Goal: Task Accomplishment & Management: Use online tool/utility

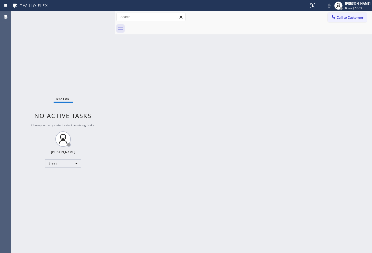
click at [90, 53] on div "Status No active tasks Change activity state to start receiving tasks. [PERSON_…" at bounding box center [63, 131] width 104 height 241
click at [300, 130] on div "Back to Dashboard Change Sender ID Customers Technicians Select a contact Outbo…" at bounding box center [243, 131] width 257 height 241
click at [76, 162] on div "Break" at bounding box center [63, 163] width 36 height 8
click at [62, 176] on li "Available" at bounding box center [62, 176] width 35 height 6
click at [175, 147] on div "Back to Dashboard Change Sender ID Customers Technicians Select a contact Outbo…" at bounding box center [243, 131] width 257 height 241
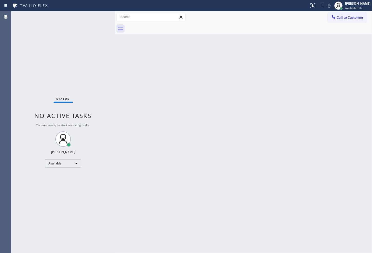
click at [118, 73] on div "Back to Dashboard Change Sender ID Customers Technicians Select a contact Outbo…" at bounding box center [243, 131] width 257 height 241
click at [103, 25] on div "Status No active tasks You are ready to start receiving tasks. [PERSON_NAME]" at bounding box center [63, 131] width 104 height 241
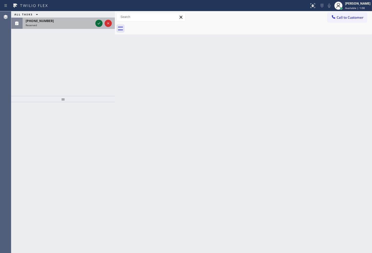
click at [98, 24] on icon at bounding box center [99, 23] width 6 height 6
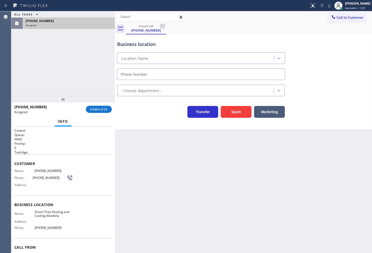
type input "[PHONE_NUMBER]"
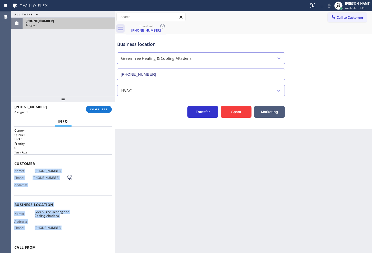
drag, startPoint x: 14, startPoint y: 172, endPoint x: 71, endPoint y: 231, distance: 82.6
click at [71, 231] on div "Context Queue: HVAC Priority: 0 Task Age: Customer Name: (626) 248-8379 Phone: …" at bounding box center [63, 190] width 104 height 126
copy div "Name: (626) 248-8379 Phone: (626) 248-8379 Address: Business location Name: Gre…"
click at [94, 107] on span "COMPLETE" at bounding box center [99, 109] width 18 height 4
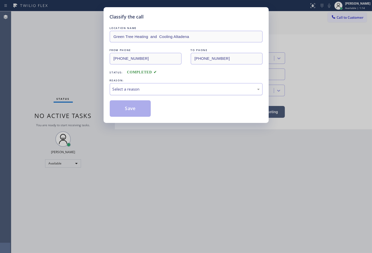
click at [135, 91] on div "Select a reason" at bounding box center [185, 89] width 147 height 6
click at [135, 111] on button "Save" at bounding box center [130, 108] width 41 height 16
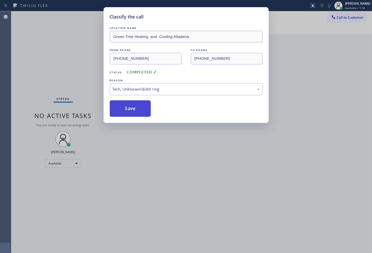
click at [135, 111] on button "Save" at bounding box center [130, 108] width 41 height 16
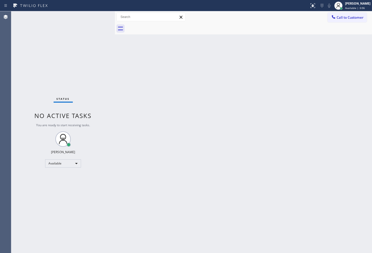
click at [91, 59] on div "Status No active tasks You are ready to start receiving tasks. [PERSON_NAME]" at bounding box center [63, 131] width 104 height 241
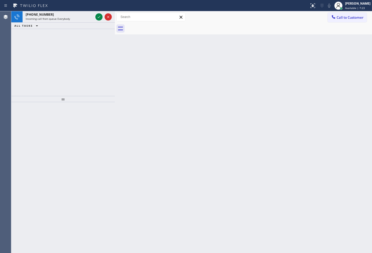
drag, startPoint x: 65, startPoint y: 85, endPoint x: 67, endPoint y: 78, distance: 6.9
click at [66, 81] on div "+13106007560 Incoming call from queue Everybody ALL TASKS ALL TASKS ACTIVE TASK…" at bounding box center [63, 53] width 104 height 85
click at [85, 32] on div "+13106007560 Incoming call from queue Everybody ALL TASKS ALL TASKS ACTIVE TASK…" at bounding box center [63, 53] width 104 height 85
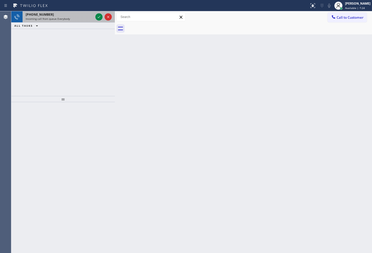
click at [63, 16] on div "+13106007560" at bounding box center [60, 14] width 68 height 4
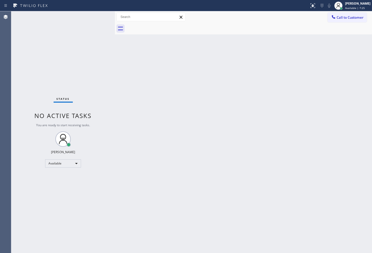
click at [98, 14] on div "Status No active tasks You are ready to start receiving tasks. [PERSON_NAME]" at bounding box center [63, 131] width 104 height 241
click at [128, 158] on div "Back to Dashboard Change Sender ID Customers Technicians Select a contact Outbo…" at bounding box center [243, 131] width 257 height 241
click at [34, 68] on div "Status No active tasks You are ready to start receiving tasks. [PERSON_NAME]" at bounding box center [63, 131] width 104 height 241
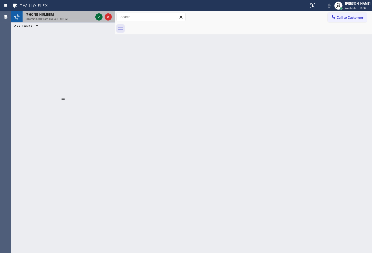
click at [97, 18] on icon at bounding box center [99, 17] width 6 height 6
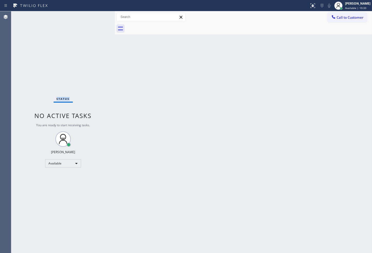
click at [97, 18] on div "Status No active tasks You are ready to start receiving tasks. [PERSON_NAME]" at bounding box center [63, 131] width 104 height 241
click at [134, 199] on div "Back to Dashboard Change Sender ID Customers Technicians Select a contact Outbo…" at bounding box center [243, 131] width 257 height 241
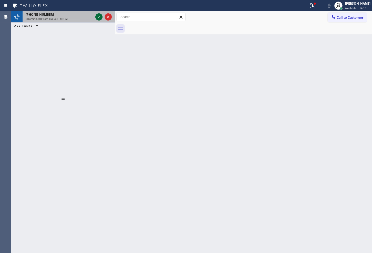
click at [96, 15] on icon at bounding box center [99, 17] width 6 height 6
click at [97, 16] on icon at bounding box center [99, 17] width 6 height 6
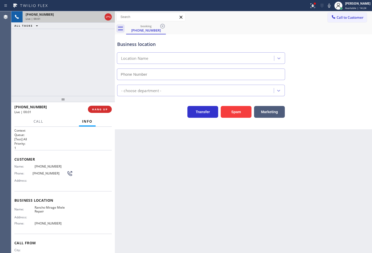
type input "[PHONE_NUMBER]"
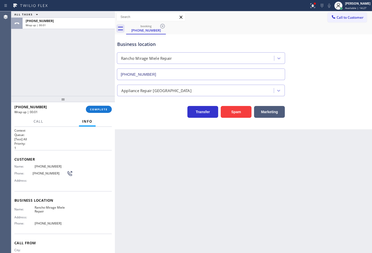
click at [97, 105] on div "+18779746244 Wrap up | 00:01 COMPLETE" at bounding box center [62, 109] width 97 height 13
click at [97, 108] on span "COMPLETE" at bounding box center [99, 109] width 18 height 4
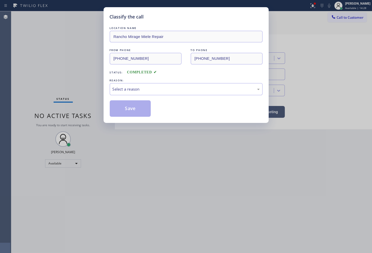
click at [137, 90] on div "Select a reason" at bounding box center [185, 89] width 147 height 6
click at [134, 109] on button "Save" at bounding box center [130, 108] width 41 height 16
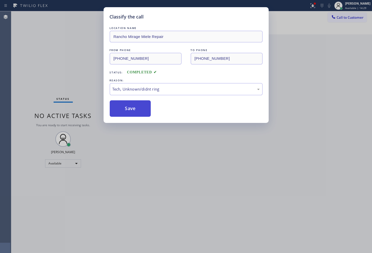
click at [134, 109] on button "Save" at bounding box center [130, 108] width 41 height 16
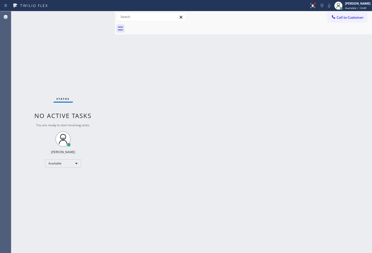
click at [248, 117] on div "Back to Dashboard Change Sender ID Customers Technicians Select a contact Outbo…" at bounding box center [243, 131] width 257 height 241
click at [89, 43] on div "Status No active tasks You are ready to start receiving tasks. [PERSON_NAME]" at bounding box center [63, 131] width 104 height 241
click at [93, 21] on div "Status No active tasks You are ready to start receiving tasks. [PERSON_NAME]" at bounding box center [63, 131] width 104 height 241
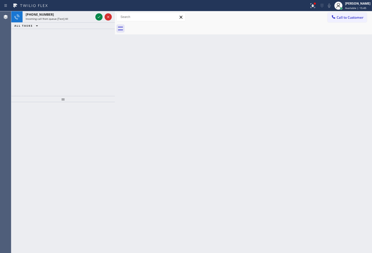
click at [72, 59] on div "+18053989573 Incoming call from queue [Test] All ALL TASKS ALL TASKS ACTIVE TAS…" at bounding box center [63, 53] width 104 height 85
click at [83, 58] on div "+18053989573 Incoming call from queue [Test] All ALL TASKS ALL TASKS ACTIVE TAS…" at bounding box center [63, 53] width 104 height 85
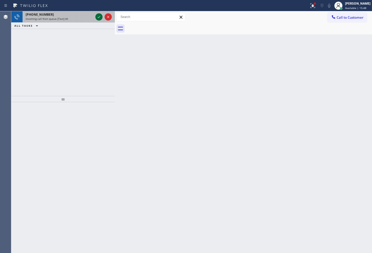
click at [98, 15] on icon at bounding box center [99, 17] width 6 height 6
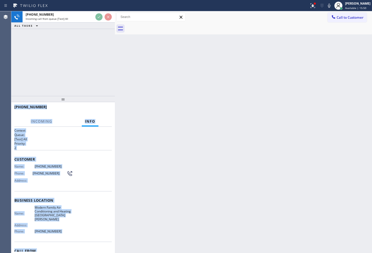
click at [79, 155] on div "Customer Name: (805) 398-9573 Phone: (805) 398-9573 Address:" at bounding box center [62, 170] width 97 height 41
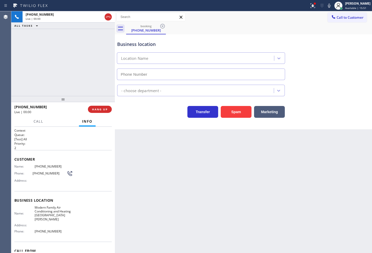
type input "[PHONE_NUMBER]"
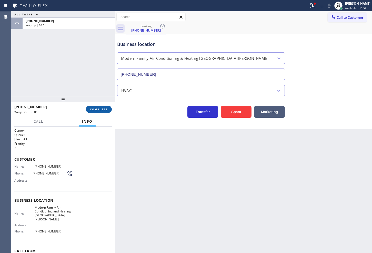
click at [103, 110] on span "COMPLETE" at bounding box center [99, 109] width 18 height 4
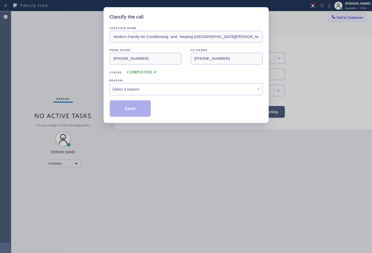
click at [146, 82] on div "REASON:" at bounding box center [186, 80] width 153 height 5
click at [146, 91] on div "Select a reason" at bounding box center [185, 89] width 147 height 6
click at [136, 114] on button "Save" at bounding box center [130, 108] width 41 height 16
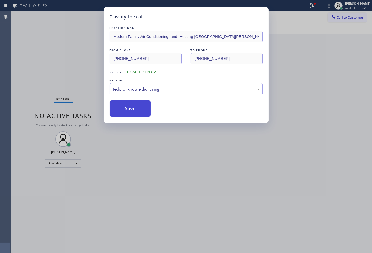
click at [136, 114] on button "Save" at bounding box center [130, 108] width 41 height 16
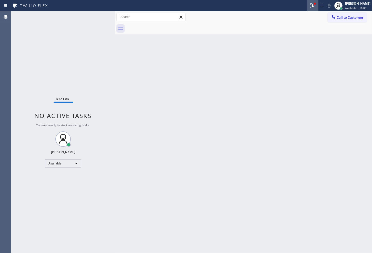
click at [310, 8] on icon at bounding box center [313, 6] width 6 height 6
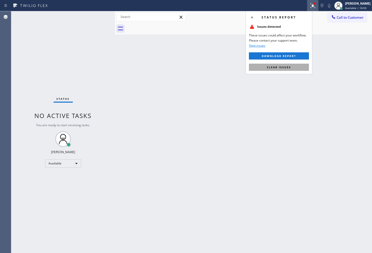
click at [293, 70] on button "Clear issues" at bounding box center [279, 67] width 60 height 7
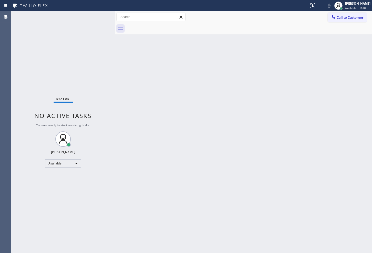
click at [70, 67] on div "Status No active tasks You are ready to start receiving tasks. [PERSON_NAME]" at bounding box center [63, 131] width 104 height 241
click at [95, 15] on div "Status No active tasks You are ready to start receiving tasks. [PERSON_NAME]" at bounding box center [63, 131] width 104 height 241
click at [98, 16] on div "Status No active tasks You are ready to start receiving tasks. [PERSON_NAME]" at bounding box center [63, 131] width 104 height 241
click at [50, 60] on div "Status No active tasks You are ready to start receiving tasks. [PERSON_NAME]" at bounding box center [63, 131] width 104 height 241
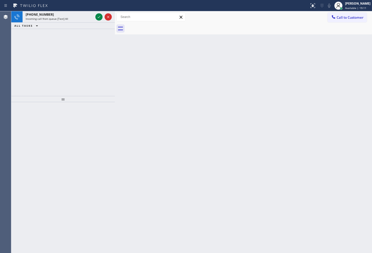
drag, startPoint x: 77, startPoint y: 59, endPoint x: 79, endPoint y: 55, distance: 4.5
click at [77, 59] on div "+19712190427 Incoming call from queue [Test] All ALL TASKS ALL TASKS ACTIVE TAS…" at bounding box center [63, 53] width 104 height 85
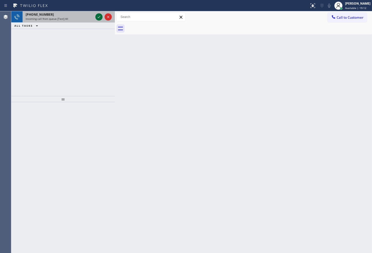
click at [98, 15] on icon at bounding box center [99, 17] width 6 height 6
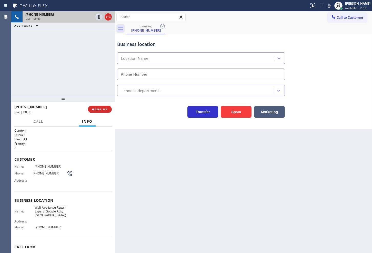
type input "(971) 449-1298"
click at [335, 46] on div "Business location Wolf Appliance Repair Expert (Google Ads, Portland) (971) 449…" at bounding box center [243, 57] width 254 height 46
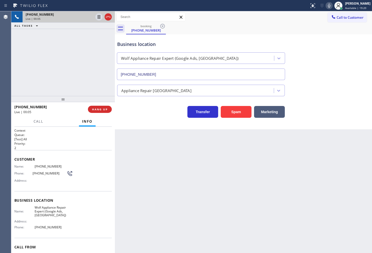
click at [326, 8] on icon at bounding box center [329, 6] width 6 height 6
click at [326, 3] on icon at bounding box center [329, 6] width 6 height 6
click at [147, 197] on div "Back to Dashboard Change Sender ID Customers Technicians Select a contact Outbo…" at bounding box center [243, 131] width 257 height 241
click at [28, 135] on h2 "Queue:" at bounding box center [62, 134] width 97 height 4
click at [59, 148] on p "2" at bounding box center [62, 148] width 97 height 4
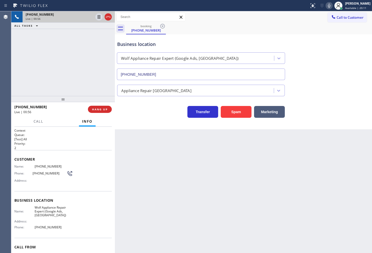
click at [46, 86] on div "+19712190427 Live | 00:56 ALL TASKS ALL TASKS ACTIVE TASKS TASKS IN WRAP UP" at bounding box center [63, 53] width 104 height 85
click at [55, 146] on p "2" at bounding box center [62, 148] width 97 height 4
click at [69, 94] on div "+19712190427 Live | 00:58 ALL TASKS ALL TASKS ACTIVE TASKS TASKS IN WRAP UP" at bounding box center [63, 53] width 104 height 85
click at [58, 132] on h1 "Context" at bounding box center [62, 130] width 97 height 4
click at [54, 114] on div "+19712190427 Live | 01:00" at bounding box center [51, 109] width 74 height 13
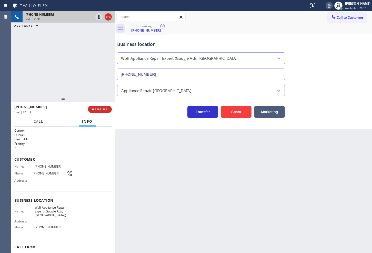
click at [38, 123] on span "Call" at bounding box center [39, 121] width 10 height 5
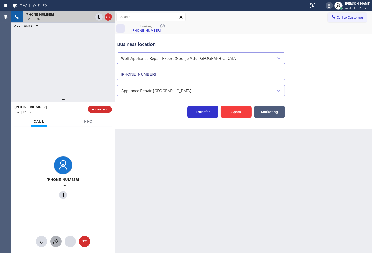
click at [56, 242] on icon at bounding box center [56, 241] width 6 height 6
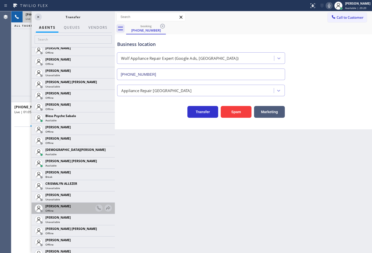
scroll to position [142, 0]
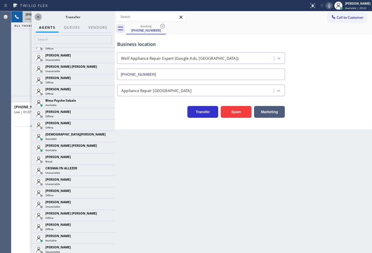
click at [38, 14] on icon at bounding box center [38, 17] width 6 height 6
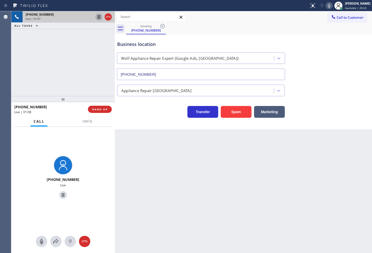
click at [99, 17] on icon at bounding box center [99, 17] width 6 height 6
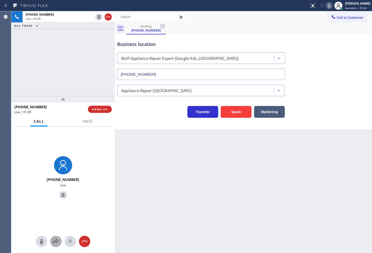
click at [57, 241] on icon at bounding box center [56, 241] width 6 height 6
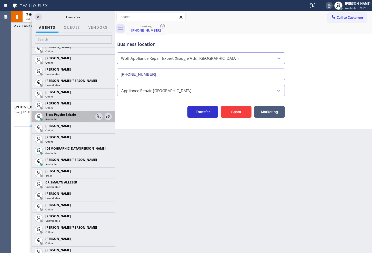
scroll to position [171, 0]
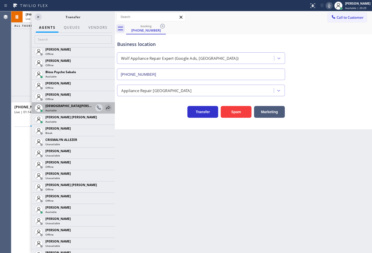
click at [106, 108] on icon at bounding box center [108, 107] width 4 height 3
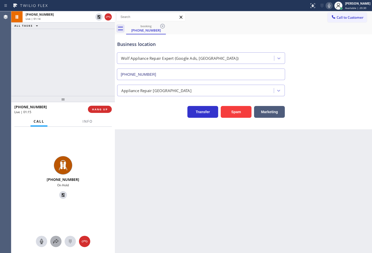
click at [55, 242] on icon at bounding box center [56, 241] width 6 height 6
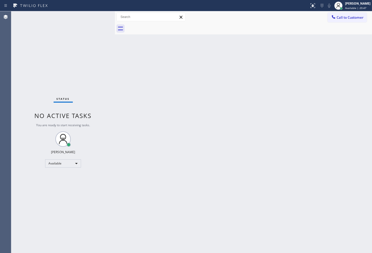
click at [101, 16] on div "Status No active tasks You are ready to start receiving tasks. [PERSON_NAME]" at bounding box center [63, 131] width 104 height 241
click at [221, 186] on div "Back to Dashboard Change Sender ID Customers Technicians Select a contact Outbo…" at bounding box center [243, 131] width 257 height 241
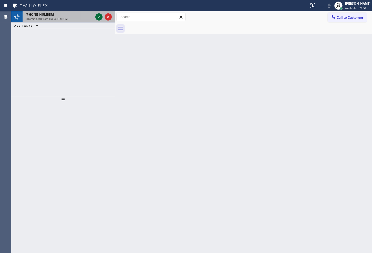
click at [95, 16] on div at bounding box center [98, 17] width 7 height 6
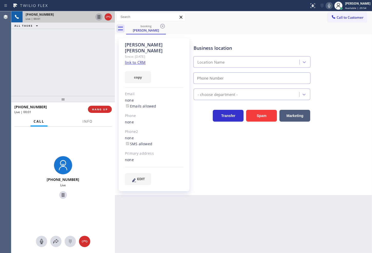
type input "[PHONE_NUMBER]"
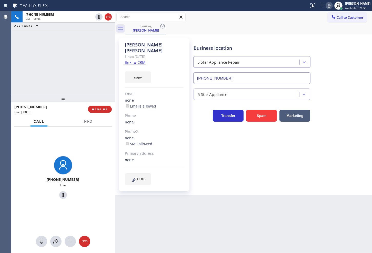
click at [132, 60] on link "link to CRM" at bounding box center [135, 62] width 21 height 5
click at [65, 48] on div "+19253360430 Live | 00:06 ALL TASKS ALL TASKS ACTIVE TASKS TASKS IN WRAP UP" at bounding box center [63, 53] width 104 height 85
click at [86, 123] on span "Info" at bounding box center [88, 121] width 10 height 5
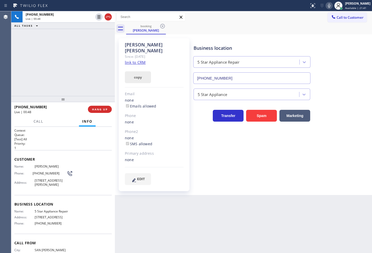
click at [141, 74] on button "copy" at bounding box center [138, 77] width 26 height 12
click at [58, 73] on div "+19253360430 Live | 00:50 ALL TASKS ALL TASKS ACTIVE TASKS TASKS IN WRAP UP" at bounding box center [63, 53] width 104 height 85
click at [78, 44] on div "+19253360430 Live | 00:51 ALL TASKS ALL TASKS ACTIVE TASKS TASKS IN WRAP UP" at bounding box center [63, 53] width 104 height 85
click at [81, 55] on div "+19253360430 Live | 00:51 ALL TASKS ALL TASKS ACTIVE TASKS TASKS IN WRAP UP" at bounding box center [63, 53] width 104 height 85
click at [80, 23] on div "ALL TASKS ALL TASKS ACTIVE TASKS TASKS IN WRAP UP" at bounding box center [63, 26] width 104 height 6
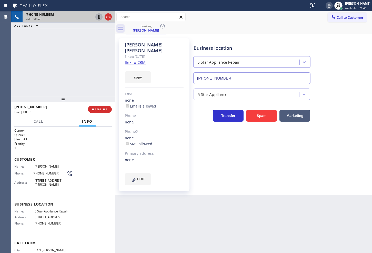
click at [99, 18] on icon at bounding box center [99, 17] width 6 height 6
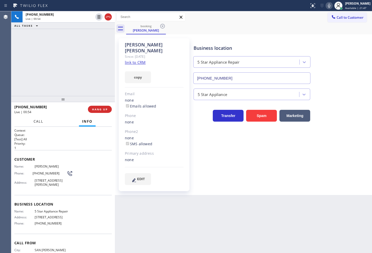
click at [38, 119] on span "Call" at bounding box center [39, 121] width 10 height 5
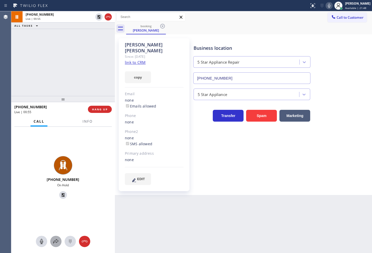
click at [57, 236] on div "+19253360430 On Hold" at bounding box center [63, 190] width 104 height 126
click at [56, 236] on button at bounding box center [55, 240] width 11 height 11
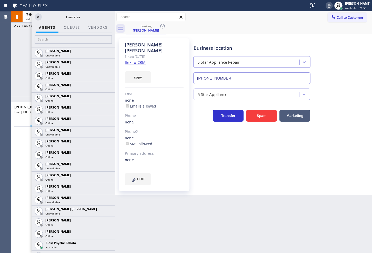
click at [62, 44] on div at bounding box center [73, 40] width 83 height 14
click at [63, 40] on input "text" at bounding box center [73, 39] width 77 height 8
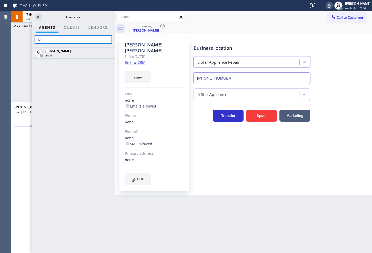
type input "j"
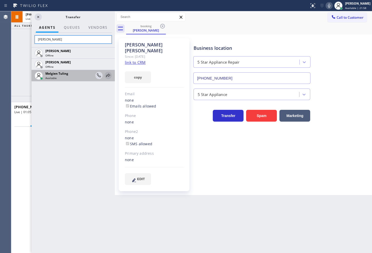
type input "[PERSON_NAME]"
click at [108, 76] on icon at bounding box center [108, 75] width 6 height 6
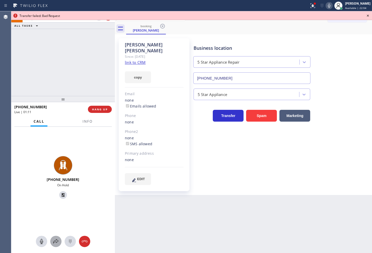
click at [56, 239] on icon at bounding box center [55, 241] width 5 height 4
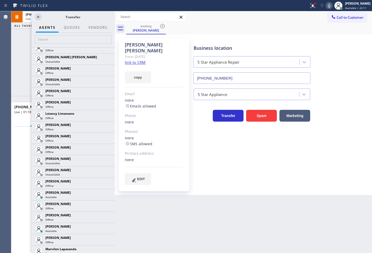
scroll to position [683, 0]
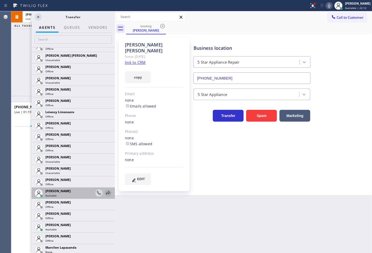
click at [106, 192] on icon at bounding box center [108, 192] width 4 height 3
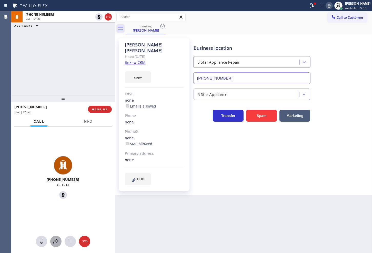
click at [52, 239] on div at bounding box center [55, 241] width 11 height 6
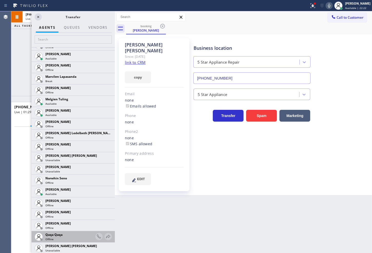
scroll to position [693, 0]
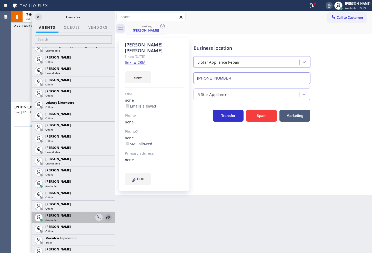
click at [105, 215] on icon at bounding box center [108, 217] width 6 height 6
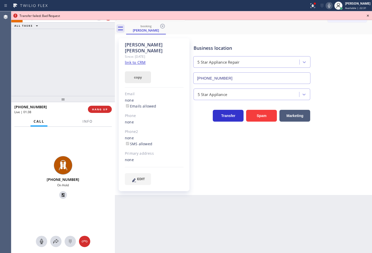
click at [142, 71] on button "copy" at bounding box center [138, 77] width 26 height 12
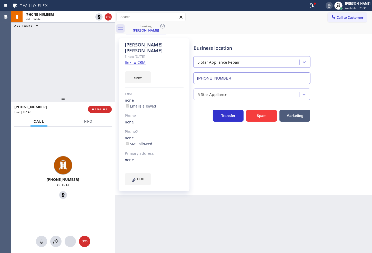
click at [88, 62] on div "+19253360430 Live | 02:42 ALL TASKS ALL TASKS ACTIVE TASKS TASKS IN WRAP UP" at bounding box center [63, 53] width 104 height 85
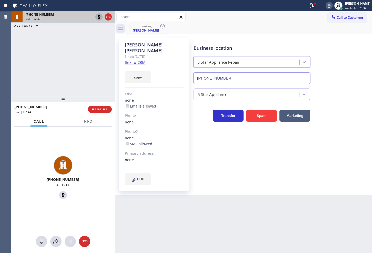
click at [96, 16] on icon at bounding box center [99, 17] width 6 height 6
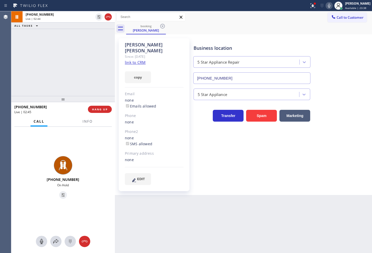
click at [295, 29] on div "booking Chris Doran" at bounding box center [249, 29] width 246 height 12
click at [310, 8] on icon at bounding box center [313, 6] width 6 height 6
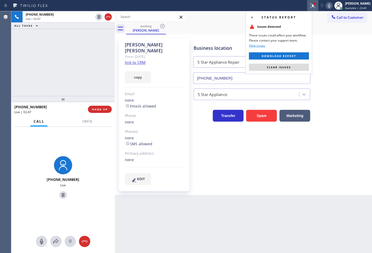
click at [255, 66] on button "Clear issues" at bounding box center [279, 67] width 60 height 7
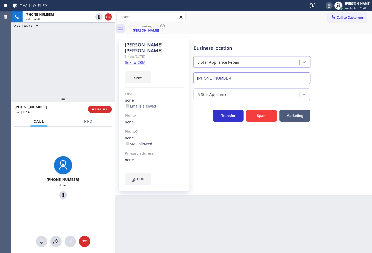
click at [53, 77] on div "+19253360430 Live | 02:48 ALL TASKS ALL TASKS ACTIVE TASKS TASKS IN WRAP UP" at bounding box center [63, 53] width 104 height 85
click at [86, 218] on div "+19253360430 Live" at bounding box center [63, 178] width 104 height 103
click at [83, 160] on div "+19253360430 Live" at bounding box center [62, 178] width 99 height 44
click at [85, 122] on span "Info" at bounding box center [88, 121] width 10 height 5
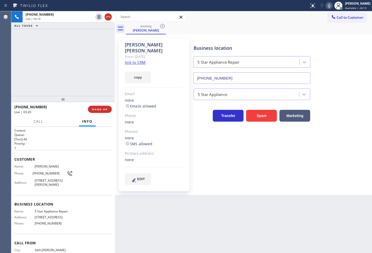
click at [65, 138] on p "[Test] All" at bounding box center [62, 139] width 97 height 4
click at [57, 114] on div "Live | 03:20" at bounding box center [49, 112] width 70 height 4
click at [68, 114] on div "Live | 03:26" at bounding box center [49, 112] width 70 height 4
click at [218, 223] on div "Back to Dashboard Change Sender ID Customers Technicians Select a contact Outbo…" at bounding box center [243, 131] width 257 height 241
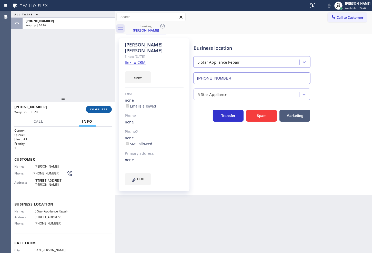
click at [102, 109] on span "COMPLETE" at bounding box center [99, 109] width 18 height 4
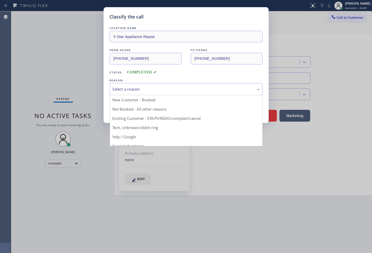
click at [150, 91] on div "Select a reason" at bounding box center [185, 89] width 147 height 6
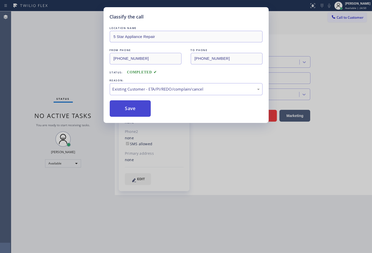
click at [142, 107] on button "Save" at bounding box center [130, 108] width 41 height 16
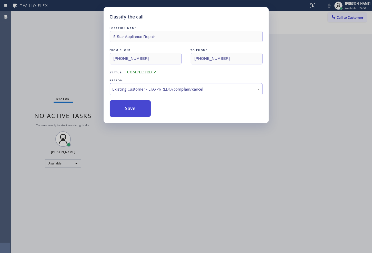
click at [142, 107] on button "Save" at bounding box center [130, 108] width 41 height 16
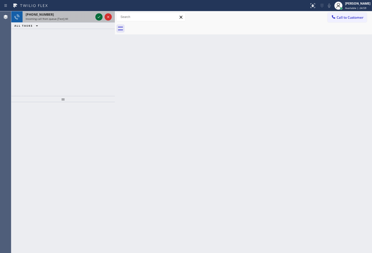
click at [98, 16] on icon at bounding box center [99, 17] width 6 height 6
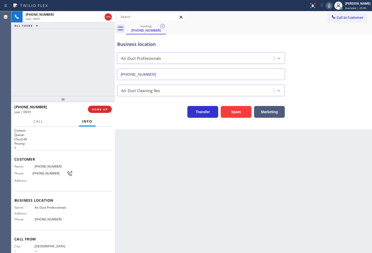
type input "(855) 699-4705"
click at [149, 130] on div "Back to Dashboard Change Sender ID Customers Technicians Select a contact Outbo…" at bounding box center [243, 131] width 257 height 241
click at [236, 109] on button "Spam" at bounding box center [236, 112] width 31 height 12
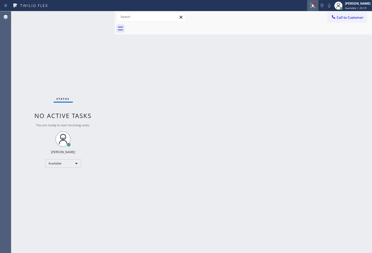
click at [310, 4] on icon at bounding box center [313, 6] width 6 height 6
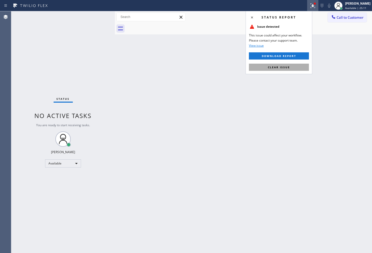
click at [285, 68] on span "Clear issue" at bounding box center [279, 67] width 22 height 4
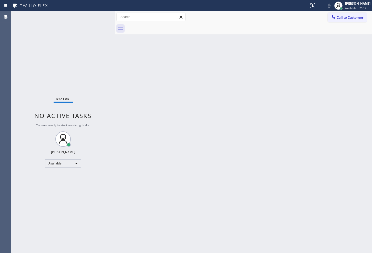
drag, startPoint x: 224, startPoint y: 123, endPoint x: 116, endPoint y: 60, distance: 125.9
click at [217, 121] on div "Back to Dashboard Change Sender ID Customers Technicians Select a contact Outbo…" at bounding box center [243, 131] width 257 height 241
click at [105, 58] on div "Status No active tasks You are ready to start receiving tasks. [PERSON_NAME]" at bounding box center [63, 131] width 104 height 241
click at [92, 35] on div "Status No active tasks You are ready to start receiving tasks. [PERSON_NAME]" at bounding box center [63, 131] width 104 height 241
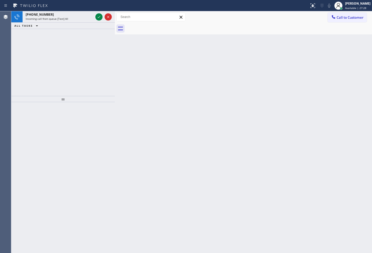
click at [87, 52] on div "+18632212229 Incoming call from queue [Test] All ALL TASKS ALL TASKS ACTIVE TAS…" at bounding box center [63, 53] width 104 height 85
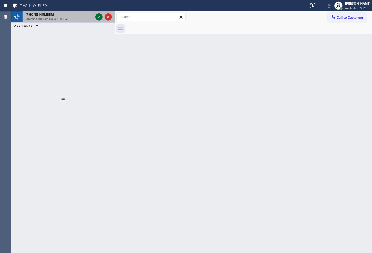
click at [98, 17] on icon at bounding box center [99, 17] width 6 height 6
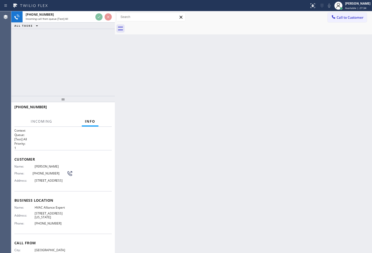
drag, startPoint x: 95, startPoint y: 92, endPoint x: 104, endPoint y: 52, distance: 41.2
click at [96, 91] on div "+18632212229 Incoming call from queue [Test] All ALL TASKS ALL TASKS ACTIVE TAS…" at bounding box center [63, 53] width 104 height 85
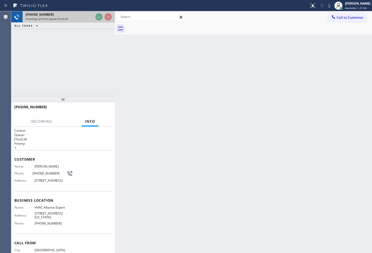
click at [95, 21] on div at bounding box center [103, 16] width 18 height 11
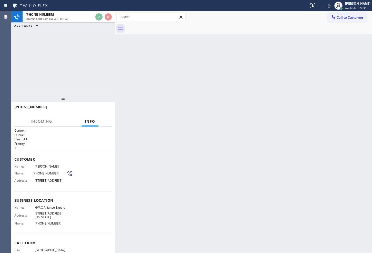
drag, startPoint x: 95, startPoint y: 22, endPoint x: 94, endPoint y: 26, distance: 4.9
click at [94, 26] on div "+18632212229 Incoming call from queue [Test] All ALL TASKS ALL TASKS ACTIVE TAS…" at bounding box center [63, 20] width 104 height 18
click at [92, 48] on div "+18632212229 Incoming call from queue [Test] All ALL TASKS ALL TASKS ACTIVE TAS…" at bounding box center [63, 53] width 104 height 85
click at [88, 59] on div "+18632212229 Incoming call from queue [Test] All ALL TASKS ALL TASKS ACTIVE TAS…" at bounding box center [63, 53] width 104 height 85
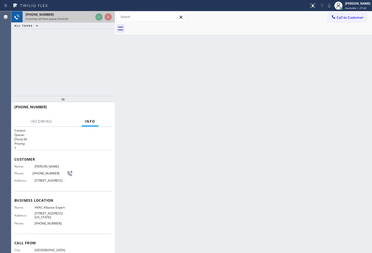
click at [74, 16] on div "+18632212229" at bounding box center [60, 14] width 68 height 4
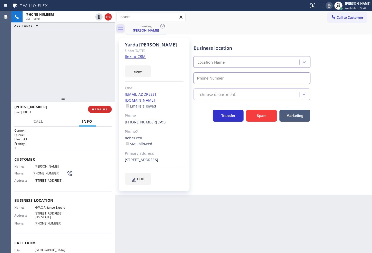
type input "[PHONE_NUMBER]"
click at [60, 70] on div "+18632212229 Live | 00:08 ALL TASKS ALL TASKS ACTIVE TASKS TASKS IN WRAP UP" at bounding box center [63, 53] width 104 height 85
click at [135, 56] on link "link to CRM" at bounding box center [135, 56] width 21 height 5
click at [72, 67] on div "+18632212229 Live | 00:12 ALL TASKS ALL TASKS ACTIVE TASKS TASKS IN WRAP UP" at bounding box center [63, 53] width 104 height 85
click at [62, 118] on div "Call Info" at bounding box center [62, 121] width 97 height 10
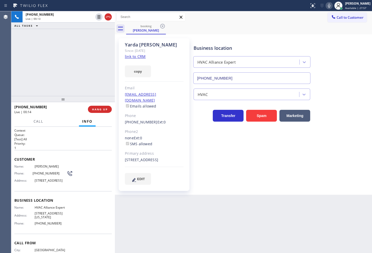
click at [57, 49] on div "+18632212229 Live | 00:13 ALL TASKS ALL TASKS ACTIVE TASKS TASKS IN WRAP UP" at bounding box center [63, 53] width 104 height 85
click at [53, 118] on div "Call Info" at bounding box center [62, 121] width 97 height 10
click at [45, 84] on div "+18632212229 Live | 00:16 ALL TASKS ALL TASKS ACTIVE TASKS TASKS IN WRAP UP" at bounding box center [63, 53] width 104 height 85
click at [51, 78] on div "+18632212229 Live | 00:26 ALL TASKS ALL TASKS ACTIVE TASKS TASKS IN WRAP UP" at bounding box center [63, 53] width 104 height 85
click at [89, 144] on h2 "Priority:" at bounding box center [62, 143] width 97 height 4
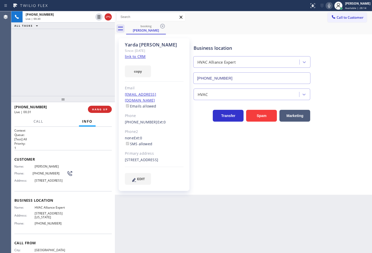
click at [61, 76] on div "+18632212229 Live | 00:30 ALL TASKS ALL TASKS ACTIVE TASKS TASKS IN WRAP UP" at bounding box center [63, 53] width 104 height 85
drag, startPoint x: 66, startPoint y: 115, endPoint x: 63, endPoint y: 103, distance: 11.9
click at [66, 115] on div "+18632212229 Live | 00:33" at bounding box center [51, 109] width 74 height 13
click at [62, 75] on div "+18632212229 Live | 00:32 ALL TASKS ALL TASKS ACTIVE TASKS TASKS IN WRAP UP" at bounding box center [63, 53] width 104 height 85
click at [59, 69] on div "+18632212229 Live | 00:51 ALL TASKS ALL TASKS ACTIVE TASKS TASKS IN WRAP UP" at bounding box center [63, 53] width 104 height 85
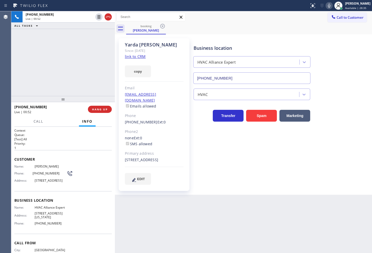
drag, startPoint x: 67, startPoint y: 144, endPoint x: 48, endPoint y: 97, distance: 50.7
click at [67, 144] on h2 "Priority:" at bounding box center [62, 143] width 97 height 4
click at [46, 65] on div "+18632212229 Live | 00:52 ALL TASKS ALL TASKS ACTIVE TASKS TASKS IN WRAP UP" at bounding box center [63, 53] width 104 height 85
click at [84, 52] on div "+18632212229 Live | 00:53 ALL TASKS ALL TASKS ACTIVE TASKS TASKS IN WRAP UP" at bounding box center [63, 53] width 104 height 85
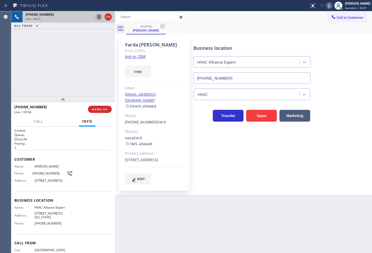
click at [97, 16] on icon at bounding box center [99, 17] width 6 height 6
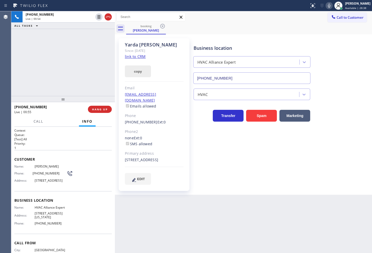
click at [137, 71] on button "copy" at bounding box center [138, 71] width 26 height 12
click at [57, 53] on div "+18632212229 Live | 02:08 ALL TASKS ALL TASKS ACTIVE TASKS TASKS IN WRAP UP (75…" at bounding box center [63, 53] width 104 height 85
click at [33, 60] on div "+18632212229 Live | 02:14 ALL TASKS ALL TASKS ACTIVE TASKS TASKS IN WRAP UP (75…" at bounding box center [63, 53] width 104 height 85
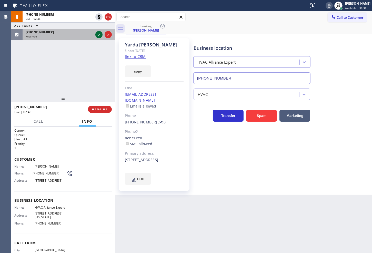
click at [98, 37] on icon at bounding box center [99, 35] width 6 height 6
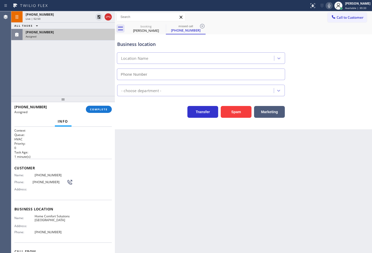
type input "[PHONE_NUMBER]"
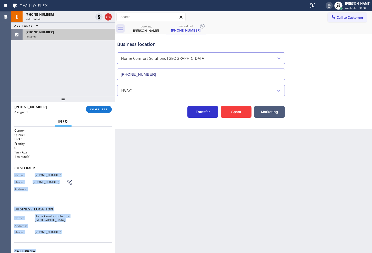
drag, startPoint x: 13, startPoint y: 176, endPoint x: 73, endPoint y: 242, distance: 89.3
click at [73, 242] on div "Context Queue: HVAC Priority: 0 Task Age: 1 minute(s) Customer Name: (754) 306-…" at bounding box center [63, 190] width 104 height 126
drag, startPoint x: 87, startPoint y: 229, endPoint x: 84, endPoint y: 222, distance: 7.1
click at [87, 229] on div "Name: Home Comfort Solutions Pompano Beach Address: Phone: (754) 203-6061" at bounding box center [62, 225] width 97 height 22
click at [16, 176] on span "Name:" at bounding box center [24, 175] width 20 height 4
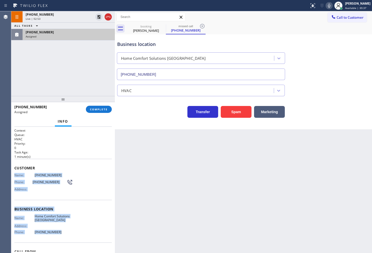
drag, startPoint x: 13, startPoint y: 173, endPoint x: 72, endPoint y: 229, distance: 81.2
click at [72, 229] on div "Context Queue: HVAC Priority: 0 Task Age: 1 minute(s) Customer Name: (754) 306-…" at bounding box center [63, 190] width 104 height 126
copy div "Name: (754) 306-5219 Phone: (754) 306-5219 Address: Business location Name: Hom…"
click at [109, 108] on button "COMPLETE" at bounding box center [99, 109] width 26 height 7
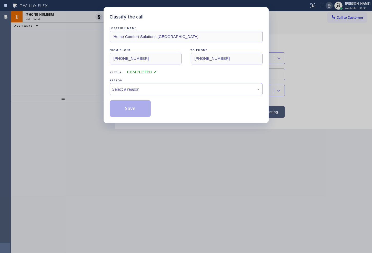
click at [136, 86] on div "Select a reason" at bounding box center [185, 89] width 147 height 6
click at [132, 107] on button "Save" at bounding box center [130, 108] width 41 height 16
click at [131, 109] on button "Save" at bounding box center [130, 108] width 41 height 16
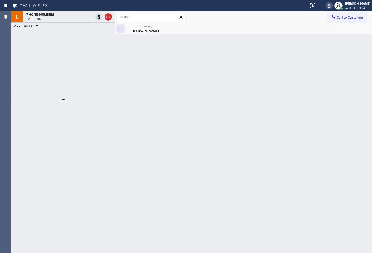
drag, startPoint x: 45, startPoint y: 154, endPoint x: 87, endPoint y: 79, distance: 86.5
click at [49, 151] on div at bounding box center [63, 177] width 104 height 151
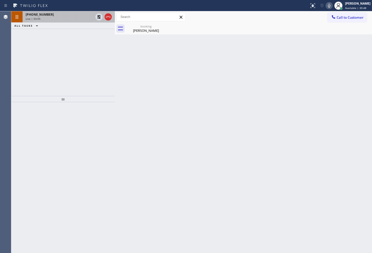
click at [80, 16] on div "+18632212229" at bounding box center [60, 14] width 68 height 4
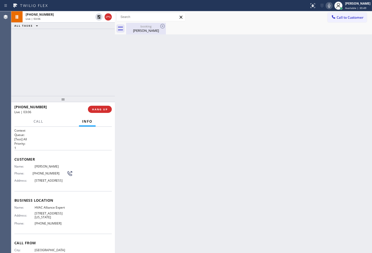
click at [151, 27] on div "booking" at bounding box center [146, 26] width 39 height 4
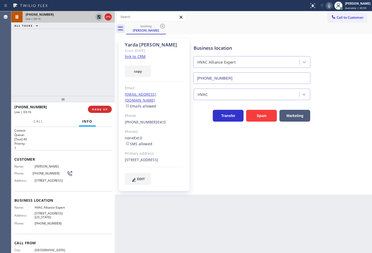
click at [98, 18] on icon at bounding box center [99, 17] width 4 height 4
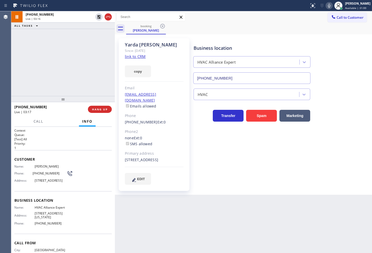
click at [222, 176] on div "Business location HVAC Alliance Expert (855) 999-4417 HVAC Transfer Spam Market…" at bounding box center [281, 111] width 178 height 144
click at [51, 69] on div "+18632212229 Live | 03:36 ALL TASKS ALL TASKS ACTIVE TASKS TASKS IN WRAP UP" at bounding box center [63, 53] width 104 height 85
click at [191, 214] on div "Back to Dashboard Change Sender ID Customers Technicians Select a contact Outbo…" at bounding box center [243, 131] width 257 height 241
click at [63, 67] on div "+18632212229 Live | 03:44 ALL TASKS ALL TASKS ACTIVE TASKS TASKS IN WRAP UP" at bounding box center [63, 53] width 104 height 85
click at [68, 136] on h2 "Queue:" at bounding box center [62, 134] width 97 height 4
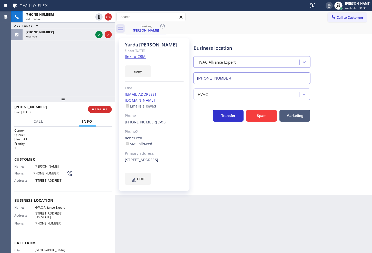
click at [83, 73] on div "+18632212229 Live | 03:52 ALL TASKS ALL TASKS ACTIVE TASKS TASKS IN WRAP UP (54…" at bounding box center [63, 53] width 104 height 85
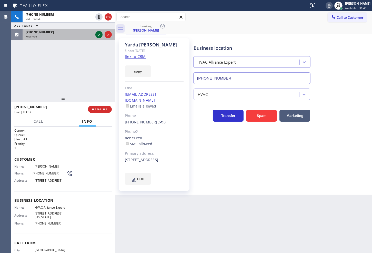
click at [99, 35] on icon at bounding box center [99, 35] width 6 height 6
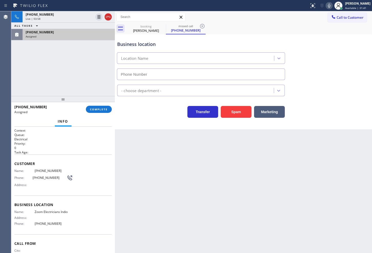
type input "[PHONE_NUMBER]"
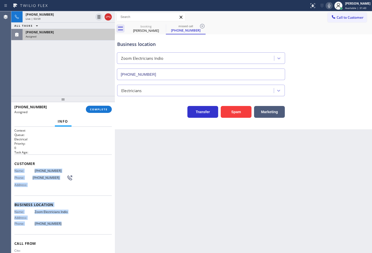
drag, startPoint x: 14, startPoint y: 171, endPoint x: 66, endPoint y: 231, distance: 80.0
click at [66, 231] on div "Context Queue: Electrical Priority: 0 Task Age: Customer Name: (541) 825-4124 P…" at bounding box center [63, 190] width 104 height 126
copy div "Name: (541) 825-4124 Phone: (541) 825-4124 Address: Business location Name: Zoo…"
click at [98, 108] on span "COMPLETE" at bounding box center [99, 109] width 18 height 4
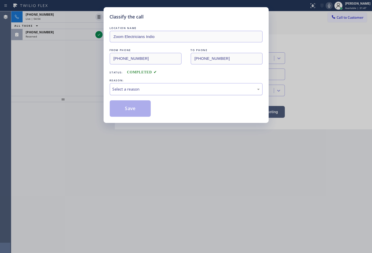
click at [146, 91] on div "Select a reason" at bounding box center [185, 89] width 147 height 6
click at [127, 111] on button "Save" at bounding box center [130, 108] width 41 height 16
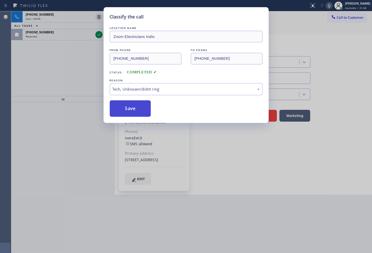
click at [127, 111] on button "Save" at bounding box center [130, 108] width 41 height 16
click at [127, 110] on button "Save" at bounding box center [130, 108] width 41 height 16
click at [128, 110] on button "Save" at bounding box center [130, 108] width 41 height 16
click at [129, 108] on button "Save" at bounding box center [130, 108] width 41 height 16
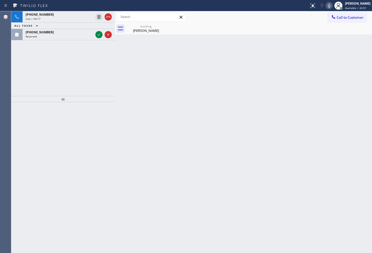
drag, startPoint x: 26, startPoint y: 182, endPoint x: 31, endPoint y: 153, distance: 29.7
click at [26, 180] on div at bounding box center [63, 177] width 104 height 151
click at [25, 73] on div "+18632212229 Live | 04:18 ALL TASKS ALL TASKS ACTIVE TASKS TASKS IN WRAP UP (66…" at bounding box center [63, 53] width 104 height 85
click at [58, 67] on div "+18632212229 Live | 04:19 ALL TASKS ALL TASKS ACTIVE TASKS TASKS IN WRAP UP (66…" at bounding box center [63, 53] width 104 height 85
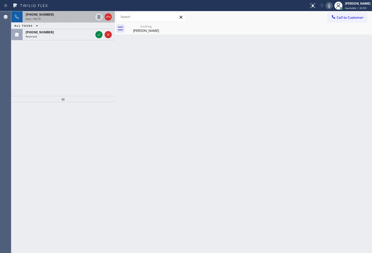
click at [73, 13] on div "+18632212229" at bounding box center [60, 14] width 68 height 4
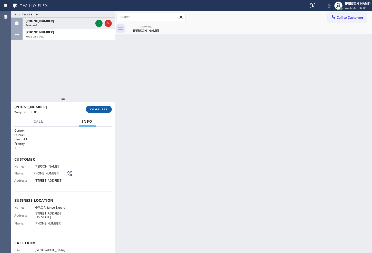
click at [100, 110] on span "COMPLETE" at bounding box center [99, 109] width 18 height 4
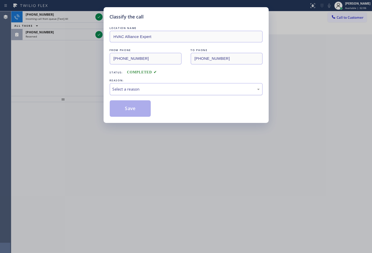
click at [153, 90] on div "Select a reason" at bounding box center [185, 89] width 147 height 6
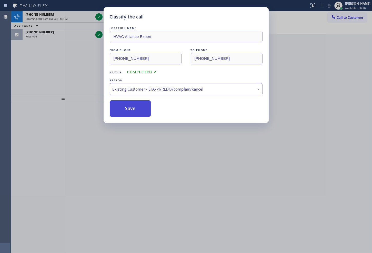
click at [139, 103] on button "Save" at bounding box center [130, 108] width 41 height 16
click at [140, 101] on button "Save" at bounding box center [130, 108] width 41 height 16
drag, startPoint x: 140, startPoint y: 101, endPoint x: 134, endPoint y: 103, distance: 5.6
click at [140, 103] on button "Save" at bounding box center [130, 108] width 41 height 16
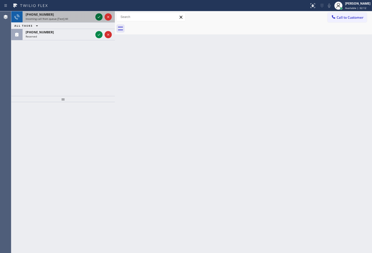
click at [100, 15] on icon at bounding box center [99, 17] width 6 height 6
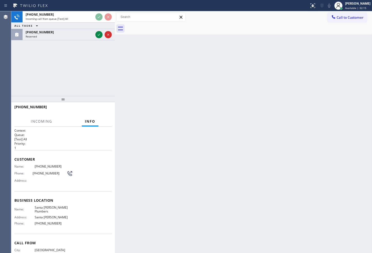
click at [88, 84] on div "+13412272065 Incoming call from queue [Test] All ALL TASKS ALL TASKS ACTIVE TAS…" at bounding box center [63, 53] width 104 height 85
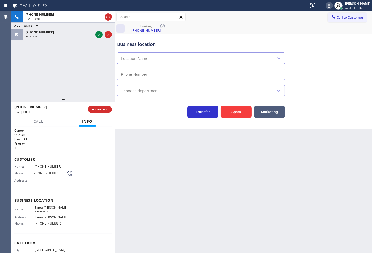
type input "[PHONE_NUMBER]"
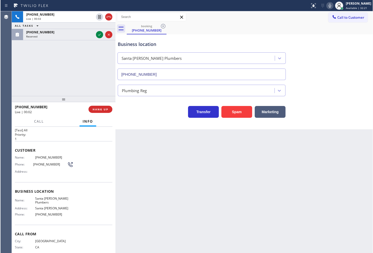
scroll to position [16, 0]
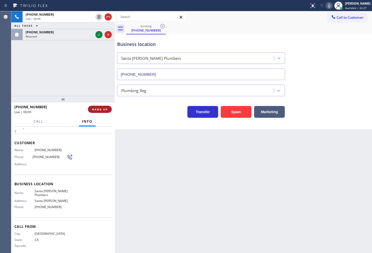
click at [95, 109] on span "HANG UP" at bounding box center [100, 109] width 16 height 4
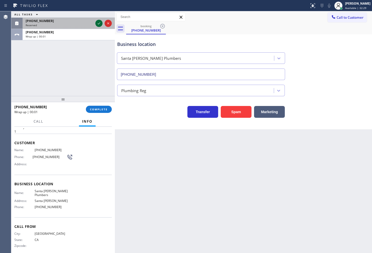
click at [98, 24] on icon at bounding box center [99, 23] width 6 height 6
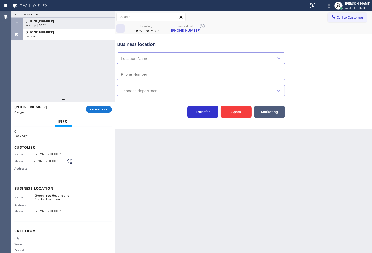
type input "[PHONE_NUMBER]"
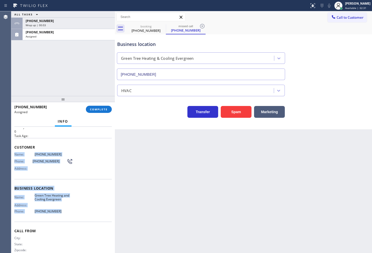
drag, startPoint x: 13, startPoint y: 152, endPoint x: 68, endPoint y: 210, distance: 79.7
click at [68, 210] on div "Context Queue: HVAC Priority: 0 Task Age: Customer Name: (669) 271-7405 Phone: …" at bounding box center [63, 190] width 104 height 126
copy div "Name: (669) 271-7405 Phone: (669) 271-7405 Address: Business location Name: Gre…"
click at [97, 108] on span "COMPLETE" at bounding box center [99, 109] width 18 height 4
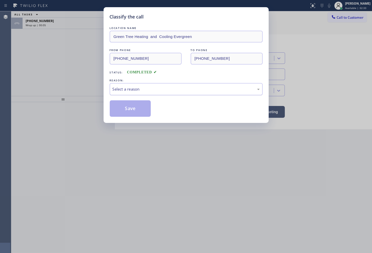
click at [138, 91] on div "Select a reason" at bounding box center [185, 89] width 147 height 6
click at [134, 117] on div "Classify the call LOCATION NAME Green Tree Heating and Cooling Evergreen FROM P…" at bounding box center [186, 65] width 165 height 116
click at [136, 111] on button "Save" at bounding box center [130, 108] width 41 height 16
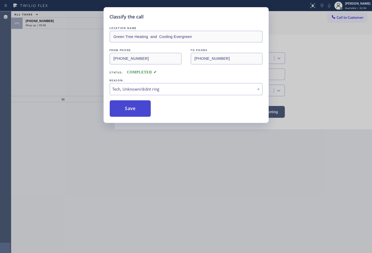
click at [136, 111] on button "Save" at bounding box center [130, 108] width 41 height 16
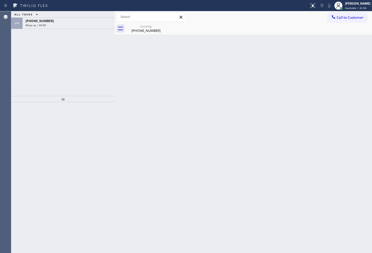
click at [137, 111] on div "Back to Dashboard Change Sender ID Customers Technicians Select a contact Outbo…" at bounding box center [243, 131] width 257 height 241
drag, startPoint x: 77, startPoint y: 57, endPoint x: 71, endPoint y: 43, distance: 15.6
click at [77, 57] on div "ALL TASKS ALL TASKS ACTIVE TASKS TASKS IN WRAP UP +13412272065 Wrap up | 00:17" at bounding box center [63, 53] width 104 height 85
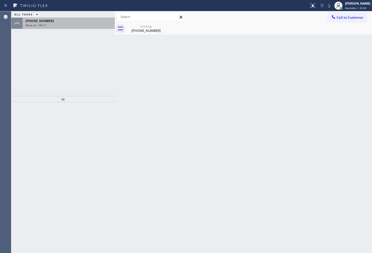
click at [75, 23] on div "Wrap up | 00:17" at bounding box center [69, 25] width 86 height 4
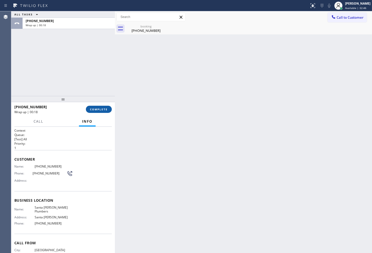
click at [104, 110] on span "COMPLETE" at bounding box center [99, 109] width 18 height 4
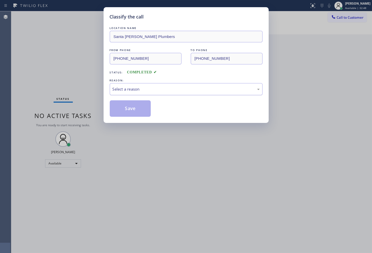
click at [147, 90] on div "Select a reason" at bounding box center [185, 89] width 147 height 6
click at [132, 110] on button "Save" at bounding box center [130, 108] width 41 height 16
click at [132, 108] on button "Save" at bounding box center [130, 108] width 41 height 16
click at [131, 106] on button "Save" at bounding box center [130, 108] width 41 height 16
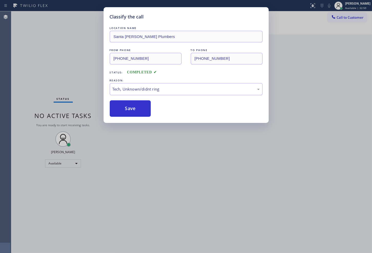
click at [132, 105] on button "Save" at bounding box center [130, 108] width 41 height 16
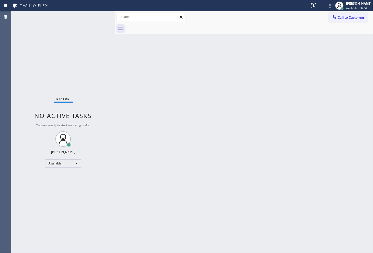
click at [297, 99] on div "Back to Dashboard Change Sender ID Customers Technicians Select a contact Outbo…" at bounding box center [244, 131] width 258 height 241
click at [93, 85] on div "Status No active tasks You are ready to start receiving tasks. [PERSON_NAME]" at bounding box center [63, 131] width 104 height 241
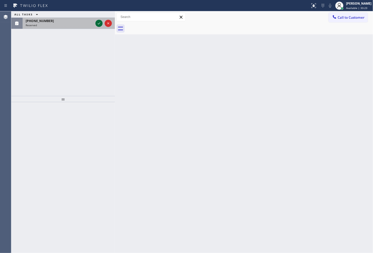
click at [99, 24] on icon at bounding box center [99, 23] width 3 height 2
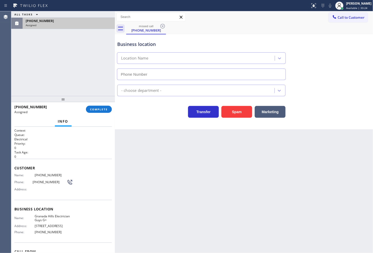
type input "[PHONE_NUMBER]"
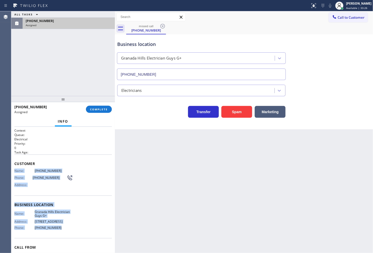
drag, startPoint x: 12, startPoint y: 168, endPoint x: 62, endPoint y: 228, distance: 78.3
click at [62, 228] on div "Context Queue: Electrical Priority: 0 Task Age: Customer Name: (267) 549-5223 P…" at bounding box center [63, 190] width 104 height 126
copy div "Name: (267) 549-5223 Phone: (267) 549-5223 Address: Business location Name: Gra…"
click at [102, 108] on span "COMPLETE" at bounding box center [99, 109] width 18 height 4
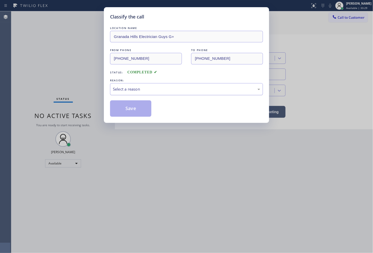
click at [142, 90] on div "Select a reason" at bounding box center [186, 89] width 147 height 6
click at [138, 110] on button "Save" at bounding box center [130, 108] width 41 height 16
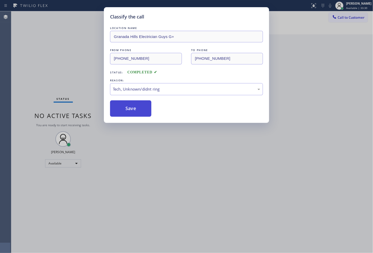
click at [138, 109] on button "Save" at bounding box center [130, 108] width 41 height 16
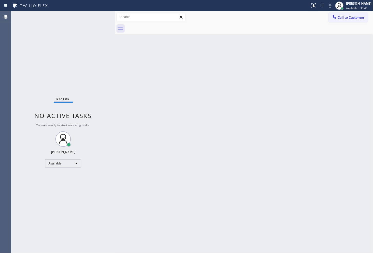
click at [86, 85] on div "Status No active tasks You are ready to start receiving tasks. [PERSON_NAME]" at bounding box center [63, 131] width 104 height 241
click at [96, 47] on div "Status No active tasks You are ready to start receiving tasks. [PERSON_NAME]" at bounding box center [63, 131] width 104 height 241
click at [97, 15] on div "Status No active tasks You are ready to start receiving tasks. [PERSON_NAME]" at bounding box center [63, 131] width 104 height 241
click at [94, 43] on div "Status No active tasks You are ready to start receiving tasks. [PERSON_NAME]" at bounding box center [63, 131] width 104 height 241
click at [97, 22] on div "Status No active tasks You are ready to start receiving tasks. [PERSON_NAME]" at bounding box center [63, 131] width 104 height 241
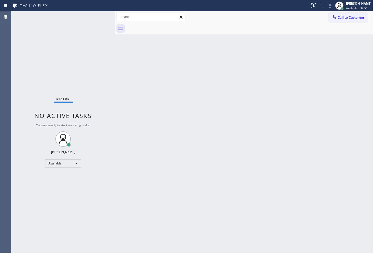
click at [98, 19] on div "Status No active tasks You are ready to start receiving tasks. [PERSON_NAME]" at bounding box center [63, 131] width 104 height 241
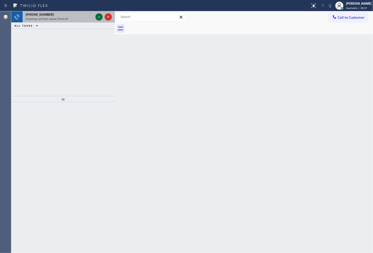
click at [99, 18] on icon at bounding box center [99, 17] width 6 height 6
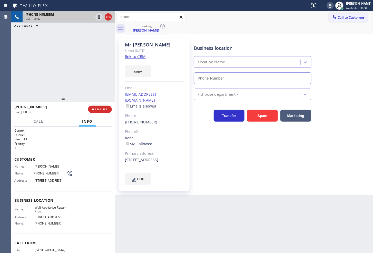
type input "(877) 684-1061"
click at [133, 55] on link "link to CRM" at bounding box center [135, 56] width 21 height 5
click at [52, 61] on div "+19712190427 Live | 00:06 ALL TASKS ALL TASKS ACTIVE TASKS TASKS IN WRAP UP" at bounding box center [63, 53] width 104 height 85
click at [146, 73] on button "copy" at bounding box center [138, 71] width 26 height 12
click at [298, 46] on div "Business location" at bounding box center [252, 48] width 117 height 7
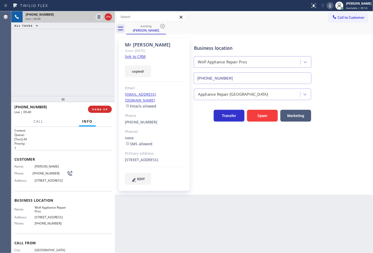
click at [289, 25] on div "booking Mr David" at bounding box center [249, 29] width 247 height 12
click at [329, 6] on icon at bounding box center [330, 6] width 3 height 4
click at [37, 122] on span "Call" at bounding box center [39, 121] width 10 height 5
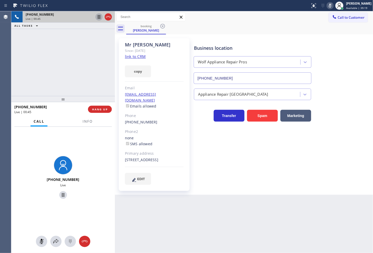
click at [98, 18] on icon at bounding box center [99, 17] width 3 height 4
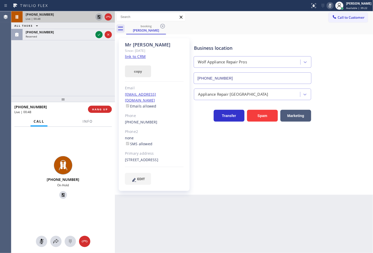
click at [135, 76] on button "copy" at bounding box center [138, 71] width 26 height 12
click at [58, 99] on div at bounding box center [63, 99] width 104 height 6
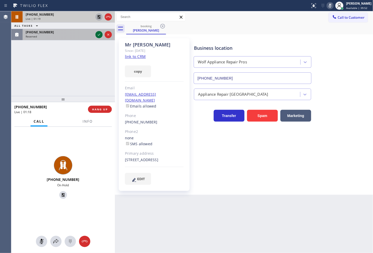
click at [100, 34] on icon at bounding box center [99, 35] width 6 height 6
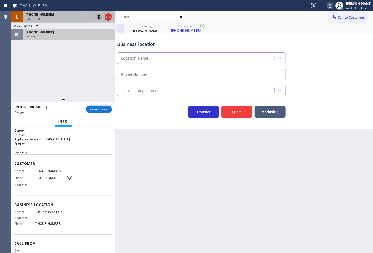
type input "[PHONE_NUMBER]"
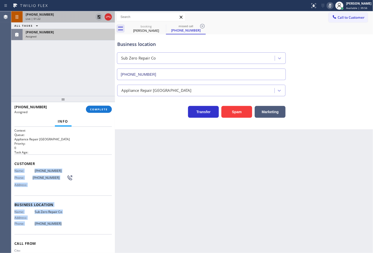
drag, startPoint x: 13, startPoint y: 170, endPoint x: 63, endPoint y: 225, distance: 74.4
click at [63, 225] on div "Context Queue: Appliance Repair High End Priority: 0 Task Age: Customer Name: (…" at bounding box center [63, 190] width 104 height 126
copy div "Name: (414) 530-4455 Phone: (414) 530-4455 Address: Business location Name: Sub…"
click at [97, 109] on span "COMPLETE" at bounding box center [99, 109] width 18 height 4
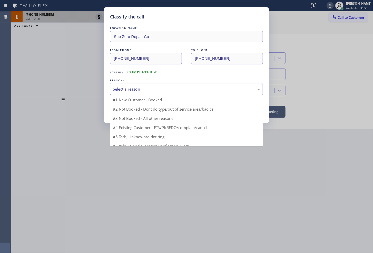
click at [134, 92] on div "Select a reason" at bounding box center [186, 89] width 153 height 12
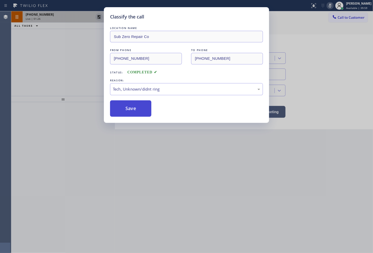
click at [131, 115] on button "Save" at bounding box center [130, 108] width 41 height 16
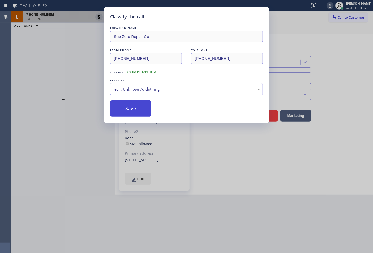
click at [131, 115] on button "Save" at bounding box center [130, 108] width 41 height 16
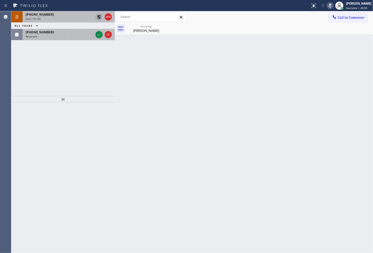
click at [53, 34] on div "[PHONE_NUMBER]" at bounding box center [60, 32] width 68 height 4
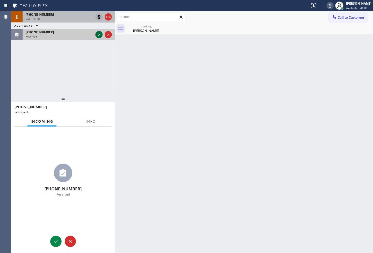
click at [99, 34] on icon at bounding box center [99, 35] width 6 height 6
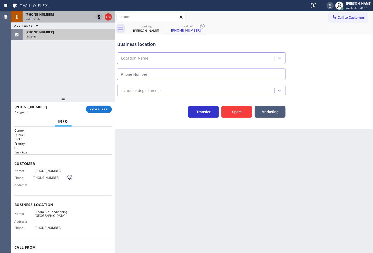
type input "[PHONE_NUMBER]"
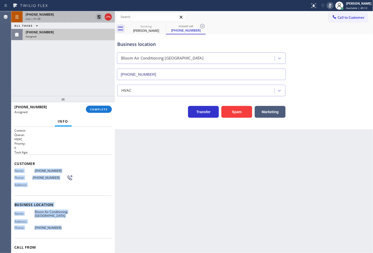
drag, startPoint x: 14, startPoint y: 169, endPoint x: 74, endPoint y: 231, distance: 86.1
click at [74, 231] on div "Context Queue: HVAC Priority: 0 Task Age: Customer Name: (650) 337-0184 Phone: …" at bounding box center [63, 190] width 104 height 126
copy div "Name: (650) 337-0184 Phone: (650) 337-0184 Address: Business location Name: Blo…"
click at [94, 112] on button "COMPLETE" at bounding box center [99, 109] width 26 height 7
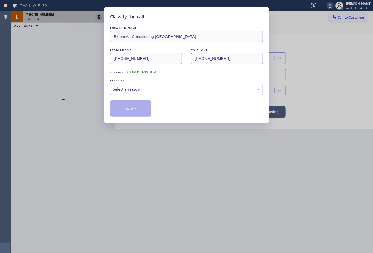
click at [131, 90] on div "Select a reason" at bounding box center [186, 89] width 147 height 6
click at [124, 112] on button "Save" at bounding box center [130, 108] width 41 height 16
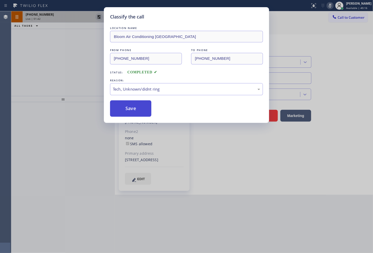
click at [124, 112] on button "Save" at bounding box center [130, 108] width 41 height 16
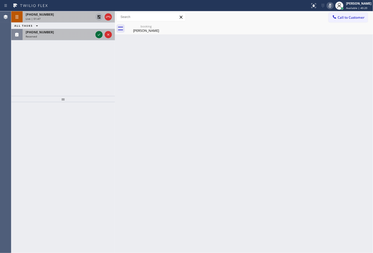
click at [99, 32] on icon at bounding box center [99, 35] width 6 height 6
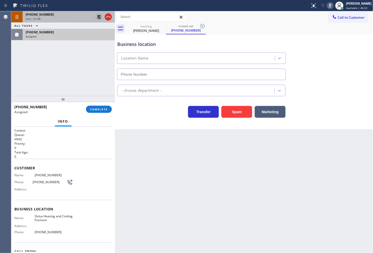
type input "[PHONE_NUMBER]"
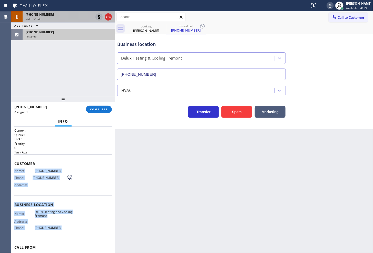
drag, startPoint x: 14, startPoint y: 169, endPoint x: 63, endPoint y: 232, distance: 80.0
click at [63, 232] on div "Context Queue: HVAC Priority: 0 Task Age: Customer Name: (341) 900-1464 Phone: …" at bounding box center [63, 190] width 104 height 126
copy div "Name: (341) 900-1464 Phone: (341) 900-1464 Address: Business location Name: Del…"
click at [99, 110] on span "COMPLETE" at bounding box center [99, 109] width 18 height 4
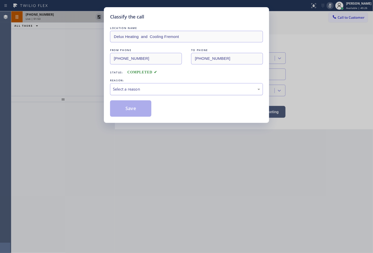
click at [129, 86] on div "Select a reason" at bounding box center [186, 89] width 147 height 6
click at [142, 109] on button "Save" at bounding box center [130, 108] width 41 height 16
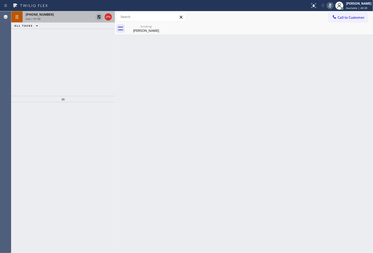
click at [27, 12] on div "+19712190427 Live | 01:56" at bounding box center [59, 16] width 72 height 11
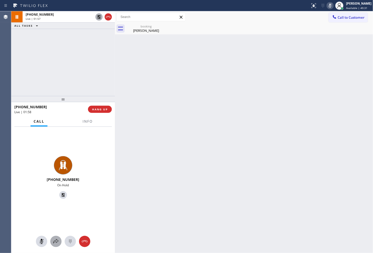
click at [58, 241] on icon at bounding box center [56, 241] width 6 height 6
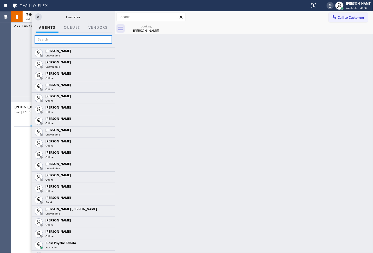
click at [51, 40] on input "text" at bounding box center [73, 39] width 77 height 8
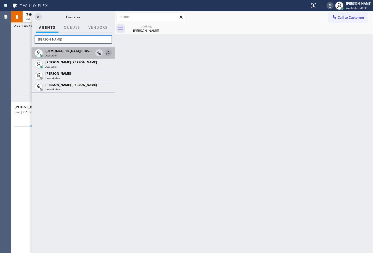
type input "chris"
click at [109, 53] on icon at bounding box center [108, 53] width 6 height 6
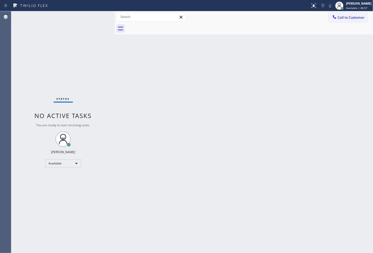
drag, startPoint x: 59, startPoint y: 71, endPoint x: 242, endPoint y: 31, distance: 187.0
click at [60, 70] on div "Status No active tasks You are ready to start receiving tasks. [PERSON_NAME]" at bounding box center [63, 131] width 104 height 241
click at [109, 78] on div "Status No active tasks You are ready to start receiving tasks. [PERSON_NAME]" at bounding box center [63, 131] width 104 height 241
click at [97, 17] on div "Status No active tasks You are ready to start receiving tasks. [PERSON_NAME]" at bounding box center [63, 131] width 104 height 241
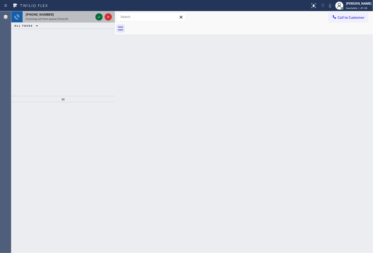
click at [98, 17] on icon at bounding box center [99, 17] width 6 height 6
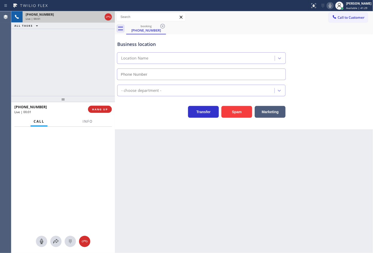
type input "(562) 203-0287"
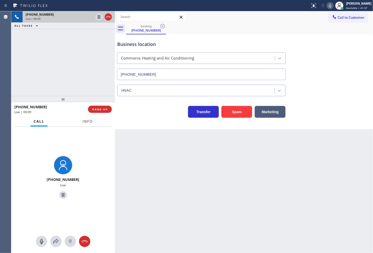
click at [85, 124] on span "Info" at bounding box center [88, 121] width 10 height 5
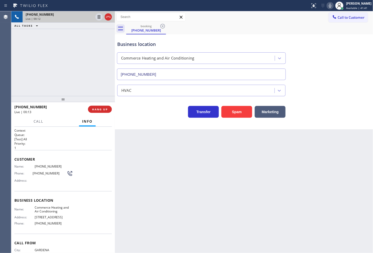
click at [153, 114] on div "Transfer Spam Marketing" at bounding box center [201, 110] width 170 height 14
click at [277, 109] on button "Marketing" at bounding box center [269, 112] width 31 height 12
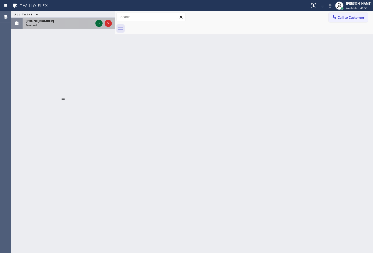
click at [99, 22] on icon at bounding box center [99, 23] width 6 height 6
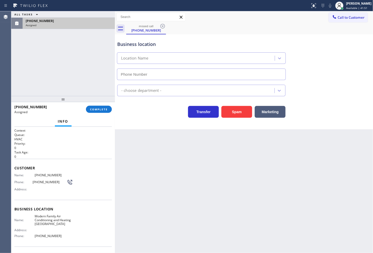
type input "[PHONE_NUMBER]"
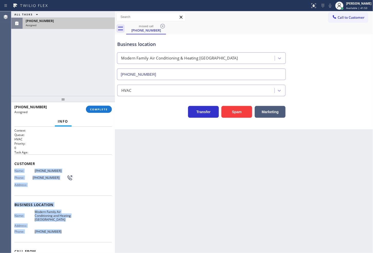
drag, startPoint x: 13, startPoint y: 169, endPoint x: 73, endPoint y: 226, distance: 82.1
click at [70, 231] on div "Context Queue: HVAC Priority: 0 Task Age: Customer Name: (619) 324-1654 Phone: …" at bounding box center [63, 190] width 104 height 126
copy div "Name: (619) 324-1654 Phone: (619) 324-1654 Address: Business location Name: Mod…"
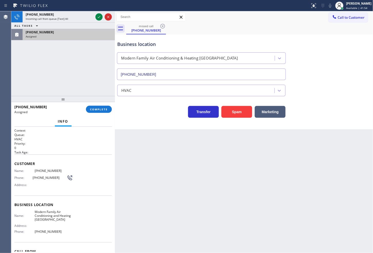
click at [98, 102] on div at bounding box center [63, 99] width 104 height 6
click at [98, 108] on span "COMPLETE" at bounding box center [99, 109] width 18 height 4
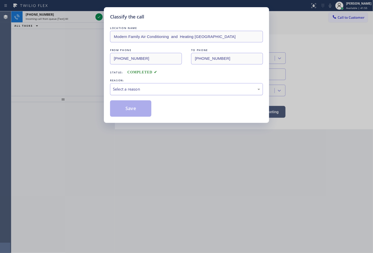
click at [145, 89] on div "Select a reason" at bounding box center [186, 89] width 147 height 6
click at [129, 106] on button "Save" at bounding box center [130, 108] width 41 height 16
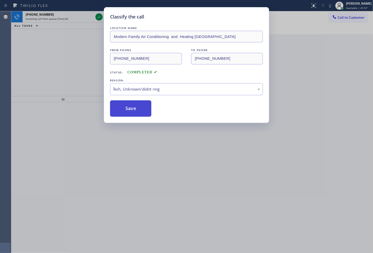
click at [127, 106] on button "Save" at bounding box center [130, 108] width 41 height 16
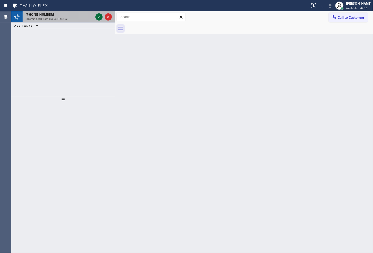
click at [98, 16] on icon at bounding box center [99, 17] width 6 height 6
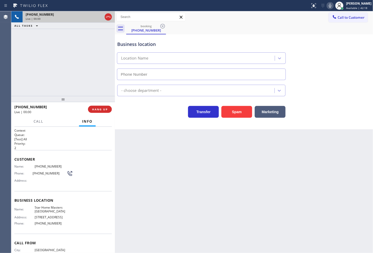
type input "[PHONE_NUMBER]"
click at [80, 88] on div "+17472036882 Live | 00:06 ALL TASKS ALL TASKS ACTIVE TASKS TASKS IN WRAP UP" at bounding box center [63, 53] width 104 height 85
click at [205, 140] on div "Back to Dashboard Change Sender ID Customers Technicians Select a contact Outbo…" at bounding box center [244, 131] width 258 height 241
click at [31, 73] on div "+17472036882 Live | 00:07 ALL TASKS ALL TASKS ACTIVE TASKS TASKS IN WRAP UP" at bounding box center [63, 53] width 104 height 85
click at [42, 121] on span "Call" at bounding box center [39, 121] width 10 height 5
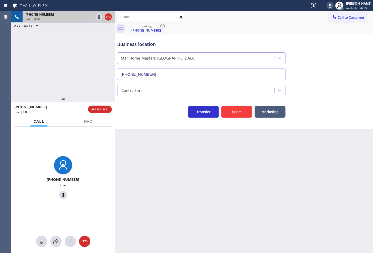
click at [83, 162] on div "+17472036882 Live" at bounding box center [63, 178] width 44 height 48
click at [128, 118] on div "Business location Star Home Masters Pasadena (626) 658-3820 Contractors Transfe…" at bounding box center [244, 81] width 258 height 95
click at [24, 57] on div "+17472036882 Live | 00:16 ALL TASKS ALL TASKS ACTIVE TASKS TASKS IN WRAP UP" at bounding box center [63, 53] width 104 height 85
click at [136, 116] on div "Transfer Spam Marketing" at bounding box center [201, 110] width 170 height 14
click at [155, 115] on div "Transfer Spam Marketing" at bounding box center [201, 110] width 170 height 14
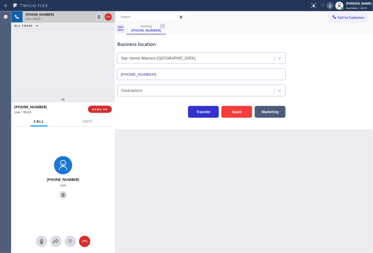
click at [155, 115] on div "Transfer Spam Marketing" at bounding box center [201, 110] width 170 height 14
click at [34, 78] on div "+17472036882 Live | 00:24 ALL TASKS ALL TASKS ACTIVE TASKS TASKS IN WRAP UP" at bounding box center [63, 53] width 104 height 85
click at [89, 124] on span "Info" at bounding box center [88, 121] width 10 height 5
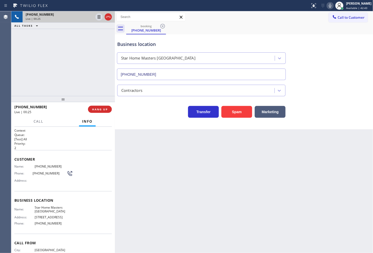
click at [138, 117] on div "Transfer Spam Marketing" at bounding box center [201, 110] width 170 height 14
click at [38, 69] on div "+17472036882 Live | 00:26 ALL TASKS ALL TASKS ACTIVE TASKS TASKS IN WRAP UP" at bounding box center [63, 53] width 104 height 85
click at [57, 119] on div "Call Info" at bounding box center [62, 121] width 97 height 10
click at [59, 87] on div "+17472036882 Live | 00:28 ALL TASKS ALL TASKS ACTIVE TASKS TASKS IN WRAP UP" at bounding box center [63, 53] width 104 height 85
click at [125, 111] on div "Transfer Spam Marketing" at bounding box center [201, 110] width 170 height 14
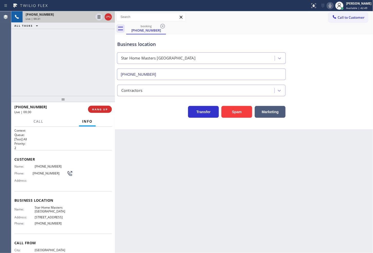
click at [125, 111] on div "Transfer Spam Marketing" at bounding box center [201, 110] width 170 height 14
click at [68, 64] on div "+17472036882 Live | 00:34 ALL TASKS ALL TASKS ACTIVE TASKS TASKS IN WRAP UP" at bounding box center [63, 53] width 104 height 85
click at [139, 120] on div "Business location Star Home Masters Pasadena (626) 658-3820 Contractors Transfe…" at bounding box center [244, 81] width 258 height 95
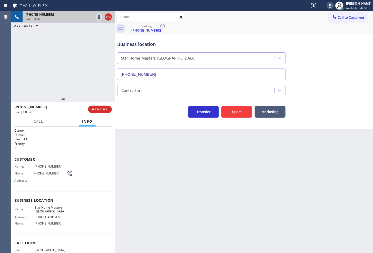
click at [139, 120] on div "Business location Star Home Masters Pasadena (626) 658-3820 Contractors Transfe…" at bounding box center [244, 81] width 258 height 95
click at [165, 135] on div "Back to Dashboard Change Sender ID Customers Technicians Select a contact Outbo…" at bounding box center [244, 131] width 258 height 241
click at [153, 112] on div "Transfer Spam Marketing" at bounding box center [201, 110] width 170 height 14
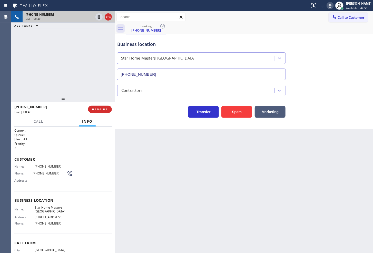
click at [63, 73] on div "+17472036882 Live | 00:40 ALL TASKS ALL TASKS ACTIVE TASKS TASKS IN WRAP UP" at bounding box center [63, 53] width 104 height 85
click at [95, 111] on span "HANG UP" at bounding box center [100, 109] width 16 height 4
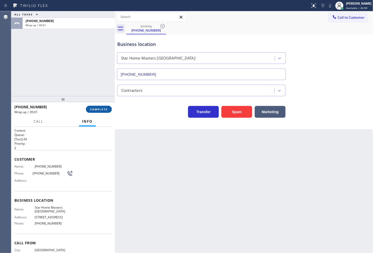
click at [98, 108] on span "COMPLETE" at bounding box center [99, 109] width 18 height 4
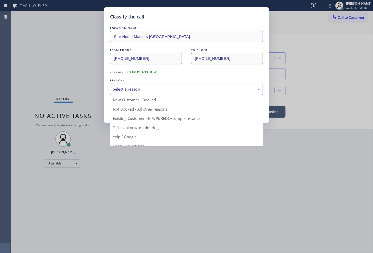
click at [132, 89] on div "Select a reason" at bounding box center [186, 89] width 147 height 6
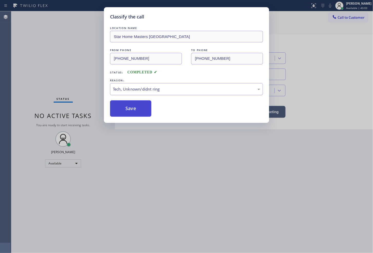
click at [131, 110] on button "Save" at bounding box center [130, 108] width 41 height 16
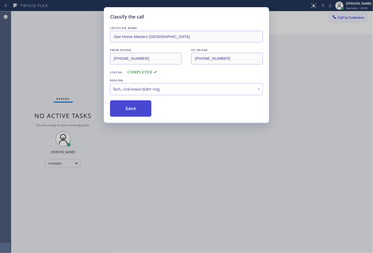
click at [131, 110] on button "Save" at bounding box center [130, 108] width 41 height 16
click at [130, 110] on button "Save" at bounding box center [130, 108] width 41 height 16
click at [130, 109] on button "Save" at bounding box center [130, 108] width 41 height 16
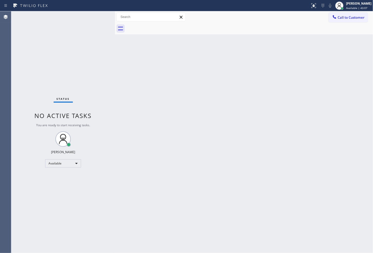
drag, startPoint x: 109, startPoint y: 65, endPoint x: 110, endPoint y: 51, distance: 13.4
click at [109, 64] on div "Status No active tasks You are ready to start receiving tasks. [PERSON_NAME]" at bounding box center [63, 131] width 104 height 241
click at [96, 18] on div "Status No active tasks You are ready to start receiving tasks. [PERSON_NAME]" at bounding box center [63, 131] width 104 height 241
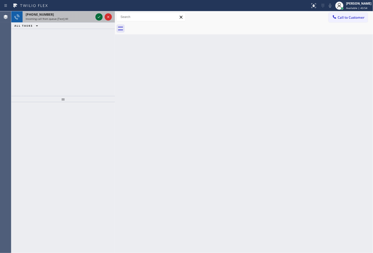
click at [99, 19] on icon at bounding box center [99, 17] width 6 height 6
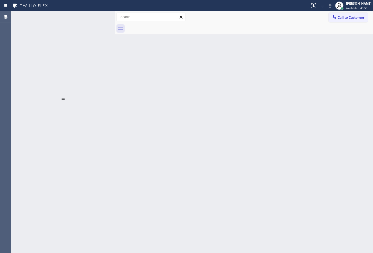
click at [99, 18] on icon at bounding box center [99, 17] width 6 height 6
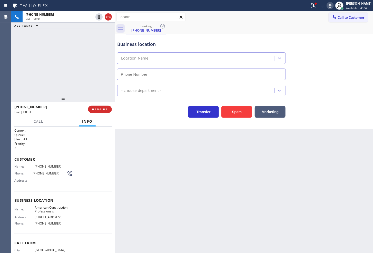
type input "[PHONE_NUMBER]"
click at [310, 6] on icon at bounding box center [313, 6] width 6 height 6
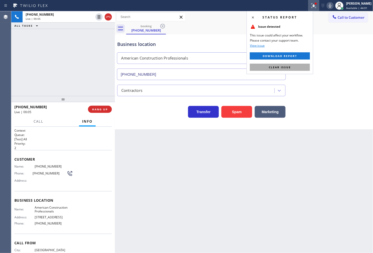
click at [297, 66] on button "Clear issue" at bounding box center [280, 67] width 60 height 7
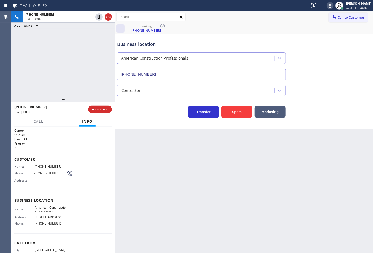
click at [160, 111] on div "Transfer Spam Marketing" at bounding box center [201, 110] width 170 height 14
click at [73, 89] on div "+15626122727 Live | 00:06 ALL TASKS ALL TASKS ACTIVE TASKS TASKS IN WRAP UP" at bounding box center [63, 53] width 104 height 85
drag, startPoint x: 73, startPoint y: 85, endPoint x: 83, endPoint y: 86, distance: 9.4
click at [74, 85] on div "+15626122727 Live | 00:07 ALL TASKS ALL TASKS ACTIVE TASKS TASKS IN WRAP UP" at bounding box center [63, 53] width 104 height 85
drag, startPoint x: 135, startPoint y: 109, endPoint x: 109, endPoint y: 99, distance: 27.2
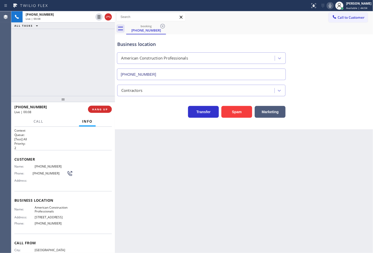
click at [135, 109] on div "Transfer Spam Marketing" at bounding box center [201, 110] width 170 height 14
click at [103, 97] on div at bounding box center [63, 99] width 104 height 6
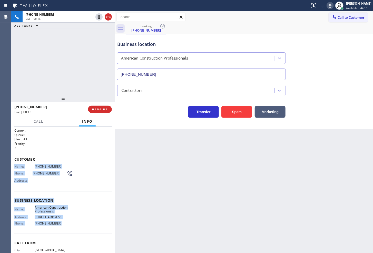
drag, startPoint x: 13, startPoint y: 167, endPoint x: 70, endPoint y: 221, distance: 78.8
click at [70, 221] on div "Context Queue: [Test] All Priority: 2 Customer Name: (562) 612-2727 Phone: (562…" at bounding box center [63, 190] width 104 height 126
copy div "Name: (562) 612-2727 Phone: (562) 612-2727 Address: Business location Name: Ame…"
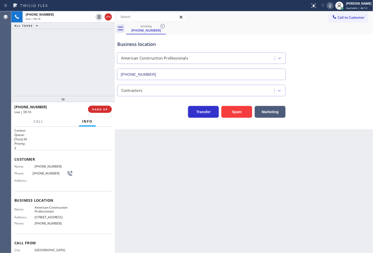
click at [142, 118] on div "Business location American Construction Professionals (562) 489-9209 Contractor…" at bounding box center [244, 81] width 258 height 95
click at [99, 109] on span "HANG UP" at bounding box center [100, 109] width 16 height 4
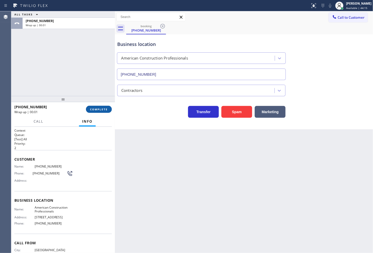
click at [104, 110] on span "COMPLETE" at bounding box center [99, 109] width 18 height 4
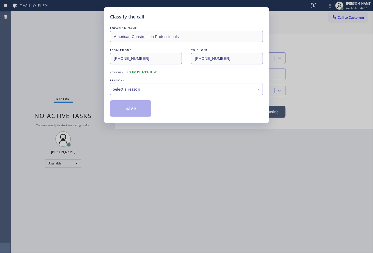
click at [141, 91] on div "Select a reason" at bounding box center [186, 89] width 147 height 6
click at [132, 117] on div "Classify the call LOCATION NAME American Construction Professionals FROM PHONE …" at bounding box center [186, 65] width 165 height 116
click at [132, 115] on button "Save" at bounding box center [130, 108] width 41 height 16
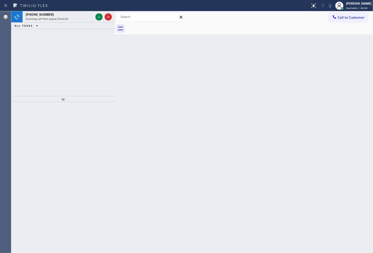
click at [67, 79] on div "+13044083504 Incoming call from queue [Test] All ALL TASKS ALL TASKS ACTIVE TAS…" at bounding box center [63, 53] width 104 height 85
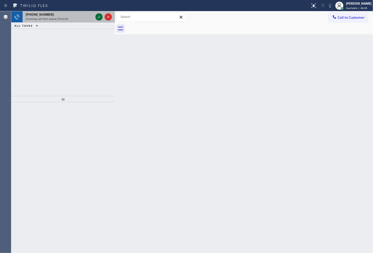
click at [98, 17] on icon at bounding box center [99, 17] width 6 height 6
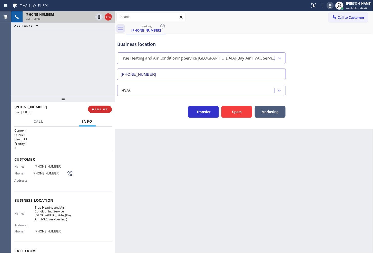
type input "[PHONE_NUMBER]"
drag, startPoint x: 135, startPoint y: 117, endPoint x: 328, endPoint y: 32, distance: 210.6
click at [139, 111] on div "Transfer Spam Marketing" at bounding box center [201, 110] width 170 height 14
click at [312, 67] on div "Business location True Heating and Air Conditioning Service San Bruno(Bay Air H…" at bounding box center [243, 57] width 255 height 46
click at [329, 6] on icon at bounding box center [330, 6] width 3 height 4
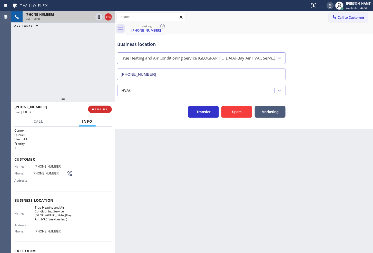
click at [329, 6] on icon at bounding box center [330, 6] width 3 height 4
click at [107, 111] on span "HANG UP" at bounding box center [100, 109] width 16 height 4
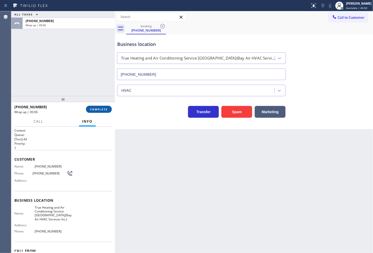
click at [103, 110] on span "COMPLETE" at bounding box center [99, 109] width 18 height 4
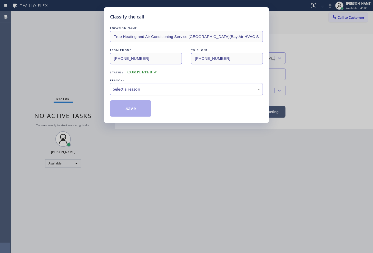
click at [147, 89] on div "Select a reason" at bounding box center [186, 89] width 147 height 6
click at [135, 104] on button "Save" at bounding box center [130, 108] width 41 height 16
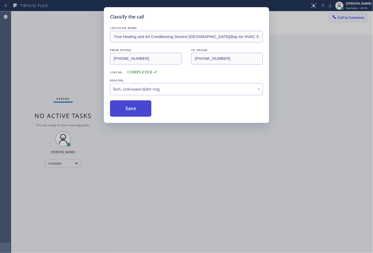
click at [135, 104] on button "Save" at bounding box center [130, 108] width 41 height 16
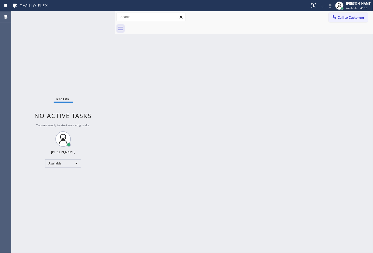
click at [31, 58] on div "Status No active tasks You are ready to start receiving tasks. [PERSON_NAME]" at bounding box center [63, 131] width 104 height 241
click at [146, 212] on div "Back to Dashboard Change Sender ID Customers Technicians Select a contact Outbo…" at bounding box center [244, 131] width 258 height 241
click at [144, 151] on div "Back to Dashboard Change Sender ID Customers Technicians Select a contact Outbo…" at bounding box center [244, 131] width 258 height 241
click at [76, 160] on div "Available" at bounding box center [63, 163] width 36 height 8
click at [65, 188] on li "Break" at bounding box center [62, 189] width 35 height 6
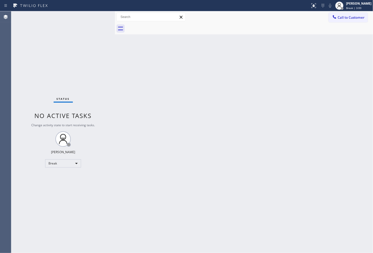
click at [37, 221] on div "Status No active tasks Change activity state to start receiving tasks. [PERSON_…" at bounding box center [63, 131] width 104 height 241
click at [79, 165] on div "Break" at bounding box center [63, 163] width 36 height 8
click at [67, 177] on li "Available" at bounding box center [62, 176] width 35 height 6
drag, startPoint x: 224, startPoint y: 137, endPoint x: 229, endPoint y: 134, distance: 5.8
click at [224, 136] on div "Back to Dashboard Change Sender ID Customers Technicians Select a contact Outbo…" at bounding box center [244, 131] width 258 height 241
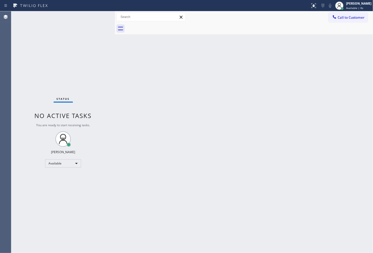
drag, startPoint x: 175, startPoint y: 157, endPoint x: 98, endPoint y: 90, distance: 101.6
click at [172, 155] on div "Back to Dashboard Change Sender ID Customers Technicians Select a contact Outbo…" at bounding box center [244, 131] width 258 height 241
click at [73, 54] on div "Status No active tasks You are ready to start receiving tasks. [PERSON_NAME]" at bounding box center [63, 131] width 104 height 241
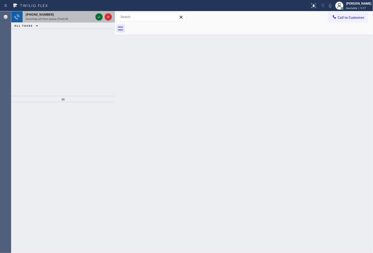
click at [96, 17] on icon at bounding box center [99, 17] width 6 height 6
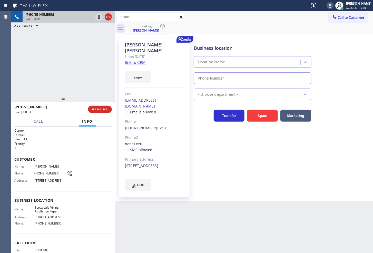
type input "[PHONE_NUMBER]"
click at [137, 60] on link "link to CRM" at bounding box center [135, 62] width 21 height 5
click at [39, 52] on div "+16028268006 Live | 00:06 ALL TASKS ALL TASKS ACTIVE TASKS TASKS IN WRAP UP" at bounding box center [63, 53] width 104 height 85
click at [203, 159] on div "Business location Scottsdale Viking Appliance Repair (480) 787-0279 Appliance R…" at bounding box center [282, 114] width 179 height 150
click at [56, 58] on div "+16028268006 Live | 01:17 ALL TASKS ALL TASKS ACTIVE TASKS TASKS IN WRAP UP" at bounding box center [63, 53] width 104 height 85
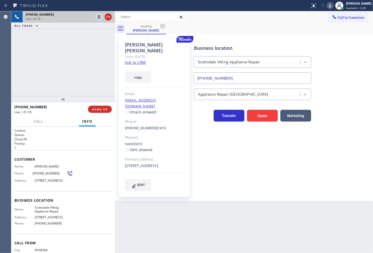
click at [251, 163] on div "Business location Scottsdale Viking Appliance Repair (480) 787-0279 Appliance R…" at bounding box center [282, 114] width 179 height 150
click at [50, 58] on div "+16028268006 Live | 01:19 ALL TASKS ALL TASKS ACTIVE TASKS TASKS IN WRAP UP" at bounding box center [63, 53] width 104 height 85
click at [65, 70] on div "+16028268006 Live | 01:23 ALL TASKS ALL TASKS ACTIVE TASKS TASKS IN WRAP UP" at bounding box center [63, 53] width 104 height 85
click at [67, 62] on div "+16028268006 Live | 01:25 ALL TASKS ALL TASKS ACTIVE TASKS TASKS IN WRAP UP" at bounding box center [63, 53] width 104 height 85
click at [64, 56] on div "+16028268006 Live | 01:26 ALL TASKS ALL TASKS ACTIVE TASKS TASKS IN WRAP UP" at bounding box center [63, 53] width 104 height 85
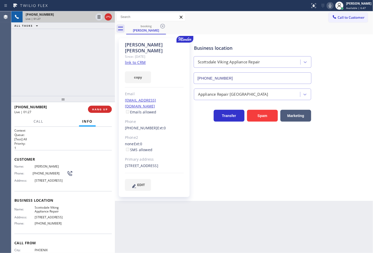
click at [54, 56] on div "+16028268006 Live | 01:27 ALL TASKS ALL TASKS ACTIVE TASKS TASKS IN WRAP UP" at bounding box center [63, 53] width 104 height 85
click at [64, 60] on div "+16028268006 Live | 01:28 ALL TASKS ALL TASKS ACTIVE TASKS TASKS IN WRAP UP" at bounding box center [63, 53] width 104 height 85
click at [64, 62] on div "+16028268006 Live | 01:28 ALL TASKS ALL TASKS ACTIVE TASKS TASKS IN WRAP UP" at bounding box center [63, 53] width 104 height 85
click at [98, 17] on icon at bounding box center [99, 17] width 3 height 4
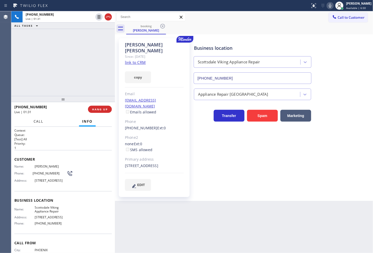
click at [41, 122] on span "Call" at bounding box center [39, 121] width 10 height 5
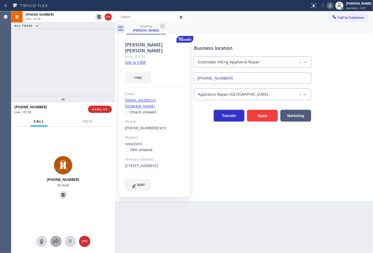
click at [57, 239] on icon at bounding box center [56, 241] width 6 height 6
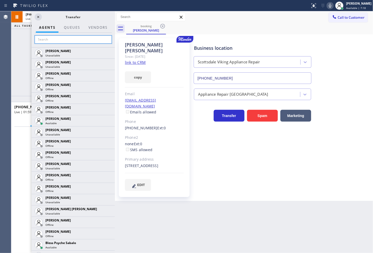
click at [70, 37] on input "text" at bounding box center [73, 39] width 77 height 8
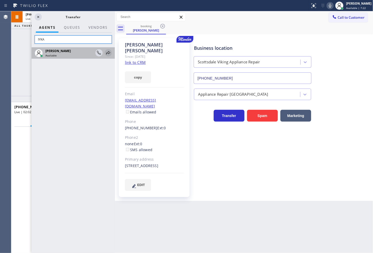
type input "lYKA"
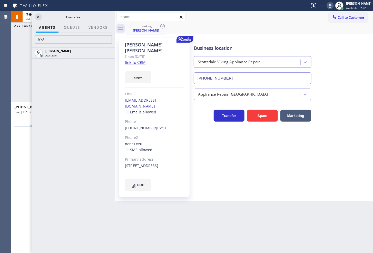
click at [0, 0] on icon at bounding box center [0, 0] width 0 height 0
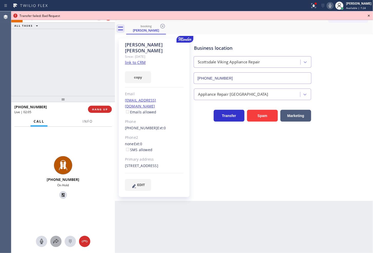
click at [57, 241] on icon at bounding box center [56, 241] width 6 height 6
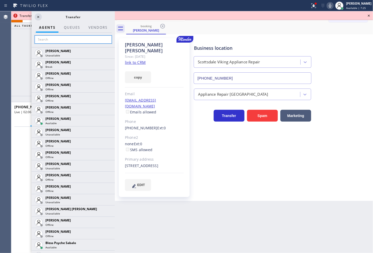
click at [60, 39] on input "text" at bounding box center [73, 39] width 77 height 8
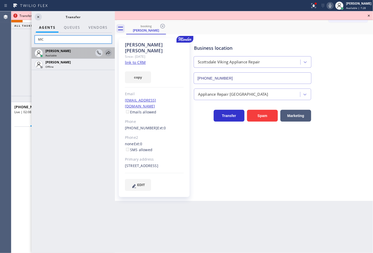
type input "MIC"
click at [106, 52] on icon at bounding box center [108, 53] width 6 height 6
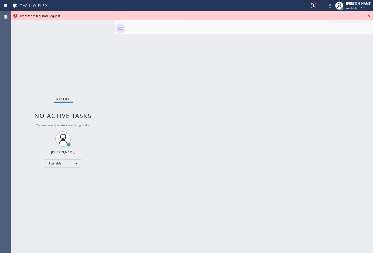
click at [368, 16] on icon at bounding box center [368, 16] width 6 height 6
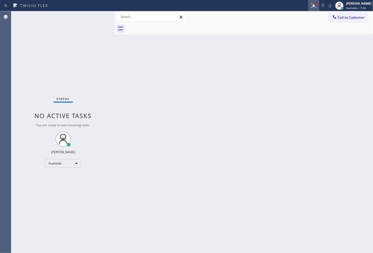
click at [308, 3] on div at bounding box center [313, 6] width 11 height 6
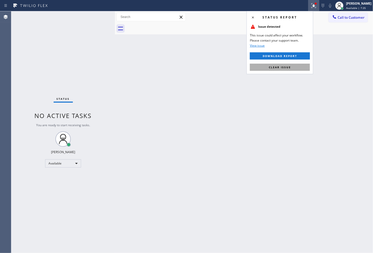
click at [294, 68] on button "Clear issue" at bounding box center [280, 67] width 60 height 7
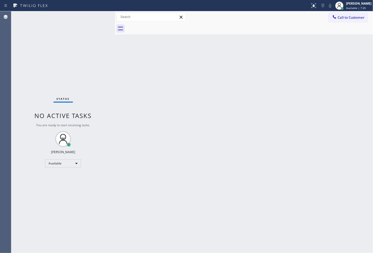
click at [180, 72] on div "Back to Dashboard Change Sender ID Customers Technicians Select a contact Outbo…" at bounding box center [244, 131] width 258 height 241
click at [67, 21] on div "Status No active tasks You are ready to start receiving tasks. [PERSON_NAME]" at bounding box center [63, 131] width 104 height 241
click at [101, 14] on div "Status No active tasks You are ready to start receiving tasks. [PERSON_NAME]" at bounding box center [63, 131] width 104 height 241
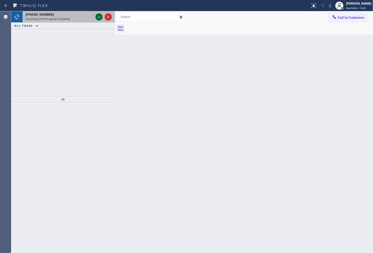
click at [98, 16] on icon at bounding box center [99, 17] width 6 height 6
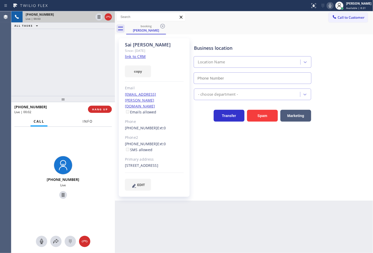
click at [86, 119] on span "Info" at bounding box center [88, 121] width 10 height 5
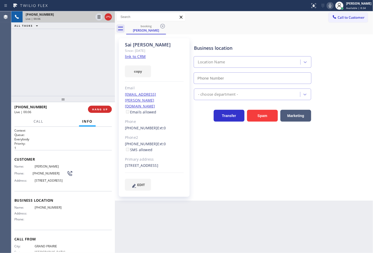
click at [131, 54] on link "link to CRM" at bounding box center [135, 56] width 21 height 5
click at [53, 45] on div "+19729553822 Live | 00:08 ALL TASKS ALL TASKS ACTIVE TASKS TASKS IN WRAP UP" at bounding box center [63, 53] width 104 height 85
click at [49, 76] on div "+19729553822 Live | 01:21 ALL TASKS ALL TASKS ACTIVE TASKS TASKS IN WRAP UP" at bounding box center [63, 53] width 104 height 85
click at [40, 121] on span "Call" at bounding box center [39, 121] width 10 height 5
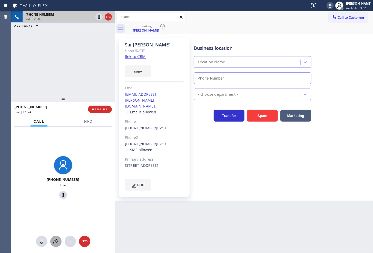
click at [54, 242] on icon at bounding box center [55, 241] width 5 height 4
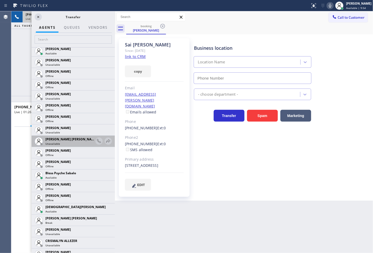
scroll to position [85, 0]
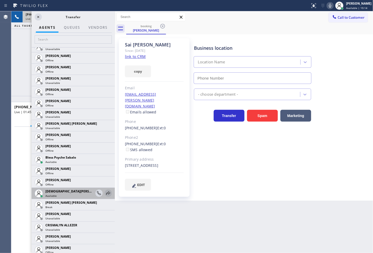
click at [106, 194] on icon at bounding box center [108, 192] width 4 height 3
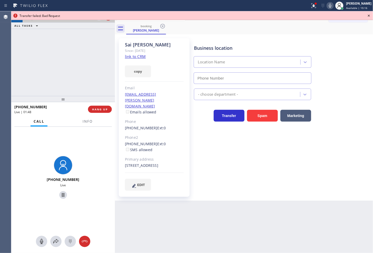
click at [75, 75] on div "+19729553822 Live | 01:48 ALL TASKS ALL TASKS ACTIVE TASKS TASKS IN WRAP UP" at bounding box center [63, 53] width 104 height 85
click at [75, 75] on div "+19729553822 Live | 01:49 ALL TASKS ALL TASKS ACTIVE TASKS TASKS IN WRAP UP" at bounding box center [63, 53] width 104 height 85
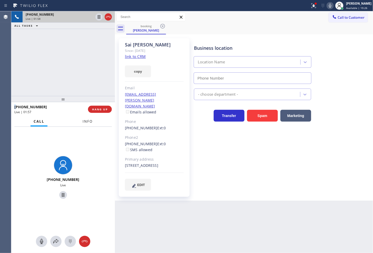
click at [87, 121] on span "Info" at bounding box center [88, 121] width 10 height 5
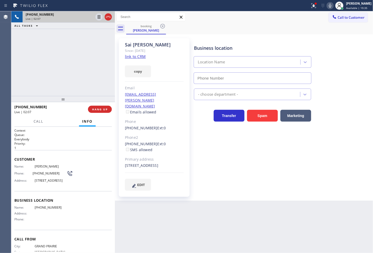
click at [70, 55] on div "+19729553822 Live | 02:07 ALL TASKS ALL TASKS ACTIVE TASKS TASKS IN WRAP UP" at bounding box center [63, 53] width 104 height 85
click at [290, 30] on div "booking Sai Maddali" at bounding box center [249, 29] width 247 height 12
click at [308, 37] on div "Business location Location Name" at bounding box center [282, 60] width 179 height 46
click at [327, 8] on icon at bounding box center [330, 6] width 6 height 6
click at [62, 87] on div "+19729553822 Live | 02:10 ALL TASKS ALL TASKS ACTIVE TASKS TASKS IN WRAP UP" at bounding box center [63, 53] width 104 height 85
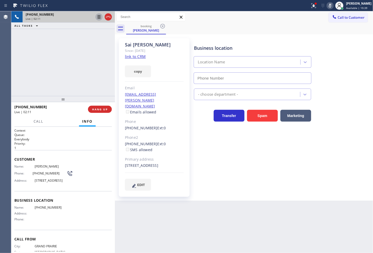
click at [99, 16] on icon at bounding box center [99, 17] width 6 height 6
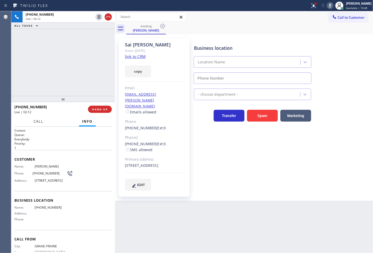
click at [36, 118] on button "Call" at bounding box center [38, 121] width 16 height 10
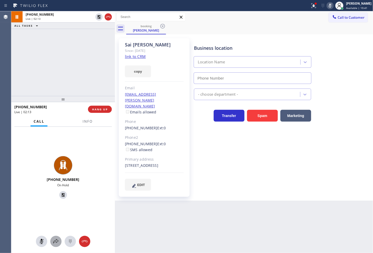
click at [55, 239] on icon at bounding box center [56, 241] width 6 height 6
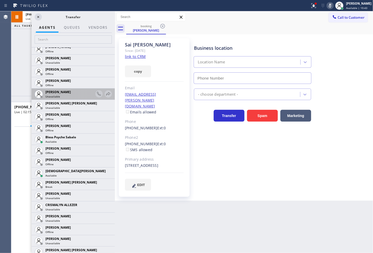
scroll to position [114, 0]
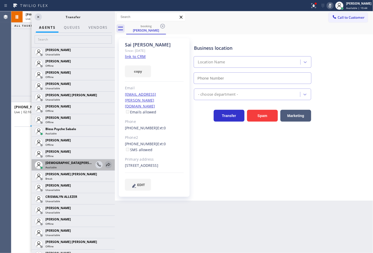
click at [106, 164] on icon at bounding box center [108, 164] width 4 height 3
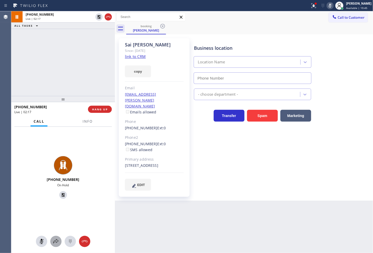
click at [56, 240] on icon at bounding box center [56, 241] width 6 height 6
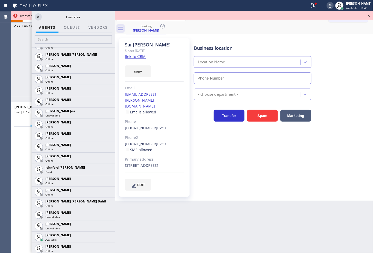
scroll to position [513, 0]
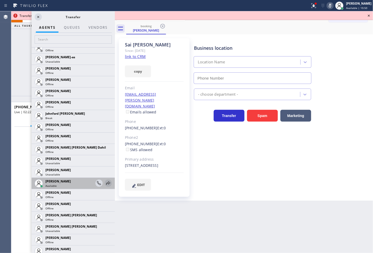
click at [105, 183] on icon at bounding box center [108, 183] width 6 height 6
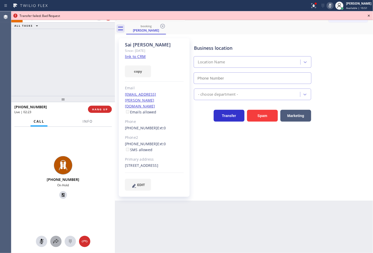
click at [55, 240] on icon at bounding box center [56, 241] width 6 height 6
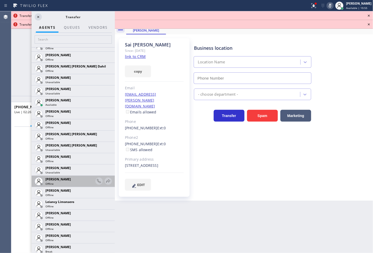
scroll to position [683, 0]
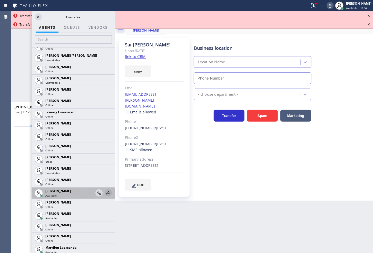
click at [106, 191] on icon at bounding box center [108, 192] width 4 height 3
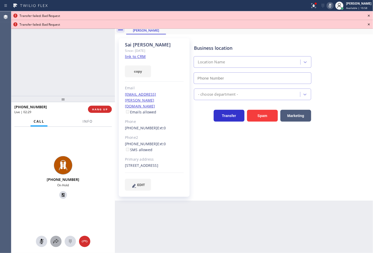
click at [57, 239] on icon at bounding box center [56, 241] width 6 height 6
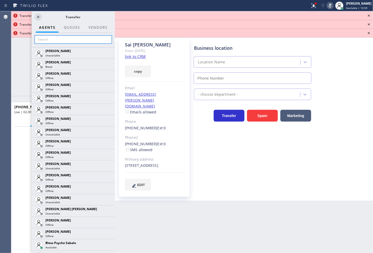
click at [50, 40] on input "text" at bounding box center [73, 39] width 77 height 8
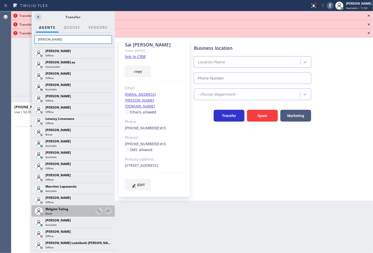
scroll to position [268, 0]
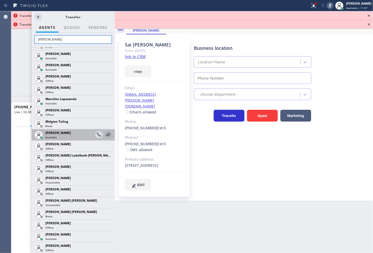
type input "MEL"
click at [106, 134] on icon at bounding box center [108, 134] width 4 height 3
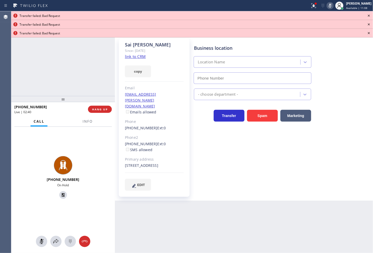
click at [369, 14] on icon at bounding box center [368, 16] width 6 height 6
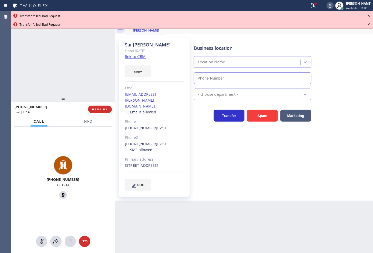
click at [369, 14] on icon at bounding box center [368, 16] width 6 height 6
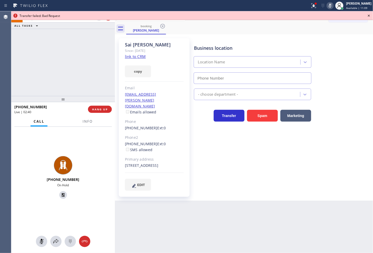
click at [369, 14] on icon at bounding box center [368, 16] width 6 height 6
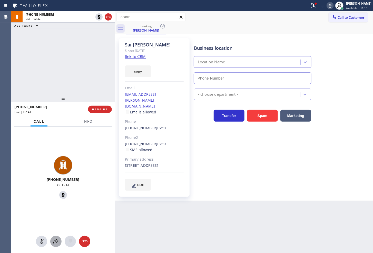
click at [56, 240] on icon at bounding box center [56, 241] width 6 height 6
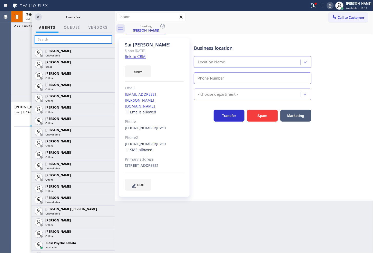
click at [54, 40] on input "text" at bounding box center [73, 39] width 77 height 8
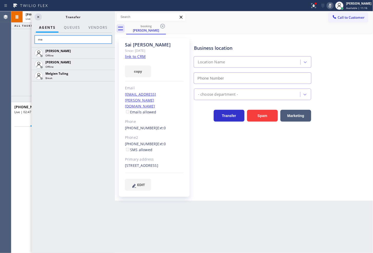
type input "m"
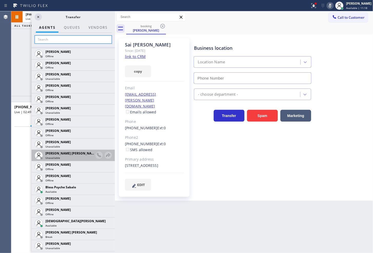
scroll to position [142, 0]
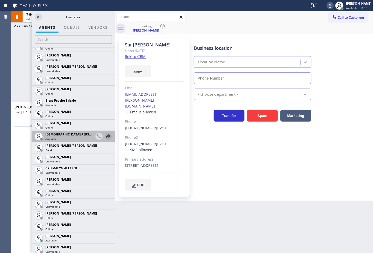
click at [105, 134] on icon at bounding box center [108, 136] width 6 height 6
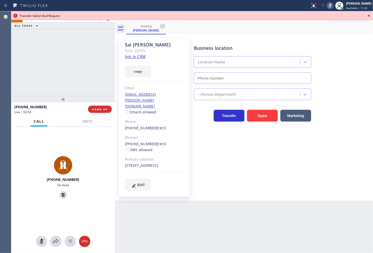
click at [366, 16] on icon at bounding box center [368, 16] width 6 height 6
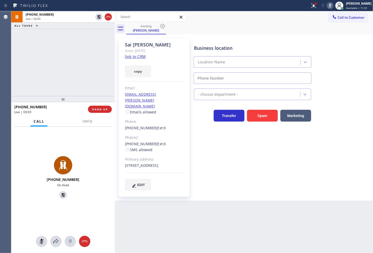
click at [241, 142] on div "Business location Location Name - choose department - Transfer Spam Marketing" at bounding box center [282, 113] width 179 height 149
click at [80, 83] on div "+19729553822 Live | 03:04 ALL TASKS ALL TASKS ACTIVE TASKS TASKS IN WRAP UP" at bounding box center [63, 53] width 104 height 85
click at [134, 69] on button "copy" at bounding box center [138, 71] width 26 height 12
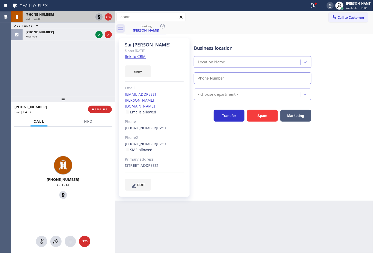
click at [99, 17] on icon at bounding box center [99, 17] width 6 height 6
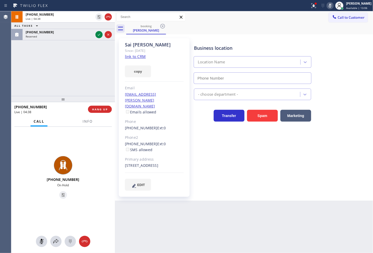
drag, startPoint x: 344, startPoint y: 52, endPoint x: 344, endPoint y: 48, distance: 4.7
click at [344, 50] on div "Business location Location Name" at bounding box center [282, 60] width 179 height 46
click at [329, 5] on icon at bounding box center [330, 6] width 3 height 4
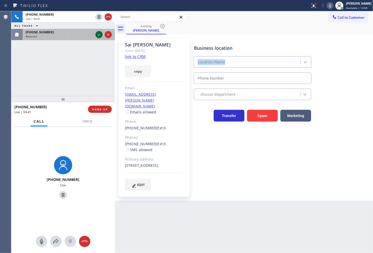
click at [97, 37] on icon at bounding box center [99, 35] width 6 height 6
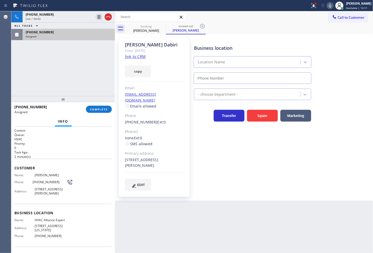
type input "[PHONE_NUMBER]"
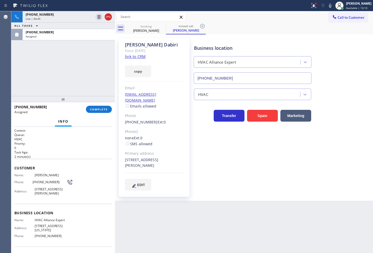
click at [62, 230] on div "Context Queue: HVAC Priority: 0 Task Age: [DEMOGRAPHIC_DATA] minute(s) Customer…" at bounding box center [63, 190] width 104 height 126
click at [88, 139] on p "HVAC" at bounding box center [62, 139] width 97 height 4
click at [101, 106] on button "COMPLETE" at bounding box center [99, 109] width 26 height 7
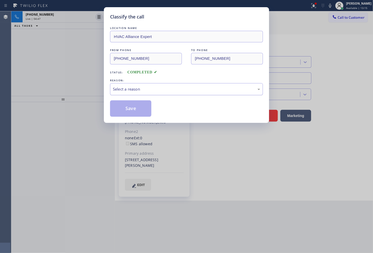
click at [122, 91] on div "Select a reason" at bounding box center [186, 89] width 147 height 6
click at [135, 108] on button "Save" at bounding box center [130, 108] width 41 height 16
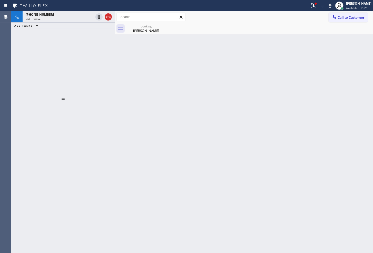
click at [58, 26] on div "ALL TASKS ALL TASKS ACTIVE TASKS TASKS IN WRAP UP" at bounding box center [63, 26] width 104 height 6
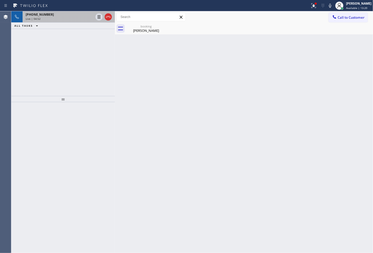
click at [58, 22] on div "[PHONE_NUMBER] Live | 04:52" at bounding box center [59, 16] width 72 height 11
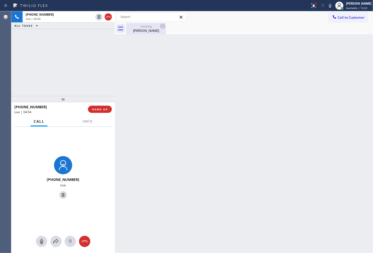
click at [145, 29] on div "[PERSON_NAME]" at bounding box center [146, 30] width 39 height 5
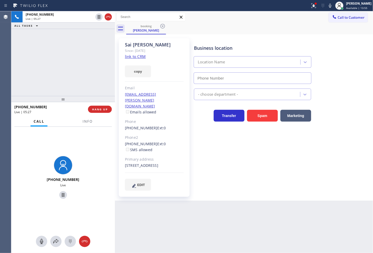
click at [85, 138] on div "[PHONE_NUMBER] Live" at bounding box center [63, 178] width 104 height 103
click at [78, 134] on div "[PHONE_NUMBER] Live" at bounding box center [63, 178] width 104 height 103
click at [89, 123] on span "Info" at bounding box center [88, 121] width 10 height 5
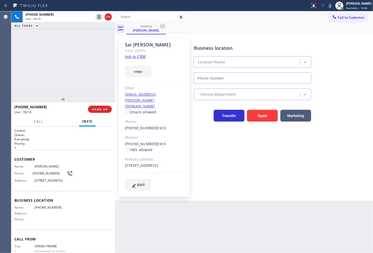
click at [65, 137] on p "Everybody" at bounding box center [62, 139] width 97 height 4
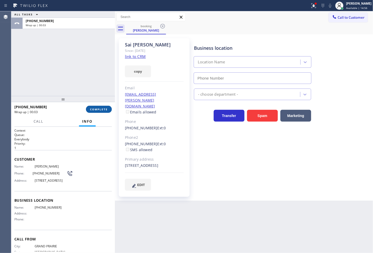
click at [94, 106] on button "COMPLETE" at bounding box center [99, 109] width 26 height 7
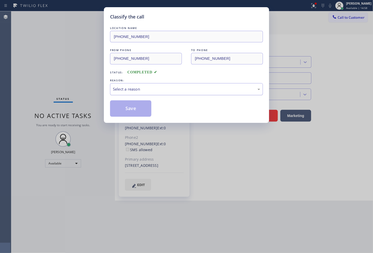
click at [137, 90] on div "Select a reason" at bounding box center [186, 89] width 147 height 6
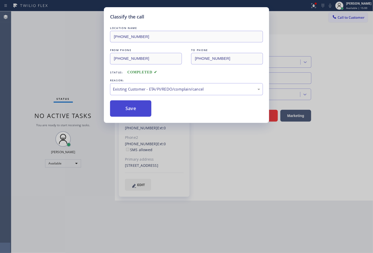
click at [135, 105] on button "Save" at bounding box center [130, 108] width 41 height 16
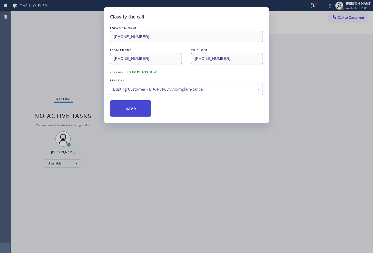
click at [135, 105] on button "Save" at bounding box center [130, 108] width 41 height 16
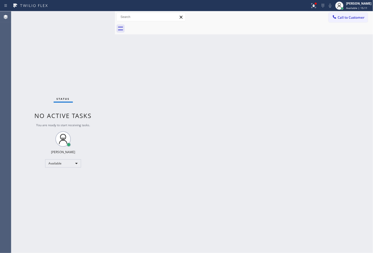
click at [191, 177] on div "Back to Dashboard Change Sender ID Customers Technicians Select a contact Outbo…" at bounding box center [244, 131] width 258 height 241
click at [67, 85] on div "Status No active tasks You are ready to start receiving tasks. [PERSON_NAME]" at bounding box center [63, 131] width 104 height 241
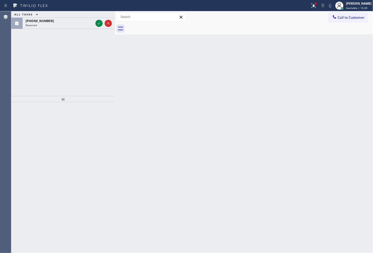
drag, startPoint x: 98, startPoint y: 21, endPoint x: 81, endPoint y: 90, distance: 70.9
click at [98, 21] on icon at bounding box center [99, 23] width 6 height 6
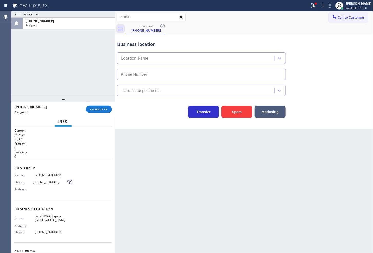
type input "[PHONE_NUMBER]"
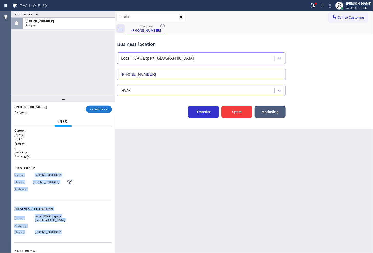
drag, startPoint x: 12, startPoint y: 173, endPoint x: 58, endPoint y: 230, distance: 72.8
click at [58, 230] on div "Context Queue: HVAC Priority: 0 Task Age: [DEMOGRAPHIC_DATA] minute(s) Customer…" at bounding box center [63, 190] width 104 height 126
copy div "Name: [PHONE_NUMBER] Phone: [PHONE_NUMBER] Address: Business location Name: Loc…"
click at [102, 110] on span "COMPLETE" at bounding box center [99, 109] width 18 height 4
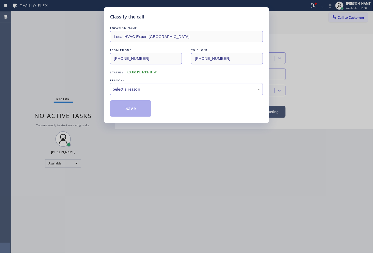
click at [144, 90] on div "Select a reason" at bounding box center [186, 89] width 147 height 6
click at [136, 111] on button "Save" at bounding box center [130, 108] width 41 height 16
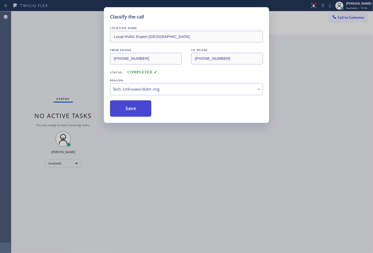
click at [136, 111] on button "Save" at bounding box center [130, 108] width 41 height 16
drag, startPoint x: 136, startPoint y: 111, endPoint x: 230, endPoint y: 79, distance: 99.7
click at [136, 111] on button "Save" at bounding box center [130, 108] width 41 height 16
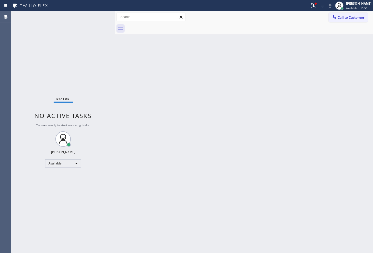
click at [83, 53] on div "Status No active tasks You are ready to start receiving tasks. [PERSON_NAME]" at bounding box center [63, 131] width 104 height 241
click at [319, 7] on div at bounding box center [322, 6] width 7 height 6
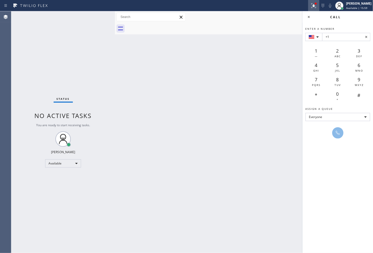
click at [308, 5] on div at bounding box center [313, 6] width 11 height 6
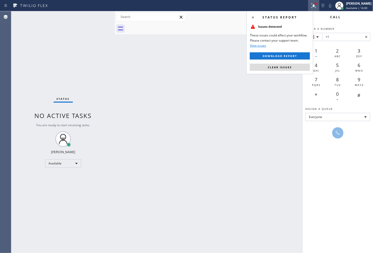
click at [285, 62] on div "Status report Issues detected These issues could affect your workflow. Please c…" at bounding box center [279, 42] width 67 height 63
click at [284, 66] on span "Clear issues" at bounding box center [280, 67] width 24 height 4
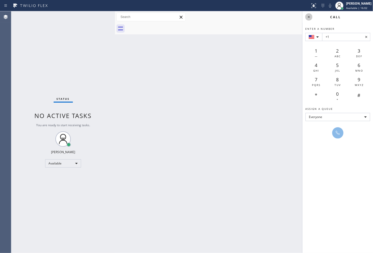
click at [310, 18] on icon at bounding box center [308, 17] width 6 height 6
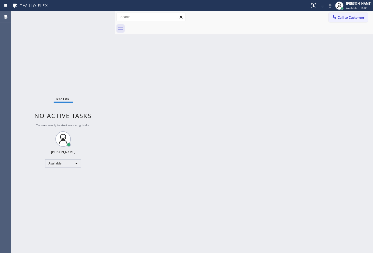
click at [272, 52] on div "Back to Dashboard Change Sender ID Customers Technicians Select a contact Outbo…" at bounding box center [244, 131] width 258 height 241
click at [96, 19] on div "Status No active tasks You are ready to start receiving tasks. [PERSON_NAME]" at bounding box center [63, 131] width 104 height 241
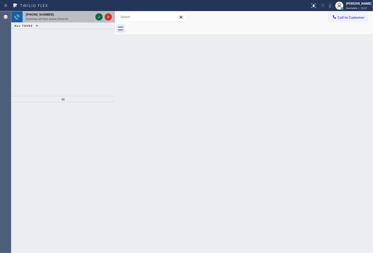
click at [97, 16] on icon at bounding box center [99, 17] width 6 height 6
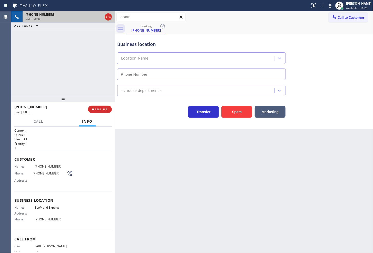
type input "[PHONE_NUMBER]"
click at [101, 110] on span "HANG UP" at bounding box center [100, 109] width 16 height 4
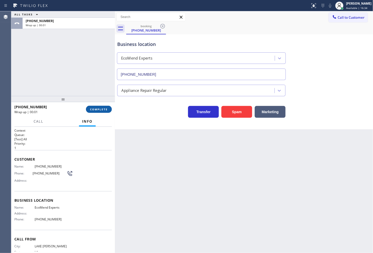
click at [101, 110] on span "COMPLETE" at bounding box center [99, 109] width 18 height 4
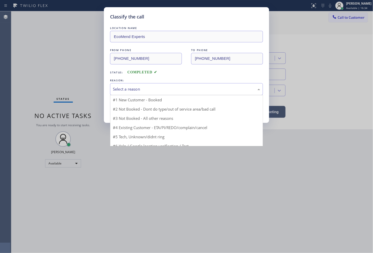
click at [142, 91] on div "Select a reason" at bounding box center [186, 89] width 147 height 6
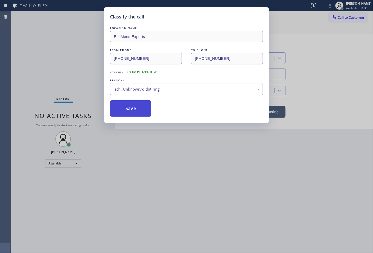
click at [136, 113] on button "Save" at bounding box center [130, 108] width 41 height 16
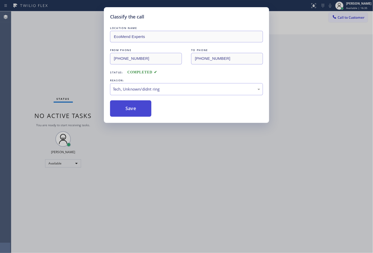
click at [136, 113] on button "Save" at bounding box center [130, 108] width 41 height 16
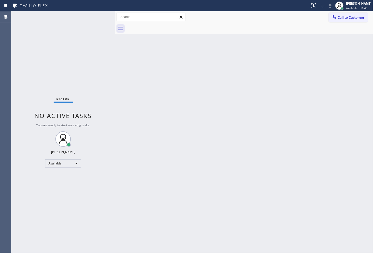
click at [98, 15] on div "Status No active tasks You are ready to start receiving tasks. [PERSON_NAME]" at bounding box center [63, 131] width 104 height 241
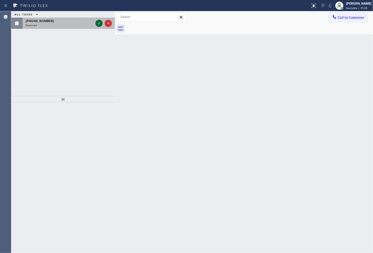
click at [97, 25] on icon at bounding box center [99, 23] width 6 height 6
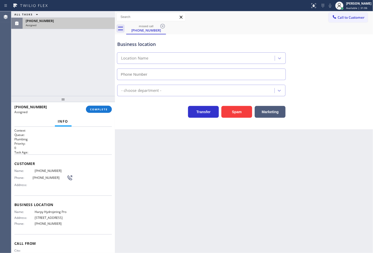
type input "[PHONE_NUMBER]"
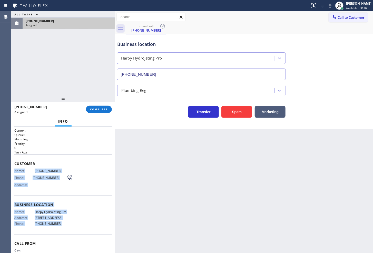
drag, startPoint x: 13, startPoint y: 171, endPoint x: 66, endPoint y: 225, distance: 75.2
click at [66, 225] on div "Context Queue: Plumbing Priority: 0 Task Age: Customer Name: [PHONE_NUMBER] Pho…" at bounding box center [63, 190] width 104 height 126
copy div "Name: [PHONE_NUMBER] Phone: [PHONE_NUMBER] Address: Business location Name: [GE…"
click at [99, 110] on span "COMPLETE" at bounding box center [99, 109] width 18 height 4
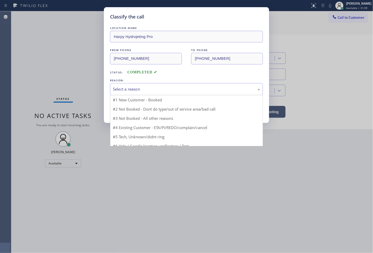
click at [141, 88] on div "Select a reason" at bounding box center [186, 89] width 147 height 6
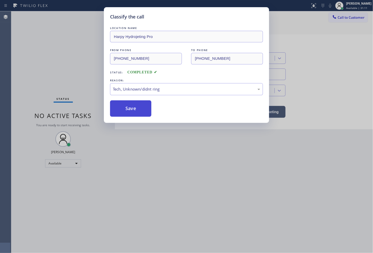
click at [134, 114] on button "Save" at bounding box center [130, 108] width 41 height 16
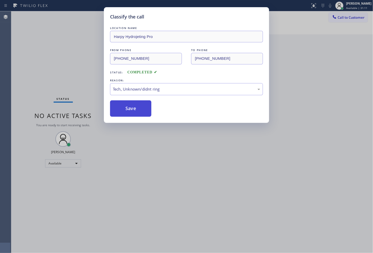
click at [134, 114] on button "Save" at bounding box center [130, 108] width 41 height 16
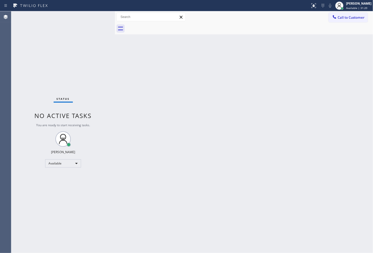
click at [95, 79] on div "Status No active tasks You are ready to start receiving tasks. [PERSON_NAME]" at bounding box center [63, 131] width 104 height 241
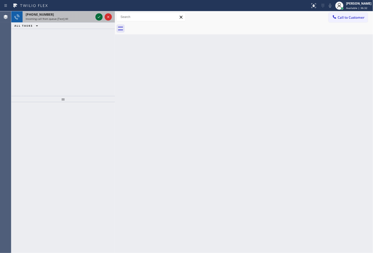
click at [97, 17] on icon at bounding box center [99, 17] width 6 height 6
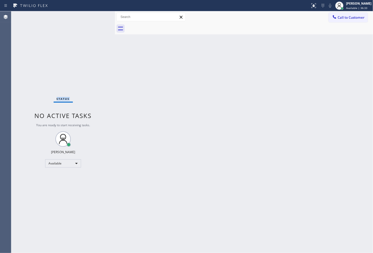
click at [97, 17] on div "Status No active tasks You are ready to start receiving tasks. [PERSON_NAME]" at bounding box center [63, 131] width 104 height 241
click at [310, 5] on icon at bounding box center [313, 6] width 6 height 6
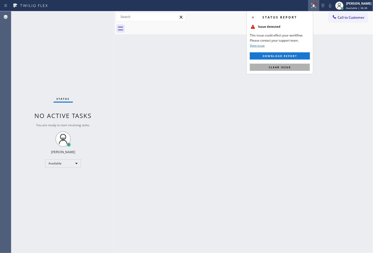
click at [290, 68] on button "Clear issue" at bounding box center [280, 67] width 60 height 7
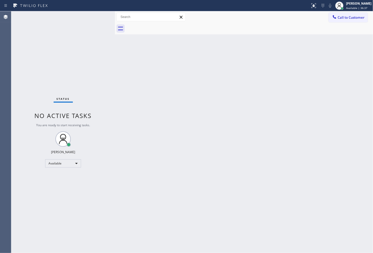
click at [196, 95] on div "Back to Dashboard Change Sender ID Customers Technicians Select a contact Outbo…" at bounding box center [244, 131] width 258 height 241
click at [91, 61] on div "Status No active tasks You are ready to start receiving tasks. [PERSON_NAME]" at bounding box center [63, 131] width 104 height 241
click at [97, 34] on div "Status No active tasks You are ready to start receiving tasks. [PERSON_NAME]" at bounding box center [63, 131] width 104 height 241
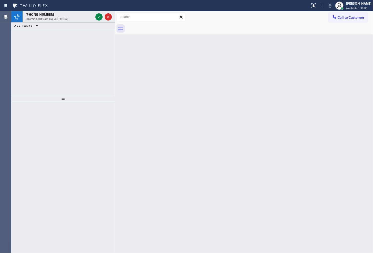
click at [101, 33] on div "[PHONE_NUMBER] Incoming call from queue [Test] All ALL TASKS ALL TASKS ACTIVE T…" at bounding box center [63, 53] width 104 height 85
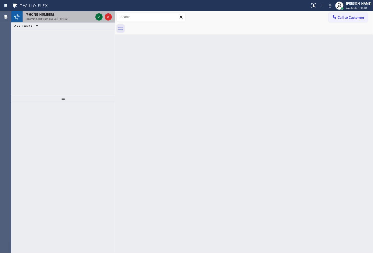
click at [100, 17] on icon at bounding box center [99, 17] width 6 height 6
click at [99, 16] on icon at bounding box center [99, 17] width 6 height 6
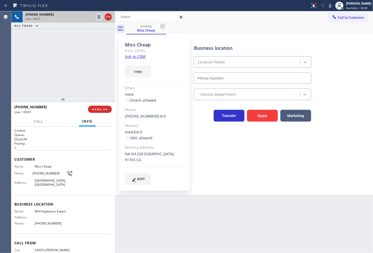
type input "[PHONE_NUMBER]"
click at [137, 55] on link "link to CRM" at bounding box center [135, 56] width 21 height 5
click at [40, 49] on div "[PHONE_NUMBER] Live | 00:20 ALL TASKS ALL TASKS ACTIVE TASKS TASKS IN WRAP UP" at bounding box center [63, 53] width 104 height 85
click at [39, 122] on span "Call" at bounding box center [39, 121] width 10 height 5
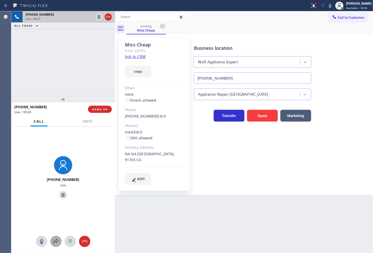
click at [56, 242] on icon at bounding box center [55, 241] width 5 height 4
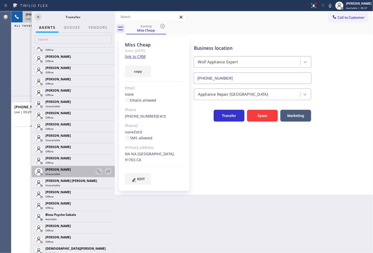
scroll to position [57, 0]
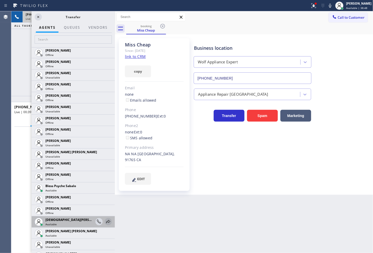
click at [105, 219] on icon at bounding box center [108, 221] width 6 height 6
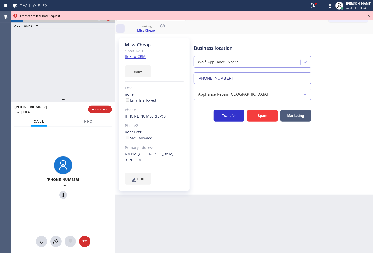
click at [100, 16] on div "Transfer failed: Bad Request" at bounding box center [191, 16] width 345 height 4
click at [62, 194] on icon at bounding box center [63, 195] width 6 height 6
click at [54, 241] on icon at bounding box center [56, 241] width 6 height 6
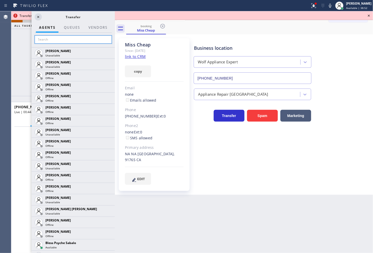
click at [60, 39] on input "text" at bounding box center [73, 39] width 77 height 8
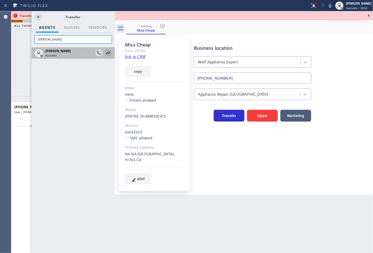
type input "[PERSON_NAME]"
click at [107, 51] on icon at bounding box center [108, 53] width 6 height 6
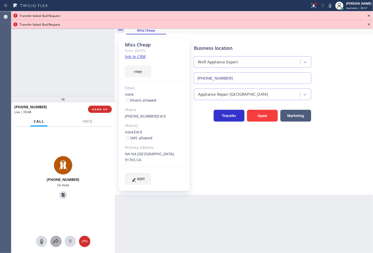
click at [55, 237] on button at bounding box center [55, 240] width 11 height 11
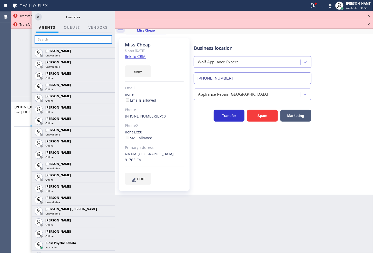
click at [57, 37] on input "text" at bounding box center [73, 39] width 77 height 8
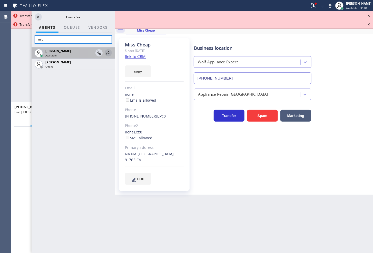
type input "mic"
click at [109, 53] on icon at bounding box center [108, 53] width 6 height 6
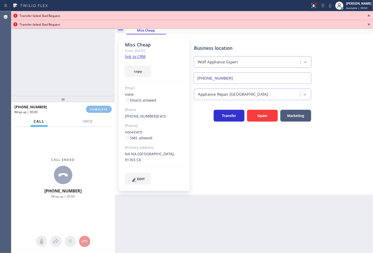
click at [370, 15] on icon at bounding box center [368, 16] width 6 height 6
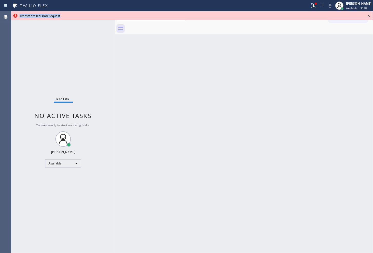
click at [367, 15] on icon at bounding box center [368, 16] width 6 height 6
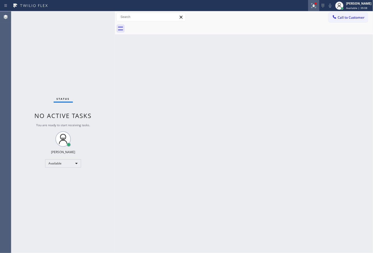
click at [310, 3] on icon at bounding box center [313, 6] width 6 height 6
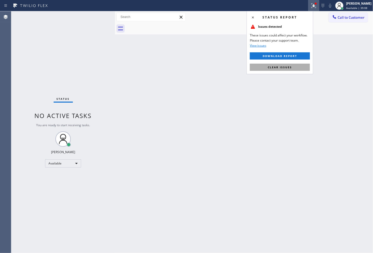
click at [295, 66] on button "Clear issues" at bounding box center [280, 67] width 60 height 7
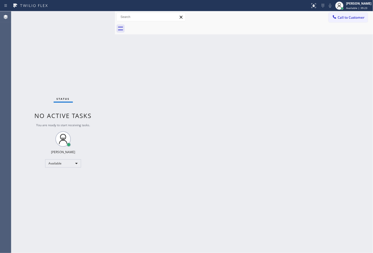
click at [83, 90] on div "Status No active tasks You are ready to start receiving tasks. [PERSON_NAME]" at bounding box center [63, 131] width 104 height 241
click at [75, 162] on div "Available" at bounding box center [63, 163] width 36 height 8
click at [68, 188] on li "Break" at bounding box center [62, 189] width 35 height 6
click at [92, 76] on div "Status No active tasks Change activity state to start receiving tasks. [PERSON_…" at bounding box center [63, 131] width 104 height 241
click at [168, 210] on div "Back to Dashboard Change Sender ID Customers Technicians Select a contact Outbo…" at bounding box center [244, 131] width 258 height 241
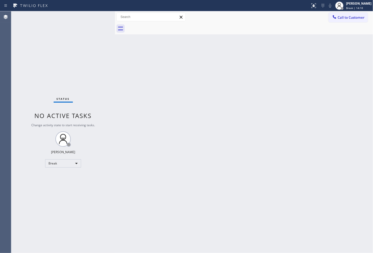
click at [45, 104] on div "Status No active tasks Change activity state to start receiving tasks. [PERSON_…" at bounding box center [63, 131] width 104 height 241
click at [75, 164] on div "Break" at bounding box center [63, 163] width 36 height 8
click at [68, 177] on li "Available" at bounding box center [62, 176] width 35 height 6
click at [180, 186] on div "Back to Dashboard Change Sender ID Customers Technicians Select a contact Outbo…" at bounding box center [244, 131] width 258 height 241
click at [81, 74] on div "Status No active tasks You are ready to start receiving tasks. [PERSON_NAME]" at bounding box center [63, 131] width 104 height 241
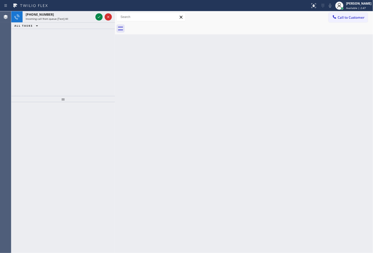
click at [102, 47] on div "[PHONE_NUMBER] Incoming call from queue [Test] All ALL TASKS ALL TASKS ACTIVE T…" at bounding box center [63, 53] width 104 height 85
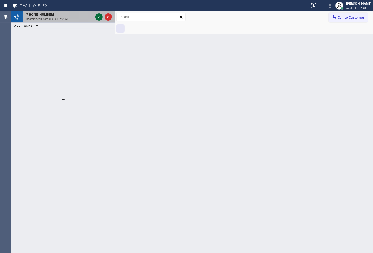
click at [99, 15] on icon at bounding box center [99, 17] width 6 height 6
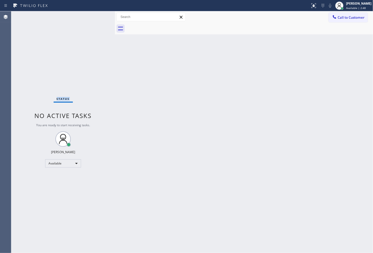
click at [99, 15] on div "Status No active tasks You are ready to start receiving tasks. [PERSON_NAME]" at bounding box center [63, 131] width 104 height 241
click at [310, 3] on icon at bounding box center [313, 6] width 6 height 6
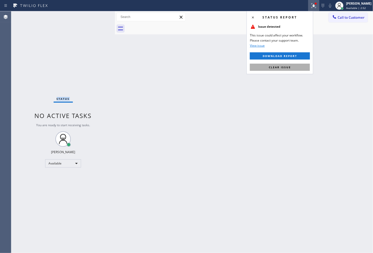
click at [293, 65] on button "Clear issue" at bounding box center [280, 67] width 60 height 7
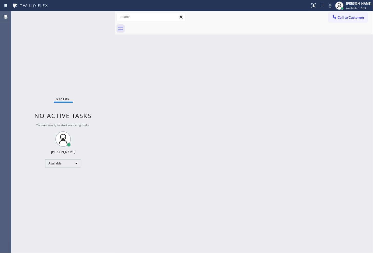
click at [126, 94] on div "Back to Dashboard Change Sender ID Customers Technicians Select a contact Outbo…" at bounding box center [244, 131] width 258 height 241
click at [87, 62] on div "Status No active tasks You are ready to start receiving tasks. [PERSON_NAME]" at bounding box center [63, 131] width 104 height 241
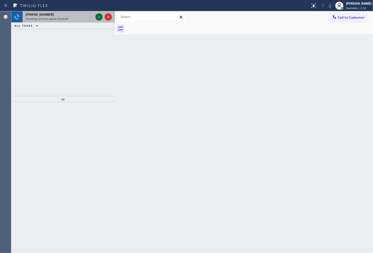
click at [96, 16] on icon at bounding box center [99, 17] width 6 height 6
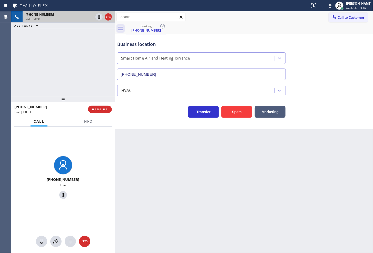
type input "[PHONE_NUMBER]"
click at [216, 175] on div "Back to Dashboard Change Sender ID Customers Technicians Select a contact Outbo…" at bounding box center [244, 131] width 258 height 241
click at [91, 122] on span "Info" at bounding box center [88, 121] width 10 height 5
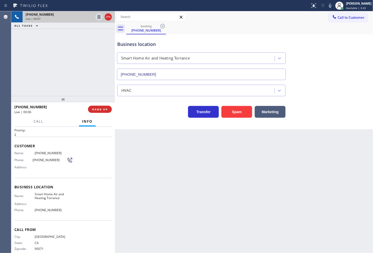
scroll to position [21, 0]
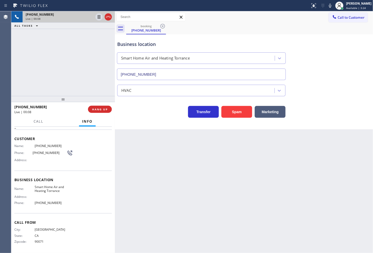
click at [15, 190] on span "Name:" at bounding box center [24, 189] width 20 height 4
click at [74, 87] on div "[PHONE_NUMBER] Live | 00:15 ALL TASKS ALL TASKS ACTIVE TASKS TASKS IN WRAP UP" at bounding box center [63, 53] width 104 height 85
click at [37, 122] on span "Call" at bounding box center [39, 121] width 10 height 5
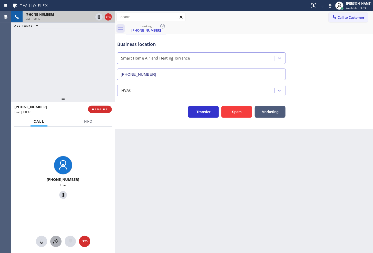
click at [57, 244] on icon at bounding box center [56, 241] width 6 height 6
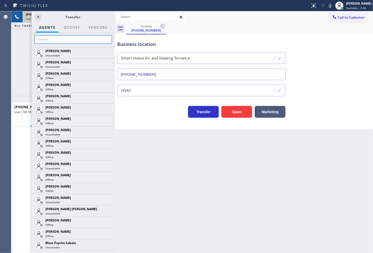
click at [56, 40] on input "text" at bounding box center [73, 39] width 77 height 8
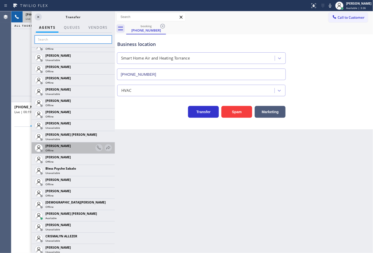
scroll to position [114, 0]
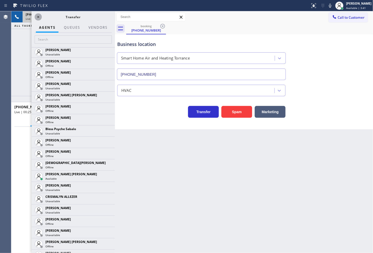
click at [40, 16] on icon at bounding box center [38, 17] width 6 height 6
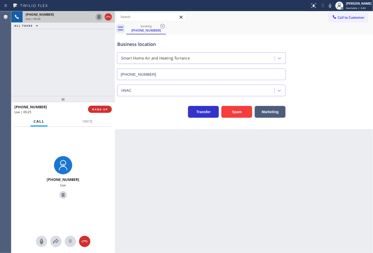
click at [98, 15] on icon at bounding box center [99, 17] width 6 height 6
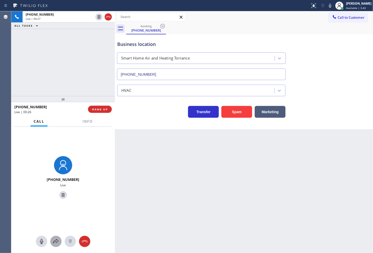
click at [53, 240] on icon at bounding box center [56, 241] width 6 height 6
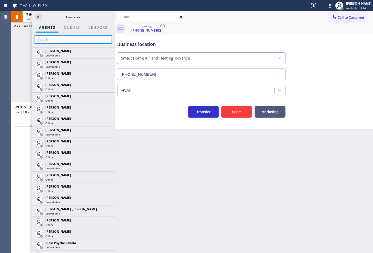
click at [65, 42] on input "text" at bounding box center [73, 39] width 77 height 8
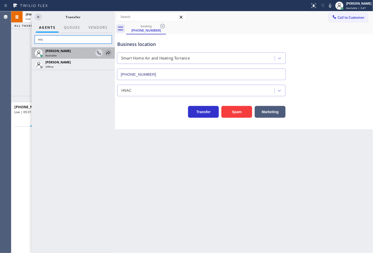
type input "mic"
click at [109, 53] on icon at bounding box center [108, 53] width 6 height 6
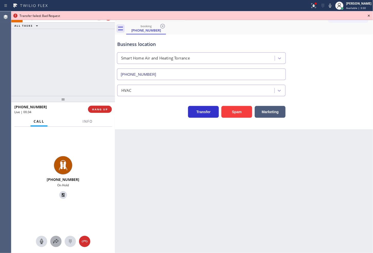
click at [53, 241] on icon at bounding box center [55, 241] width 5 height 4
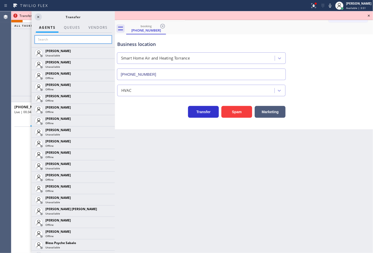
click at [58, 39] on input "text" at bounding box center [73, 39] width 77 height 8
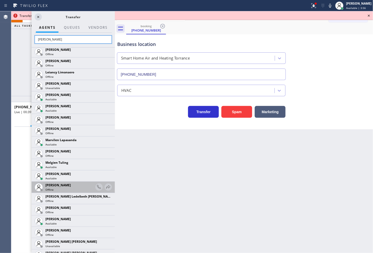
scroll to position [228, 0]
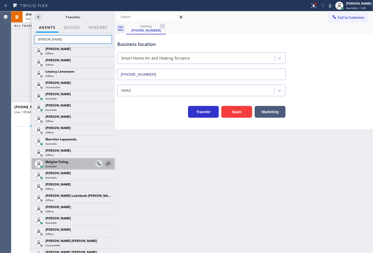
type input "[PERSON_NAME]"
click at [105, 162] on icon at bounding box center [108, 163] width 6 height 6
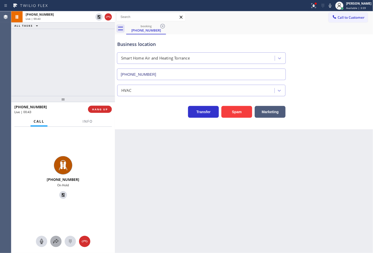
click at [54, 243] on icon at bounding box center [56, 241] width 6 height 6
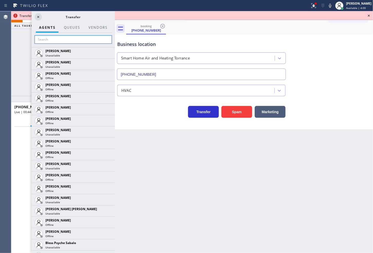
click at [62, 40] on input "text" at bounding box center [73, 39] width 77 height 8
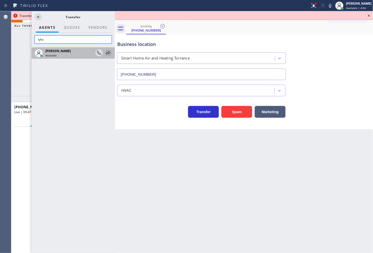
type input "lyka"
click at [110, 52] on icon at bounding box center [108, 53] width 6 height 6
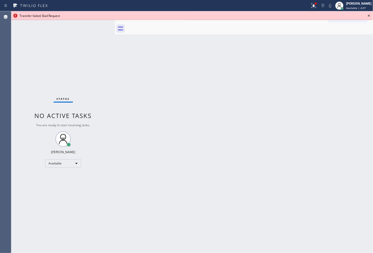
click at [368, 15] on icon at bounding box center [368, 16] width 6 height 6
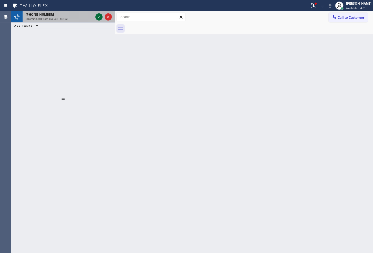
click at [98, 16] on icon at bounding box center [99, 17] width 6 height 6
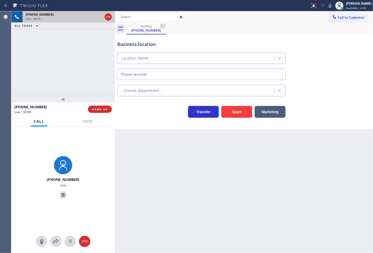
type input "[PHONE_NUMBER]"
click at [91, 122] on span "Info" at bounding box center [88, 121] width 10 height 5
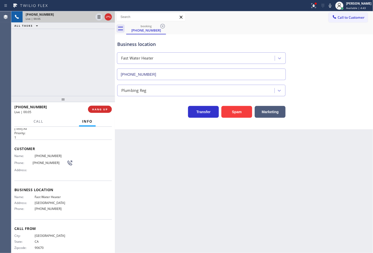
scroll to position [16, 0]
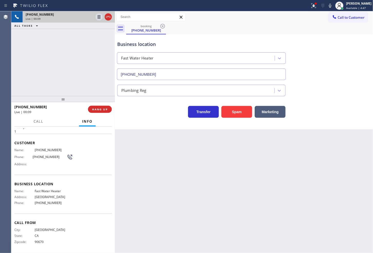
click at [219, 168] on div "Back to Dashboard Change Sender ID Customers Technicians Select a contact Outbo…" at bounding box center [244, 131] width 258 height 241
click at [238, 133] on div "Back to Dashboard Change Sender ID Customers Technicians Select a contact Outbo…" at bounding box center [244, 131] width 258 height 241
click at [223, 192] on div "Back to Dashboard Change Sender ID Customers Technicians Select a contact Outbo…" at bounding box center [244, 131] width 258 height 241
click at [144, 116] on div "Transfer Spam Marketing" at bounding box center [201, 110] width 170 height 14
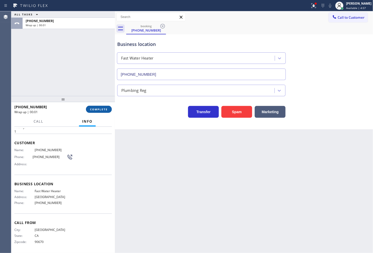
click at [105, 110] on span "COMPLETE" at bounding box center [99, 109] width 18 height 4
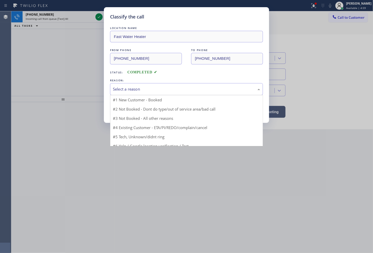
click at [134, 91] on div "Select a reason" at bounding box center [186, 89] width 147 height 6
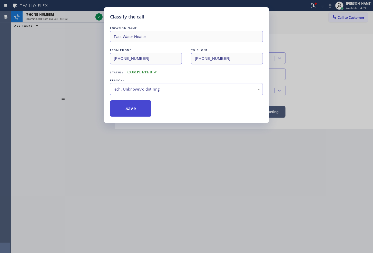
click at [134, 110] on button "Save" at bounding box center [130, 108] width 41 height 16
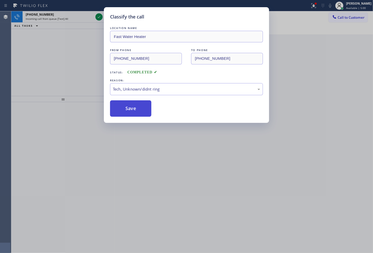
click at [134, 110] on button "Save" at bounding box center [130, 108] width 41 height 16
click at [64, 40] on div "Classify the call LOCATION NAME Fast Water Heater FROM PHONE [PHONE_NUMBER] TO …" at bounding box center [186, 126] width 373 height 253
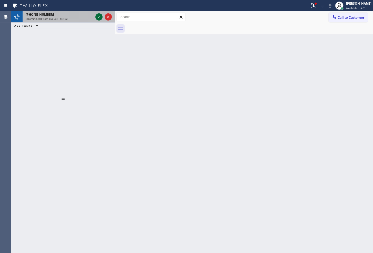
click at [98, 17] on icon at bounding box center [99, 17] width 6 height 6
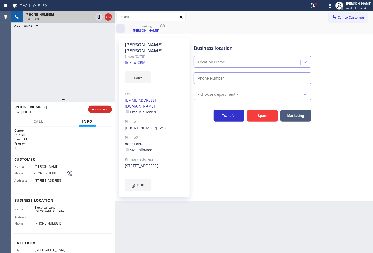
click at [87, 166] on div "Name: [PERSON_NAME] Phone: [PHONE_NUMBER] Address: [STREET_ADDRESS]" at bounding box center [62, 174] width 97 height 20
type input "[PHONE_NUMBER]"
click at [129, 60] on link "link to CRM" at bounding box center [135, 62] width 21 height 5
click at [327, 5] on icon at bounding box center [330, 6] width 6 height 6
click at [327, 6] on icon at bounding box center [330, 6] width 6 height 6
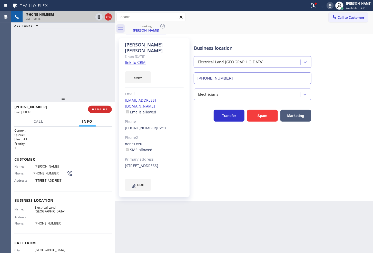
click at [74, 67] on div "[PHONE_NUMBER] Live | 00:18 ALL TASKS ALL TASKS ACTIVE TASKS TASKS IN WRAP UP" at bounding box center [63, 53] width 104 height 85
click at [315, 26] on div "booking [PERSON_NAME]" at bounding box center [249, 29] width 247 height 12
click at [82, 78] on div "[PHONE_NUMBER] Live | 00:26 ALL TASKS ALL TASKS ACTIVE TASKS TASKS IN WRAP UP" at bounding box center [63, 53] width 104 height 85
click at [62, 135] on h2 "Queue:" at bounding box center [62, 134] width 97 height 4
click at [53, 73] on div "[PHONE_NUMBER] Live | 00:38 ALL TASKS ALL TASKS ACTIVE TASKS TASKS IN WRAP UP" at bounding box center [63, 53] width 104 height 85
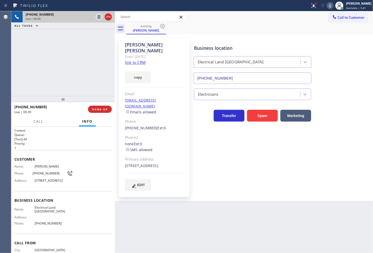
click at [63, 161] on div "Customer Name: [PERSON_NAME] Phone: [PHONE_NUMBER] Address: [STREET_ADDRESS]" at bounding box center [62, 170] width 97 height 41
click at [63, 141] on h2 "Priority:" at bounding box center [62, 143] width 97 height 4
click at [54, 90] on div "[PHONE_NUMBER] Live | 00:39 ALL TASKS ALL TASKS ACTIVE TASKS TASKS IN WRAP UP" at bounding box center [63, 53] width 104 height 85
click at [69, 77] on div "[PHONE_NUMBER] Live | 00:40 ALL TASKS ALL TASKS ACTIVE TASKS TASKS IN WRAP UP" at bounding box center [63, 53] width 104 height 85
click at [62, 127] on div "Context Queue: [Test] All Priority: 1 Customer Name: [PERSON_NAME] Phone: [PHON…" at bounding box center [63, 190] width 104 height 126
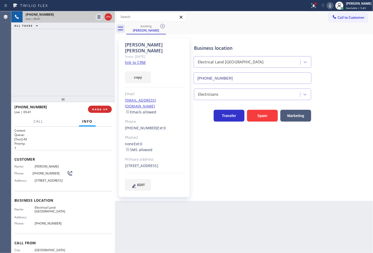
click at [62, 81] on div "[PHONE_NUMBER] Live | 00:41 ALL TASKS ALL TASKS ACTIVE TASKS TASKS IN WRAP UP" at bounding box center [63, 53] width 104 height 85
click at [63, 142] on h2 "Priority:" at bounding box center [62, 143] width 97 height 4
drag, startPoint x: 57, startPoint y: 138, endPoint x: 62, endPoint y: 77, distance: 60.9
click at [58, 133] on div "Context Queue: [Test] All Priority: 1" at bounding box center [62, 139] width 97 height 22
click at [62, 77] on div "[PHONE_NUMBER] Live | 00:52 ALL TASKS ALL TASKS ACTIVE TASKS TASKS IN WRAP UP" at bounding box center [63, 53] width 104 height 85
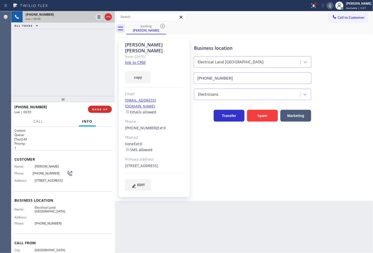
click at [58, 145] on h2 "Priority:" at bounding box center [62, 143] width 97 height 4
click at [60, 79] on div "[PHONE_NUMBER] Live | 00:55 ALL TASKS ALL TASKS ACTIVE TASKS TASKS IN WRAP UP" at bounding box center [63, 53] width 104 height 85
drag, startPoint x: 60, startPoint y: 139, endPoint x: 58, endPoint y: 78, distance: 61.3
click at [60, 137] on p "[Test] All" at bounding box center [62, 139] width 97 height 4
click at [57, 68] on div "[PHONE_NUMBER] Live | 00:57 ALL TASKS ALL TASKS ACTIVE TASKS TASKS IN WRAP UP" at bounding box center [63, 53] width 104 height 85
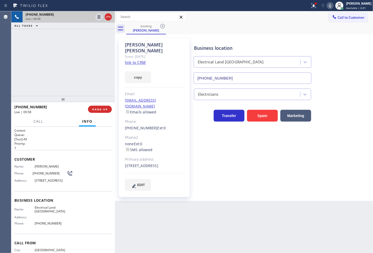
click at [57, 68] on div "[PHONE_NUMBER] Live | 00:58 ALL TASKS ALL TASKS ACTIVE TASKS TASKS IN WRAP UP" at bounding box center [63, 53] width 104 height 85
click at [73, 43] on div "[PHONE_NUMBER] Live | 01:00 ALL TASKS ALL TASKS ACTIVE TASKS TASKS IN WRAP UP" at bounding box center [63, 53] width 104 height 85
click at [99, 19] on icon at bounding box center [99, 17] width 6 height 6
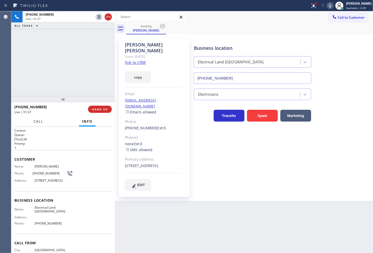
click at [45, 122] on button "Call" at bounding box center [38, 121] width 16 height 10
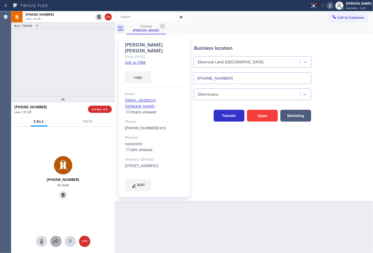
click at [56, 242] on icon at bounding box center [56, 241] width 6 height 6
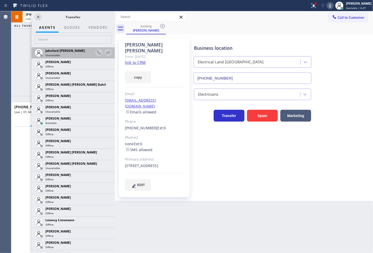
scroll to position [541, 0]
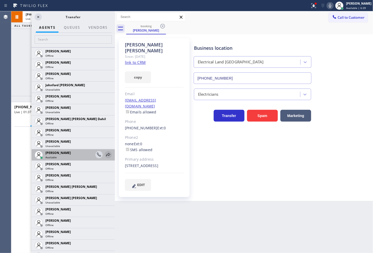
click at [105, 154] on icon at bounding box center [108, 154] width 6 height 6
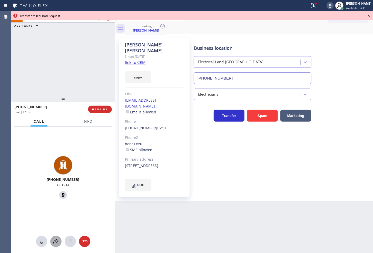
click at [54, 240] on icon at bounding box center [56, 241] width 6 height 6
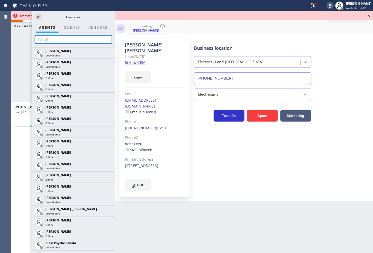
click at [65, 35] on input "text" at bounding box center [73, 39] width 77 height 8
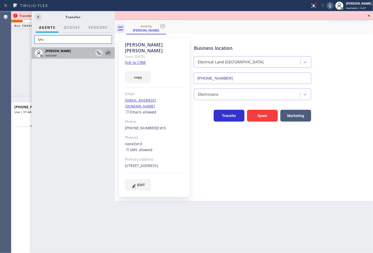
type input "lyka"
click at [106, 52] on icon at bounding box center [108, 53] width 6 height 6
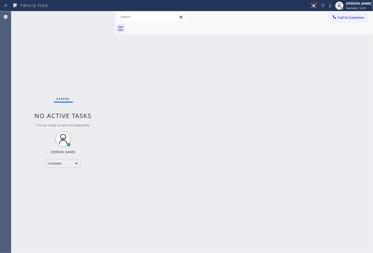
click at [314, 4] on div at bounding box center [315, 4] width 2 height 2
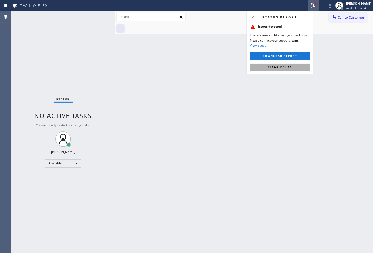
click at [292, 66] on button "Clear issues" at bounding box center [280, 67] width 60 height 7
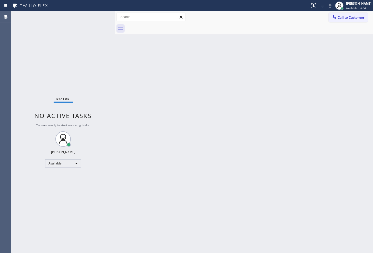
click at [151, 58] on div "Back to Dashboard Change Sender ID Customers Technicians Select a contact Outbo…" at bounding box center [244, 131] width 258 height 241
click at [95, 16] on div "Status No active tasks You are ready to start receiving tasks. [PERSON_NAME]" at bounding box center [63, 131] width 104 height 241
click at [294, 223] on div "Back to Dashboard Change Sender ID Customers Technicians Select a contact Outbo…" at bounding box center [244, 131] width 258 height 241
click at [125, 70] on div "Back to Dashboard Change Sender ID Customers Technicians Select a contact Outbo…" at bounding box center [244, 131] width 258 height 241
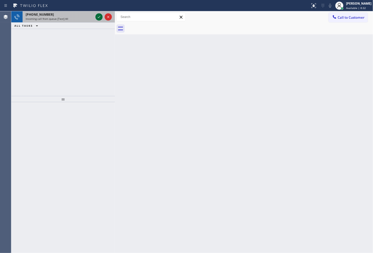
click at [97, 14] on icon at bounding box center [99, 17] width 6 height 6
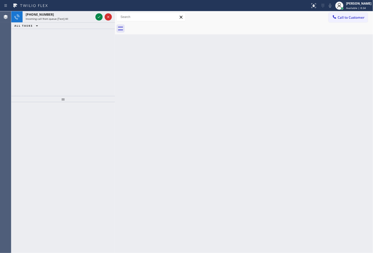
click at [97, 14] on icon at bounding box center [99, 17] width 6 height 6
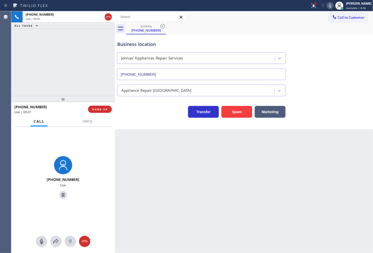
type input "[PHONE_NUMBER]"
click at [310, 5] on icon at bounding box center [313, 6] width 6 height 6
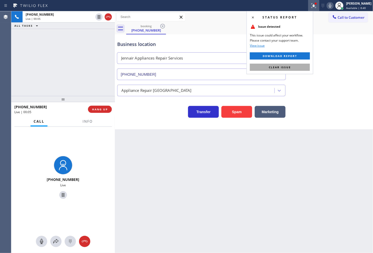
click at [302, 64] on button "Clear issue" at bounding box center [280, 67] width 60 height 7
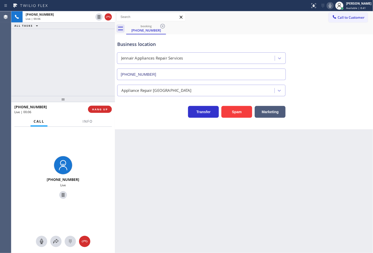
click at [84, 69] on div "[PHONE_NUMBER] Live | 00:06 ALL TASKS ALL TASKS ACTIVE TASKS TASKS IN WRAP UP" at bounding box center [63, 53] width 104 height 85
click at [173, 118] on div "Business location Jennair Appliances Repair Services [PHONE_NUMBER] Appliance R…" at bounding box center [244, 81] width 258 height 95
click at [67, 77] on div "[PHONE_NUMBER] Live | 00:15 ALL TASKS ALL TASKS ACTIVE TASKS TASKS IN WRAP UP" at bounding box center [63, 53] width 104 height 85
click at [142, 114] on div "Transfer Spam Marketing" at bounding box center [201, 110] width 170 height 14
click at [101, 109] on span "HANG UP" at bounding box center [100, 109] width 16 height 4
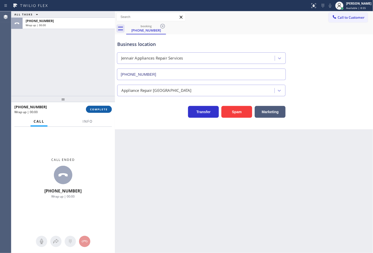
click at [101, 109] on span "COMPLETE" at bounding box center [99, 109] width 18 height 4
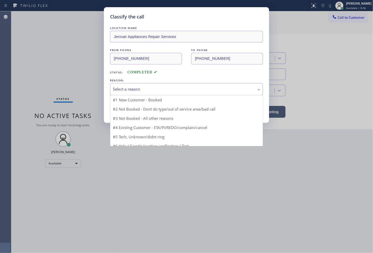
click at [129, 92] on div "Select a reason" at bounding box center [186, 89] width 153 height 12
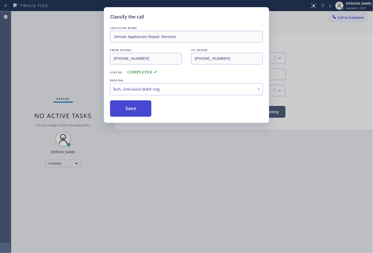
click at [130, 114] on button "Save" at bounding box center [130, 108] width 41 height 16
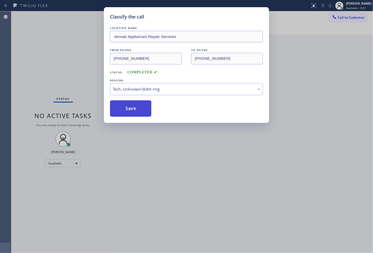
click at [130, 114] on button "Save" at bounding box center [130, 108] width 41 height 16
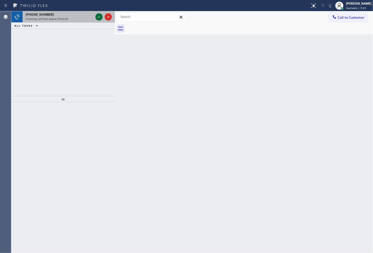
click at [97, 18] on icon at bounding box center [99, 17] width 6 height 6
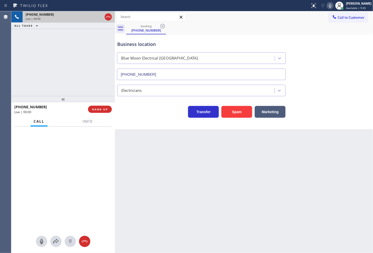
type input "[PHONE_NUMBER]"
click at [158, 125] on div "Business location Blue Moon Electrical [GEOGRAPHIC_DATA] [PHONE_NUMBER] Electri…" at bounding box center [244, 81] width 258 height 95
click at [59, 80] on div "[PHONE_NUMBER] Live | 00:20 ALL TASKS ALL TASKS ACTIVE TASKS TASKS IN WRAP UP" at bounding box center [63, 53] width 104 height 85
click at [165, 125] on div "Business location Blue Moon Electrical [GEOGRAPHIC_DATA] [PHONE_NUMBER] Electri…" at bounding box center [244, 81] width 258 height 95
drag, startPoint x: 17, startPoint y: 57, endPoint x: 109, endPoint y: 98, distance: 100.5
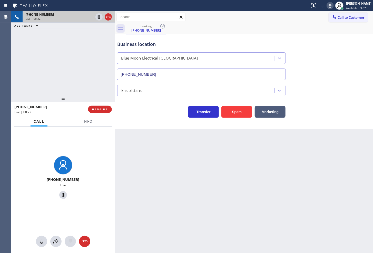
click at [18, 57] on div "[PHONE_NUMBER] Live | 00:22 ALL TASKS ALL TASKS ACTIVE TASKS TASKS IN WRAP UP" at bounding box center [63, 53] width 104 height 85
click at [129, 112] on div "Transfer Spam Marketing" at bounding box center [201, 110] width 170 height 14
click at [84, 86] on div "[PHONE_NUMBER] Live | 00:25 ALL TASKS ALL TASKS ACTIVE TASKS TASKS IN WRAP UP" at bounding box center [63, 53] width 104 height 85
click at [178, 138] on div "Back to Dashboard Change Sender ID Customers Technicians Select a contact Outbo…" at bounding box center [244, 131] width 258 height 241
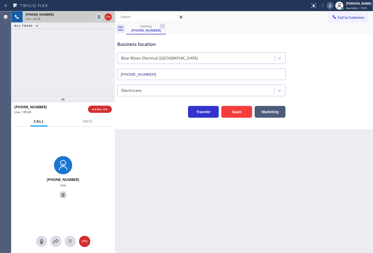
click at [55, 105] on div "[PHONE_NUMBER]" at bounding box center [49, 106] width 70 height 5
click at [70, 68] on div "[PHONE_NUMBER] Live | 00:26 ALL TASKS ALL TASKS ACTIVE TASKS TASKS IN WRAP UP" at bounding box center [63, 53] width 104 height 85
click at [131, 128] on div "Business location Blue Moon Electrical [GEOGRAPHIC_DATA] [PHONE_NUMBER] Electri…" at bounding box center [244, 81] width 258 height 95
click at [120, 132] on div "Back to Dashboard Change Sender ID Customers Technicians Select a contact Outbo…" at bounding box center [244, 131] width 258 height 241
click at [98, 145] on div "[PHONE_NUMBER] Live" at bounding box center [63, 178] width 104 height 103
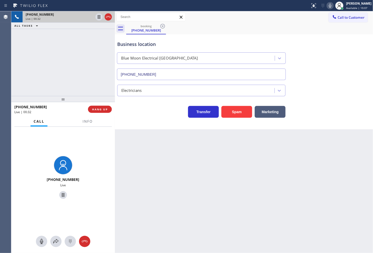
click at [68, 119] on div "Call Info" at bounding box center [62, 121] width 97 height 10
click at [136, 111] on div "Transfer Spam Marketing" at bounding box center [201, 110] width 170 height 14
click at [97, 92] on div "[PHONE_NUMBER] Live | 00:34 ALL TASKS ALL TASKS ACTIVE TASKS TASKS IN WRAP UP" at bounding box center [63, 53] width 104 height 85
click at [141, 115] on div "Transfer Spam Marketing" at bounding box center [201, 110] width 170 height 14
click at [88, 83] on div "[PHONE_NUMBER] Live | 00:35 ALL TASKS ALL TASKS ACTIVE TASKS TASKS IN WRAP UP" at bounding box center [63, 53] width 104 height 85
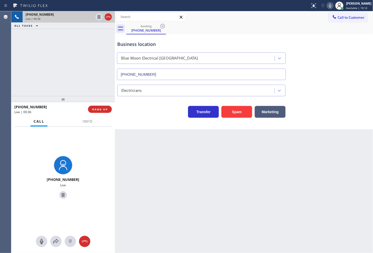
click at [157, 121] on div "Business location Blue Moon Electrical [GEOGRAPHIC_DATA] [PHONE_NUMBER] Electri…" at bounding box center [244, 81] width 258 height 95
click at [63, 78] on div "[PHONE_NUMBER] Live | 00:36 ALL TASKS ALL TASKS ACTIVE TASKS TASKS IN WRAP UP" at bounding box center [63, 53] width 104 height 85
click at [140, 111] on div "Transfer Spam Marketing" at bounding box center [201, 110] width 170 height 14
click at [77, 82] on div "[PHONE_NUMBER] Live | 00:39 ALL TASKS ALL TASKS ACTIVE TASKS TASKS IN WRAP UP" at bounding box center [63, 53] width 104 height 85
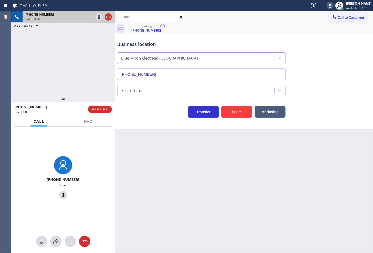
click at [158, 112] on div "Transfer Spam Marketing" at bounding box center [201, 110] width 170 height 14
click at [75, 72] on div "[PHONE_NUMBER] Live | 00:43 ALL TASKS ALL TASKS ACTIVE TASKS TASKS IN WRAP UP" at bounding box center [63, 53] width 104 height 85
click at [131, 109] on div "Transfer Spam Marketing" at bounding box center [201, 110] width 170 height 14
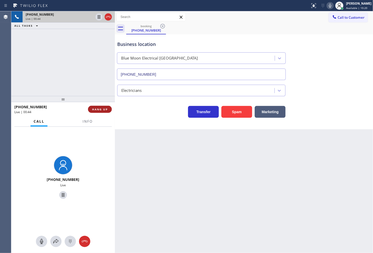
click at [107, 109] on span "HANG UP" at bounding box center [100, 109] width 16 height 4
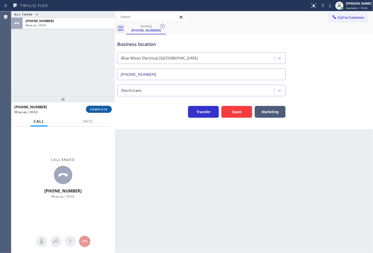
click at [108, 110] on button "COMPLETE" at bounding box center [99, 109] width 26 height 7
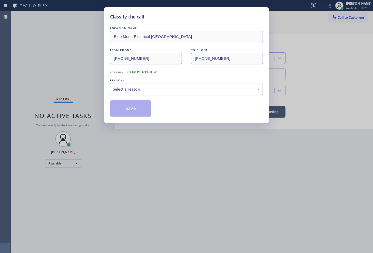
click at [137, 92] on div "Select a reason" at bounding box center [186, 89] width 153 height 12
click at [132, 108] on button "Save" at bounding box center [130, 108] width 41 height 16
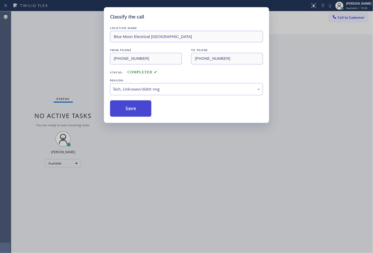
click at [132, 108] on button "Save" at bounding box center [130, 108] width 41 height 16
click at [79, 57] on div "Classify the call LOCATION NAME Blue Moon Electrical [GEOGRAPHIC_DATA] FROM PHO…" at bounding box center [186, 126] width 373 height 253
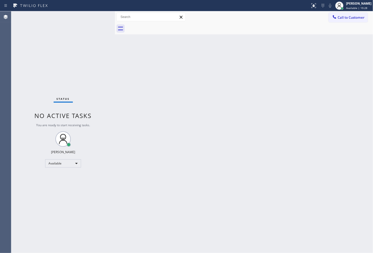
click at [98, 16] on div "Status No active tasks You are ready to start receiving tasks. [PERSON_NAME]" at bounding box center [63, 131] width 104 height 241
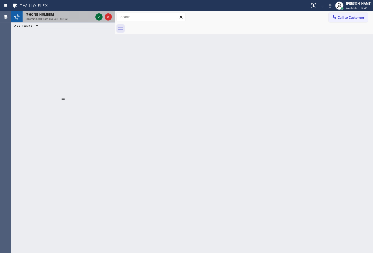
click at [98, 16] on icon at bounding box center [99, 17] width 6 height 6
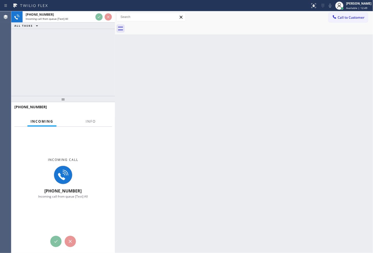
click at [96, 49] on div "[PHONE_NUMBER] Incoming call from queue [Test] All ALL TASKS ALL TASKS ACTIVE T…" at bounding box center [63, 53] width 104 height 85
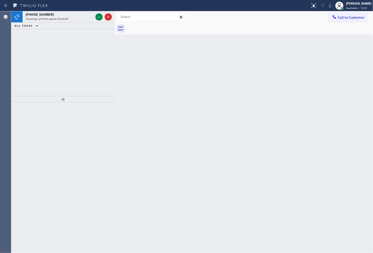
click at [99, 18] on icon at bounding box center [99, 17] width 6 height 6
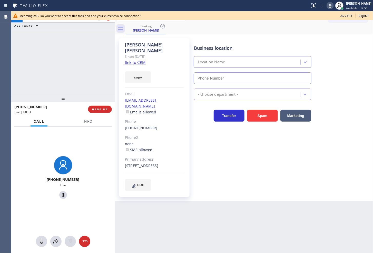
type input "[PHONE_NUMBER]"
click at [364, 16] on span "Reject" at bounding box center [363, 16] width 11 height 4
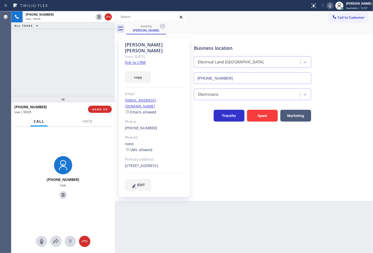
click at [91, 61] on div "[PHONE_NUMBER] Live | 00:05 ALL TASKS ALL TASKS ACTIVE TASKS TASKS IN WRAP UP" at bounding box center [63, 53] width 104 height 85
click at [327, 4] on icon at bounding box center [330, 6] width 6 height 6
click at [261, 142] on div "Business location Electrical Land [GEOGRAPHIC_DATA] [PHONE_NUMBER] Electricians…" at bounding box center [282, 114] width 179 height 150
click at [132, 60] on link "link to CRM" at bounding box center [135, 62] width 21 height 5
click at [329, 6] on icon at bounding box center [330, 6] width 3 height 4
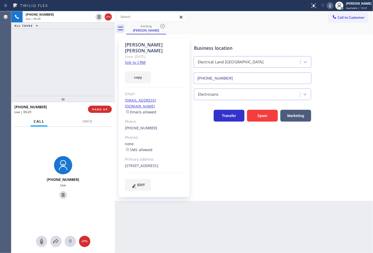
click at [58, 50] on div "[PHONE_NUMBER] Live | 00:29 ALL TASKS ALL TASKS ACTIVE TASKS TASKS IN WRAP UP" at bounding box center [63, 53] width 104 height 85
click at [58, 62] on div "[PHONE_NUMBER] Live | 00:29 ALL TASKS ALL TASKS ACTIVE TASKS TASKS IN WRAP UP" at bounding box center [63, 53] width 104 height 85
click at [88, 149] on div "[PHONE_NUMBER] Live" at bounding box center [63, 178] width 104 height 103
click at [48, 34] on div "[PHONE_NUMBER] Live | 00:31 ALL TASKS ALL TASKS ACTIVE TASKS TASKS IN WRAP UP" at bounding box center [63, 53] width 104 height 85
click at [61, 118] on div "Call Info" at bounding box center [62, 121] width 97 height 10
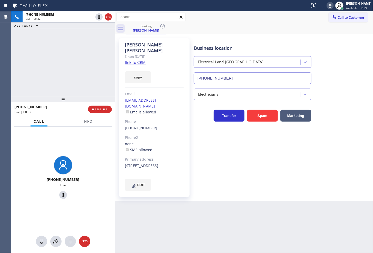
click at [61, 118] on div "Call Info" at bounding box center [62, 121] width 97 height 10
click at [62, 58] on div "[PHONE_NUMBER] Live | 00:32 ALL TASKS ALL TASKS ACTIVE TASKS TASKS IN WRAP UP" at bounding box center [63, 53] width 104 height 85
click at [94, 153] on div "[PHONE_NUMBER] Live" at bounding box center [63, 178] width 104 height 103
click at [87, 73] on div "[PHONE_NUMBER] Live | 00:33 ALL TASKS ALL TASKS ACTIVE TASKS TASKS IN WRAP UP" at bounding box center [63, 53] width 104 height 85
click at [87, 161] on div "[PHONE_NUMBER] Live" at bounding box center [63, 178] width 104 height 103
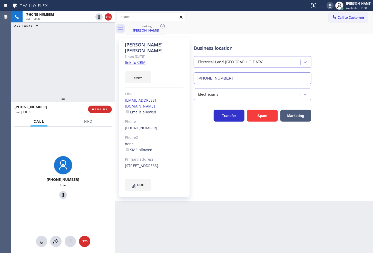
click at [46, 68] on div "[PHONE_NUMBER] Live | 00:39 ALL TASKS ALL TASKS ACTIVE TASKS TASKS IN WRAP UP" at bounding box center [63, 53] width 104 height 85
click at [49, 67] on div "[PHONE_NUMBER] Live | 00:39 ALL TASKS ALL TASKS ACTIVE TASKS TASKS IN WRAP UP" at bounding box center [63, 53] width 104 height 85
click at [142, 71] on button "copy" at bounding box center [138, 77] width 26 height 12
click at [136, 199] on div "Back to Dashboard Change Sender ID Customers Technicians Select a contact Outbo…" at bounding box center [244, 131] width 258 height 241
click at [79, 74] on div "[PHONE_NUMBER] Live | 00:41 ALL TASKS ALL TASKS ACTIVE TASKS TASKS IN WRAP UP" at bounding box center [63, 53] width 104 height 85
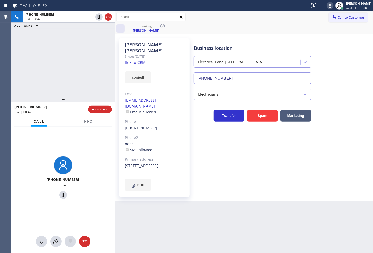
click at [90, 46] on div "[PHONE_NUMBER] Live | 00:42 ALL TASKS ALL TASKS ACTIVE TASKS TASKS IN WRAP UP" at bounding box center [63, 53] width 104 height 85
click at [94, 50] on div "[PHONE_NUMBER] Live | 00:42 ALL TASKS ALL TASKS ACTIVE TASKS TASKS IN WRAP UP" at bounding box center [63, 53] width 104 height 85
click at [49, 82] on div "[PHONE_NUMBER] Live | 00:47 ALL TASKS ALL TASKS ACTIVE TASKS TASKS IN WRAP UP" at bounding box center [63, 53] width 104 height 85
click at [73, 69] on div "[PHONE_NUMBER] Live | 01:03 ALL TASKS ALL TASKS ACTIVE TASKS TASKS IN WRAP UP" at bounding box center [63, 53] width 104 height 85
click at [83, 70] on div "[PHONE_NUMBER] Live | 01:04 ALL TASKS ALL TASKS ACTIVE TASKS TASKS IN WRAP UP" at bounding box center [63, 53] width 104 height 85
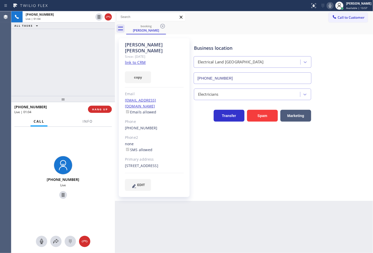
click at [98, 42] on div "[PHONE_NUMBER] Live | 01:04 ALL TASKS ALL TASKS ACTIVE TASKS TASKS IN WRAP UP" at bounding box center [63, 53] width 104 height 85
click at [98, 42] on div "[PHONE_NUMBER] Live | 01:05 ALL TASKS ALL TASKS ACTIVE TASKS TASKS IN WRAP UP" at bounding box center [63, 53] width 104 height 85
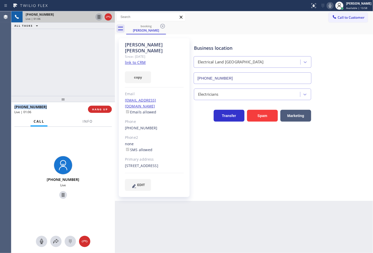
click at [99, 16] on icon at bounding box center [99, 17] width 6 height 6
click at [59, 67] on div "[PHONE_NUMBER] Live | 01:53 ALL TASKS ALL TASKS ACTIVE TASKS TASKS IN WRAP UP" at bounding box center [63, 53] width 104 height 85
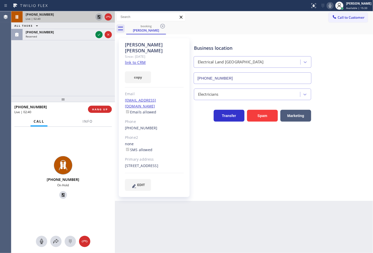
click at [79, 140] on div "[PHONE_NUMBER] On Hold" at bounding box center [63, 178] width 104 height 103
click at [60, 87] on div "[PHONE_NUMBER] Live | 02:41 ALL TASKS ALL TASKS ACTIVE TASKS TASKS IN WRAP UP […" at bounding box center [63, 53] width 104 height 85
click at [98, 15] on icon at bounding box center [99, 17] width 4 height 4
drag, startPoint x: 292, startPoint y: 160, endPoint x: 291, endPoint y: 156, distance: 4.1
click at [292, 158] on div "Business location Electrical Land [GEOGRAPHIC_DATA] [PHONE_NUMBER] Electricians…" at bounding box center [282, 114] width 179 height 150
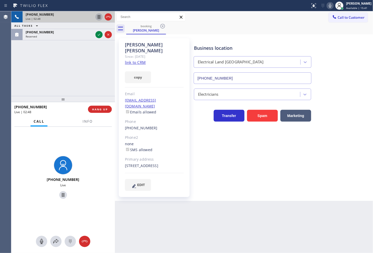
click at [170, 222] on div "Back to Dashboard Change Sender ID Customers Technicians Select a contact Outbo…" at bounding box center [244, 131] width 258 height 241
click at [92, 121] on span "Info" at bounding box center [88, 121] width 10 height 5
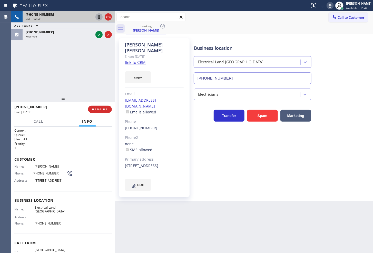
click at [156, 217] on div "Back to Dashboard Change Sender ID Customers Technicians Select a contact Outbo…" at bounding box center [244, 131] width 258 height 241
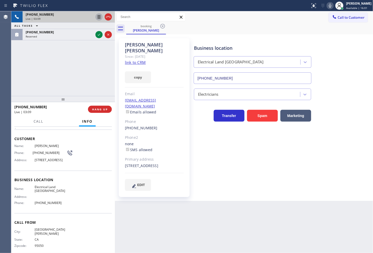
click at [151, 218] on div "Back to Dashboard Change Sender ID Customers Technicians Select a contact Outbo…" at bounding box center [244, 131] width 258 height 241
click at [83, 67] on div "[PHONE_NUMBER] Live | 03:25 ALL TASKS ALL TASKS ACTIVE TASKS TASKS IN WRAP UP […" at bounding box center [63, 53] width 104 height 85
click at [178, 222] on div "Back to Dashboard Change Sender ID Customers Technicians Select a contact Outbo…" at bounding box center [244, 131] width 258 height 241
click at [220, 229] on div "Back to Dashboard Change Sender ID Customers Technicians Select a contact Outbo…" at bounding box center [244, 131] width 258 height 241
drag, startPoint x: 160, startPoint y: 229, endPoint x: 148, endPoint y: 220, distance: 15.6
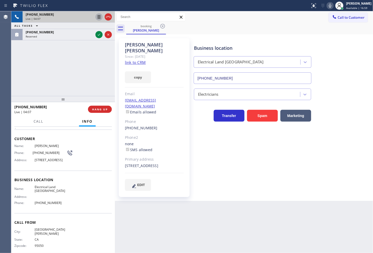
click at [160, 229] on div "Back to Dashboard Change Sender ID Customers Technicians Select a contact Outbo…" at bounding box center [244, 131] width 258 height 241
click at [82, 153] on div "Name: [PERSON_NAME] Phone: [PHONE_NUMBER] Address: [STREET_ADDRESS]" at bounding box center [62, 154] width 97 height 20
click at [56, 119] on div "Call Info" at bounding box center [62, 121] width 97 height 10
click at [65, 83] on div "[PHONE_NUMBER] Live | 04:09 ALL TASKS ALL TASKS ACTIVE TASKS TASKS IN WRAP UP […" at bounding box center [63, 53] width 104 height 85
click at [160, 224] on div "Back to Dashboard Change Sender ID Customers Technicians Select a contact Outbo…" at bounding box center [244, 131] width 258 height 241
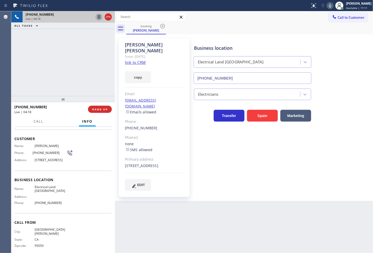
click at [52, 109] on div "[PHONE_NUMBER]" at bounding box center [49, 106] width 70 height 5
click at [54, 84] on div "[PHONE_NUMBER] Live | 04:19 ALL TASKS ALL TASKS ACTIVE TASKS TASKS IN WRAP UP" at bounding box center [63, 53] width 104 height 85
click at [60, 114] on div "Live | 04:19" at bounding box center [49, 112] width 70 height 4
click at [61, 80] on div "[PHONE_NUMBER] Live | 04:20 ALL TASKS ALL TASKS ACTIVE TASKS TASKS IN WRAP UP" at bounding box center [63, 53] width 104 height 85
click at [135, 203] on div "Back to Dashboard Change Sender ID Customers Technicians Select a contact Outbo…" at bounding box center [244, 131] width 258 height 241
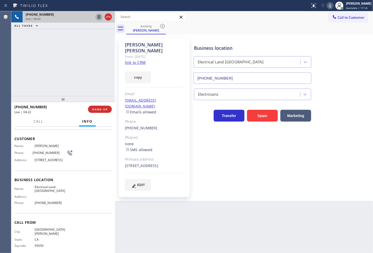
scroll to position [0, 0]
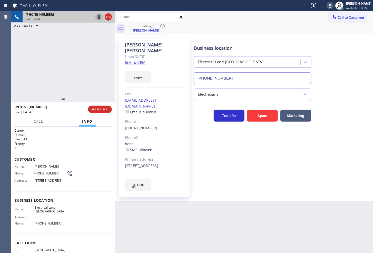
click at [67, 88] on div "[PHONE_NUMBER] Live | 04:34 ALL TASKS ALL TASKS ACTIVE TASKS TASKS IN WRAP UP" at bounding box center [63, 53] width 104 height 85
drag, startPoint x: 81, startPoint y: 172, endPoint x: 60, endPoint y: 90, distance: 84.5
click at [81, 171] on div "Name: [PERSON_NAME] Phone: [PHONE_NUMBER] Address: [STREET_ADDRESS]" at bounding box center [62, 174] width 97 height 20
click at [59, 89] on div "[PHONE_NUMBER] Live | 04:36 ALL TASKS ALL TASKS ACTIVE TASKS TASKS IN WRAP UP […" at bounding box center [63, 53] width 104 height 85
drag, startPoint x: 67, startPoint y: 76, endPoint x: 86, endPoint y: 53, distance: 29.5
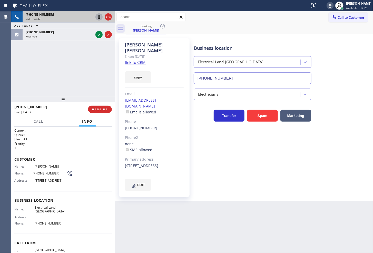
click at [72, 73] on div "[PHONE_NUMBER] Live | 04:37 ALL TASKS ALL TASKS ACTIVE TASKS TASKS IN WRAP UP […" at bounding box center [63, 53] width 104 height 85
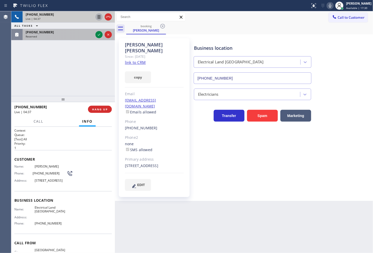
click at [98, 29] on div at bounding box center [103, 34] width 18 height 11
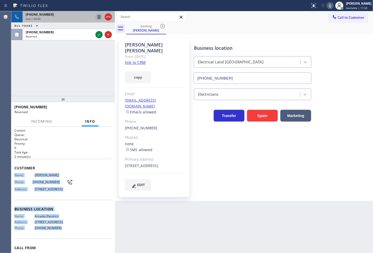
drag, startPoint x: 12, startPoint y: 173, endPoint x: 64, endPoint y: 237, distance: 82.3
click at [64, 237] on div "Context Queue: Electrical Priority: 0 Task Age: [DEMOGRAPHIC_DATA] minute(s) Cu…" at bounding box center [63, 190] width 104 height 126
copy div "Name: [PERSON_NAME] Phone: [PHONE_NUMBER] Address: [STREET_ADDRESS] Business lo…"
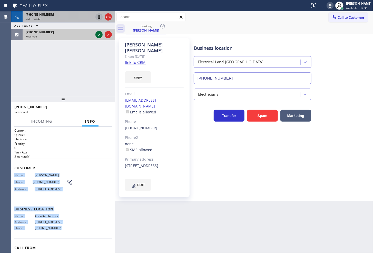
click at [99, 34] on icon at bounding box center [99, 35] width 6 height 6
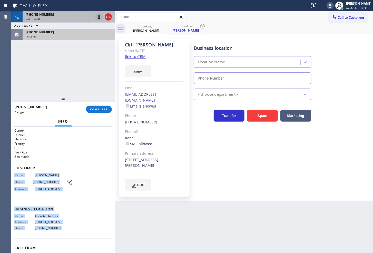
type input "[PHONE_NUMBER]"
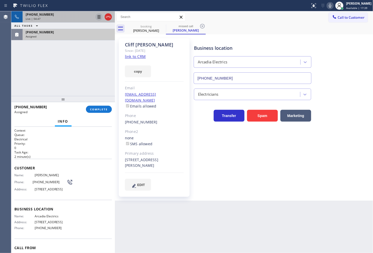
click at [95, 113] on div "[PHONE_NUMBER] Assigned COMPLETE" at bounding box center [62, 109] width 97 height 13
click at [96, 110] on span "COMPLETE" at bounding box center [99, 109] width 18 height 4
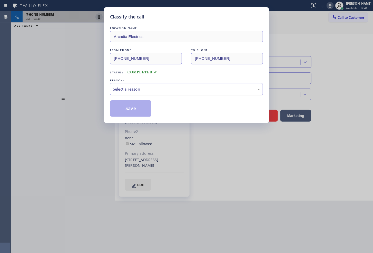
click at [122, 90] on div "Select a reason" at bounding box center [186, 89] width 147 height 6
click at [130, 109] on button "Save" at bounding box center [130, 108] width 41 height 16
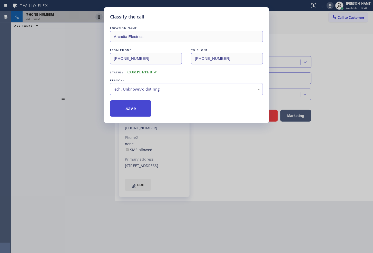
click at [130, 109] on button "Save" at bounding box center [130, 108] width 41 height 16
click at [130, 108] on button "Save" at bounding box center [130, 108] width 41 height 16
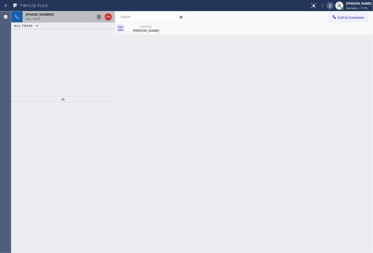
click at [62, 178] on div at bounding box center [63, 177] width 104 height 151
click at [80, 80] on div "[PHONE_NUMBER] Live | 05:07 ALL TASKS ALL TASKS ACTIVE TASKS TASKS IN WRAP UP" at bounding box center [63, 53] width 104 height 85
click at [65, 17] on div "Live | 05:08" at bounding box center [60, 19] width 68 height 4
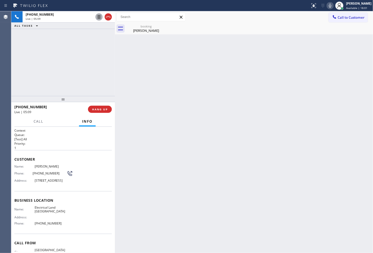
click at [75, 66] on div "[PHONE_NUMBER] Live | 05:09 ALL TASKS ALL TASKS ACTIVE TASKS TASKS IN WRAP UP" at bounding box center [63, 53] width 104 height 85
click at [142, 29] on div "[PERSON_NAME]" at bounding box center [146, 30] width 39 height 5
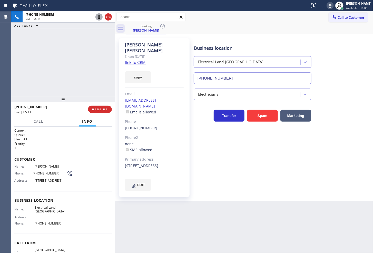
click at [73, 48] on div "[PHONE_NUMBER] Live | 05:11 ALL TASKS ALL TASKS ACTIVE TASKS TASKS IN WRAP UP" at bounding box center [63, 53] width 104 height 85
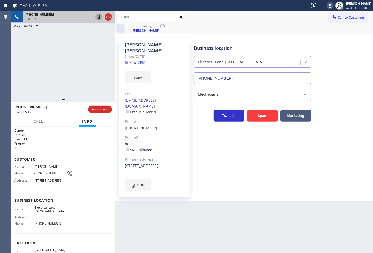
click at [65, 18] on div "Live | 05:11" at bounding box center [60, 19] width 68 height 4
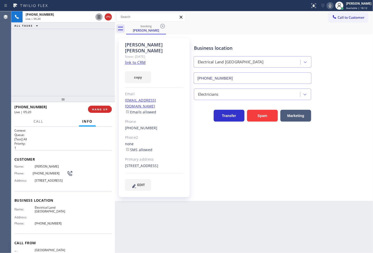
click at [75, 141] on h2 "Priority:" at bounding box center [62, 143] width 97 height 4
click at [74, 144] on h2 "Priority:" at bounding box center [62, 143] width 97 height 4
click at [65, 61] on div "[PHONE_NUMBER] Live | 05:23 ALL TASKS ALL TASKS ACTIVE TASKS TASKS IN WRAP UP" at bounding box center [63, 53] width 104 height 85
click at [57, 116] on div "Call Info" at bounding box center [62, 121] width 97 height 10
click at [65, 77] on div "[PHONE_NUMBER] Live | 05:25 ALL TASKS ALL TASKS ACTIVE TASKS TASKS IN WRAP UP" at bounding box center [63, 53] width 104 height 85
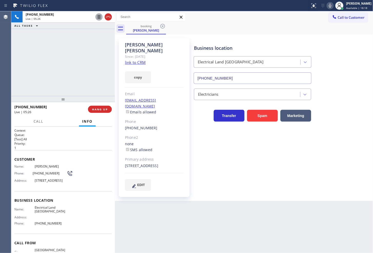
click at [104, 119] on div "Call Info" at bounding box center [62, 121] width 97 height 10
click at [71, 74] on div "[PHONE_NUMBER] Live | 05:27 ALL TASKS ALL TASKS ACTIVE TASKS TASKS IN WRAP UP" at bounding box center [63, 53] width 104 height 85
click at [60, 111] on div "Live | 05:27" at bounding box center [49, 112] width 70 height 4
click at [94, 107] on span "HANG UP" at bounding box center [100, 109] width 16 height 4
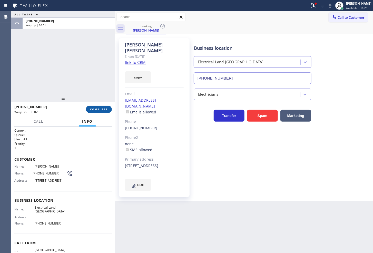
click at [94, 107] on span "COMPLETE" at bounding box center [99, 109] width 18 height 4
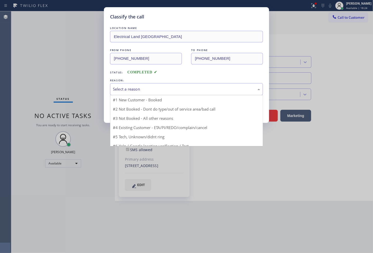
click at [127, 89] on div "Select a reason" at bounding box center [186, 89] width 147 height 6
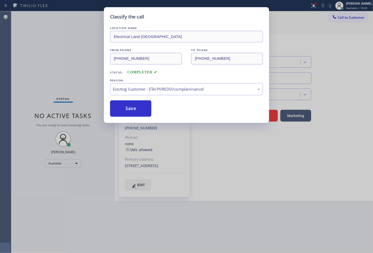
click at [122, 98] on div "LOCATION NAME Electrical Land Los Gatos FROM PHONE [PHONE_NUMBER] TO PHONE [PHO…" at bounding box center [186, 70] width 153 height 91
click at [122, 103] on button "Save" at bounding box center [130, 108] width 41 height 16
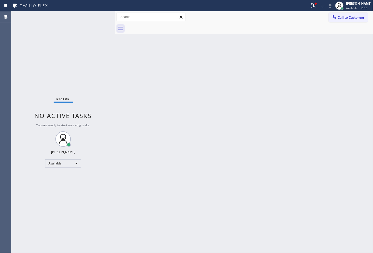
click at [211, 160] on div "Back to Dashboard Change Sender ID Customers Technicians Select a contact Outbo…" at bounding box center [244, 131] width 258 height 241
click at [308, 1] on button at bounding box center [313, 5] width 11 height 11
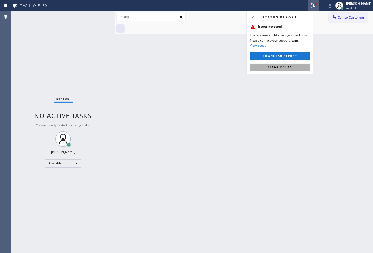
click at [283, 68] on span "Clear issues" at bounding box center [280, 67] width 24 height 4
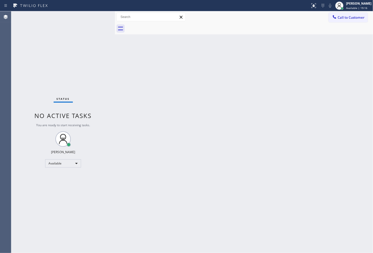
click at [180, 50] on div "Back to Dashboard Change Sender ID Customers Technicians Select a contact Outbo…" at bounding box center [244, 131] width 258 height 241
click at [98, 14] on div "Status No active tasks You are ready to start receiving tasks. [PERSON_NAME]" at bounding box center [63, 131] width 104 height 241
click at [88, 31] on div "Status No active tasks You are ready to start receiving tasks. [PERSON_NAME]" at bounding box center [63, 131] width 104 height 241
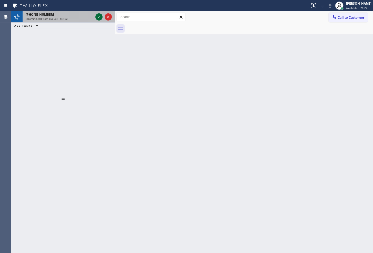
click at [98, 17] on icon at bounding box center [99, 17] width 6 height 6
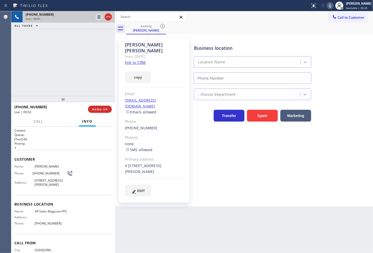
type input "[PHONE_NUMBER]"
click at [134, 60] on link "link to CRM" at bounding box center [135, 62] width 21 height 5
click at [327, 4] on icon at bounding box center [330, 6] width 6 height 6
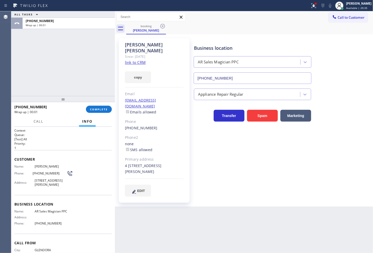
click at [106, 102] on div at bounding box center [63, 99] width 104 height 6
click at [103, 109] on span "COMPLETE" at bounding box center [99, 109] width 18 height 4
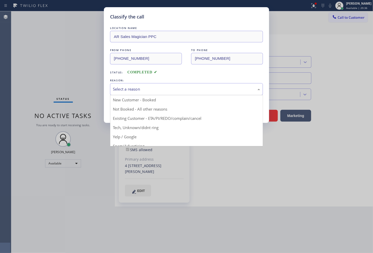
click at [134, 92] on div "Select a reason" at bounding box center [186, 89] width 147 height 6
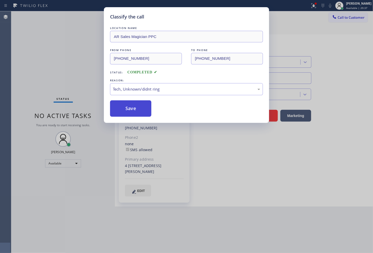
click at [129, 115] on button "Save" at bounding box center [130, 108] width 41 height 16
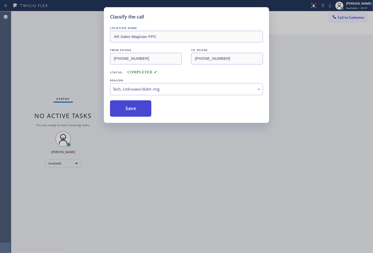
click at [129, 115] on button "Save" at bounding box center [130, 108] width 41 height 16
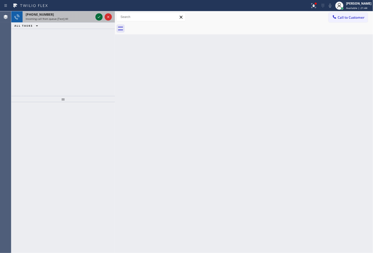
click at [98, 17] on icon at bounding box center [99, 17] width 3 height 2
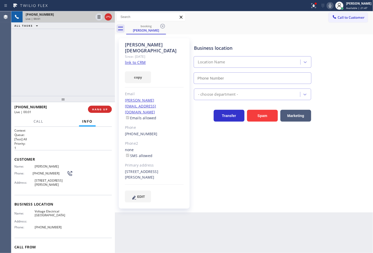
type input "[PHONE_NUMBER]"
click at [139, 60] on link "link to CRM" at bounding box center [135, 62] width 21 height 5
click at [329, 4] on icon at bounding box center [330, 6] width 3 height 4
click at [62, 76] on div "[PHONE_NUMBER] Live | 00:28 ALL TASKS ALL TASKS ACTIVE TASKS TASKS IN WRAP UP" at bounding box center [63, 53] width 104 height 85
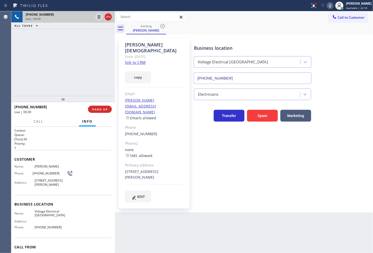
click at [63, 73] on div "[PHONE_NUMBER] Live | 00:29 ALL TASKS ALL TASKS ACTIVE TASKS TASKS IN WRAP UP" at bounding box center [63, 53] width 104 height 85
click at [177, 231] on div "Back to Dashboard Change Sender ID Customers Technicians Select a contact Outbo…" at bounding box center [244, 131] width 258 height 241
click at [54, 36] on div "[PHONE_NUMBER] Live | 00:31 ALL TASKS ALL TASKS ACTIVE TASKS TASKS IN WRAP UP" at bounding box center [63, 53] width 104 height 85
click at [55, 45] on div "[PHONE_NUMBER] Live | 00:31 ALL TASKS ALL TASKS ACTIVE TASKS TASKS IN WRAP UP" at bounding box center [63, 53] width 104 height 85
click at [98, 16] on icon at bounding box center [99, 17] width 6 height 6
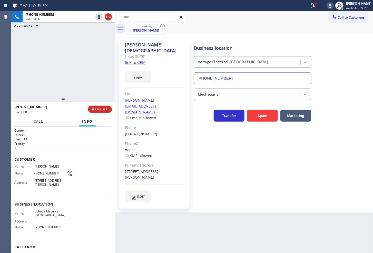
click at [39, 120] on span "Call" at bounding box center [39, 121] width 10 height 5
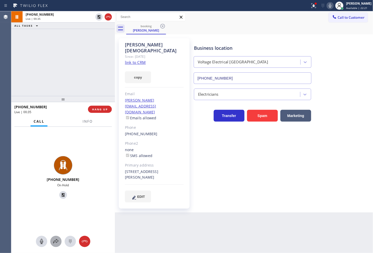
click at [58, 239] on icon at bounding box center [56, 241] width 6 height 6
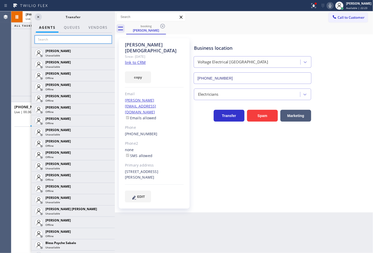
click at [59, 39] on input "text" at bounding box center [73, 39] width 77 height 8
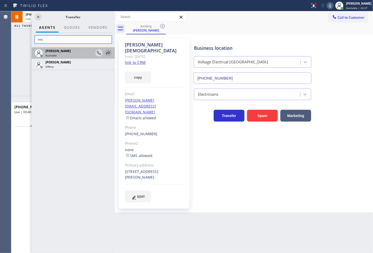
type input "mic"
click at [109, 52] on icon at bounding box center [108, 52] width 4 height 3
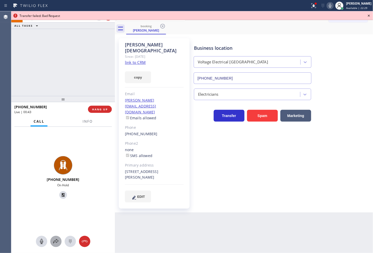
click at [54, 242] on icon at bounding box center [56, 241] width 6 height 6
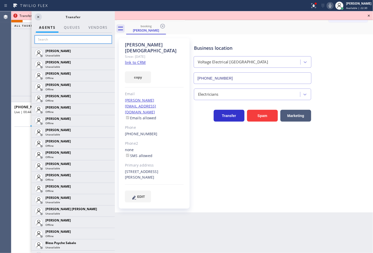
click at [63, 39] on input "text" at bounding box center [73, 39] width 77 height 8
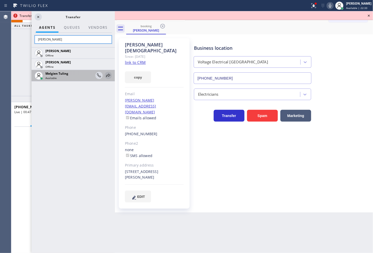
type input "[PERSON_NAME]"
click at [108, 74] on icon at bounding box center [108, 75] width 6 height 6
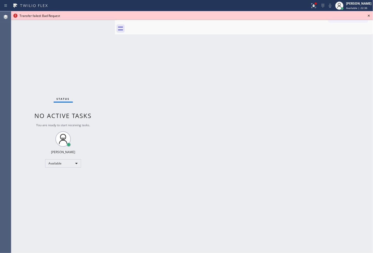
click at [369, 12] on div "Transfer failed: Bad Request" at bounding box center [191, 15] width 361 height 9
click at [369, 14] on icon at bounding box center [368, 16] width 6 height 6
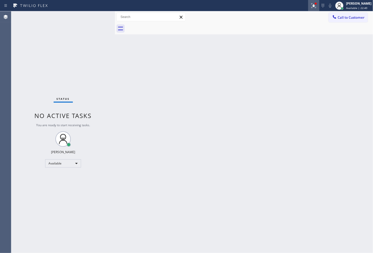
click at [310, 7] on icon at bounding box center [313, 6] width 6 height 6
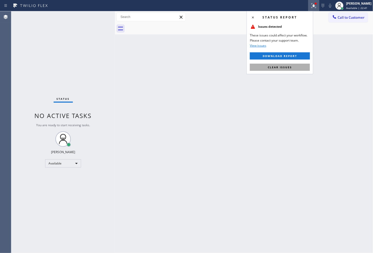
click at [295, 65] on button "Clear issues" at bounding box center [280, 67] width 60 height 7
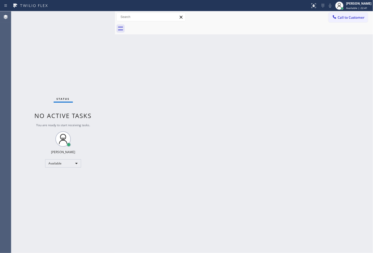
click at [165, 81] on div "Back to Dashboard Change Sender ID Customers Technicians Select a contact Outbo…" at bounding box center [244, 131] width 258 height 241
click at [86, 32] on div "Status No active tasks You are ready to start receiving tasks. [PERSON_NAME]" at bounding box center [63, 131] width 104 height 241
click at [89, 30] on div "Status No active tasks You are ready to start receiving tasks. [PERSON_NAME]" at bounding box center [63, 131] width 104 height 241
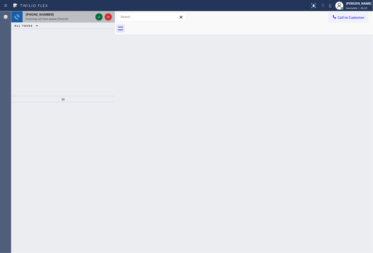
click at [99, 16] on icon at bounding box center [99, 17] width 6 height 6
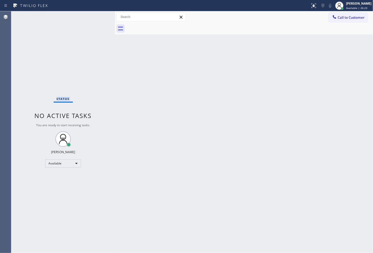
click at [99, 16] on div "Status No active tasks You are ready to start receiving tasks. [PERSON_NAME]" at bounding box center [63, 131] width 104 height 241
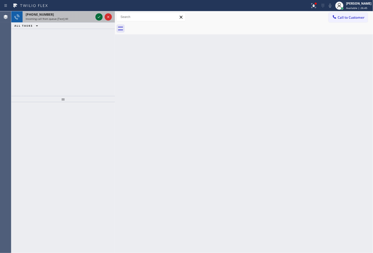
click at [99, 16] on icon at bounding box center [99, 17] width 6 height 6
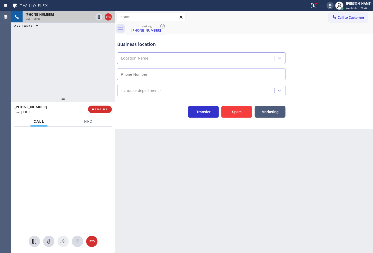
type input "[PHONE_NUMBER]"
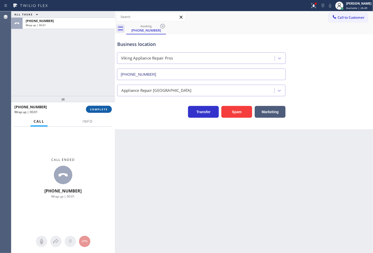
click at [97, 107] on button "COMPLETE" at bounding box center [99, 109] width 26 height 7
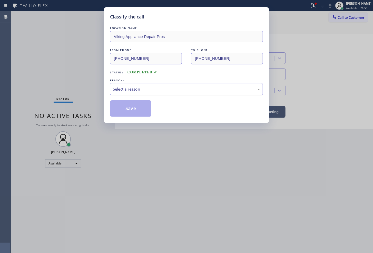
click at [132, 86] on div "Select a reason" at bounding box center [186, 89] width 147 height 6
click at [130, 113] on button "Save" at bounding box center [130, 108] width 41 height 16
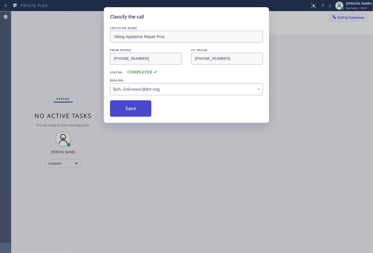
click at [130, 113] on button "Save" at bounding box center [130, 108] width 41 height 16
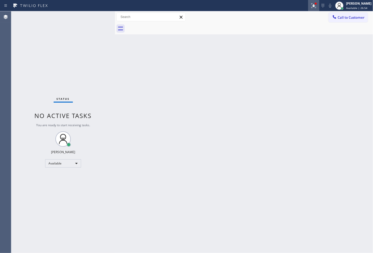
click at [310, 4] on icon at bounding box center [313, 6] width 6 height 6
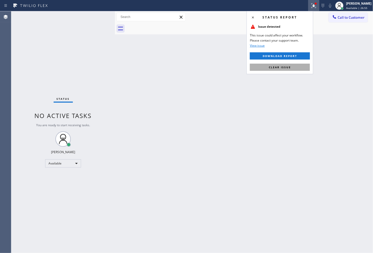
click at [294, 67] on button "Clear issue" at bounding box center [280, 67] width 60 height 7
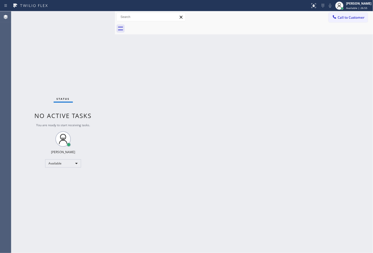
click at [190, 97] on div "Back to Dashboard Change Sender ID Customers Technicians Select a contact Outbo…" at bounding box center [244, 131] width 258 height 241
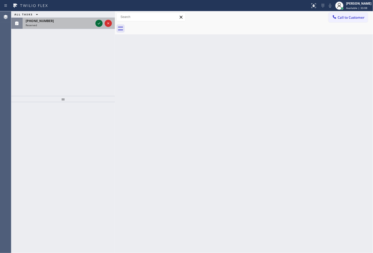
click at [99, 23] on icon at bounding box center [99, 23] width 6 height 6
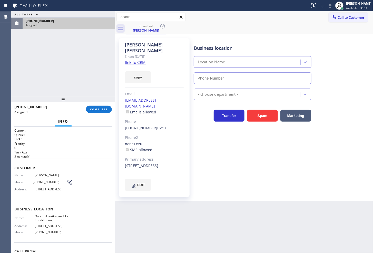
type input "[PHONE_NUMBER]"
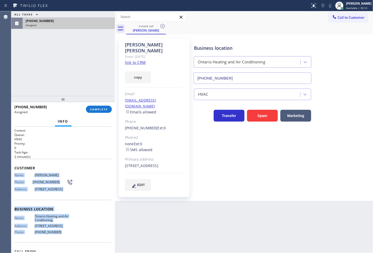
drag, startPoint x: 13, startPoint y: 174, endPoint x: 75, endPoint y: 234, distance: 85.5
click at [75, 234] on div "Context Queue: HVAC Priority: 0 Task Age: [DEMOGRAPHIC_DATA] minute(s) Customer…" at bounding box center [63, 190] width 104 height 126
copy div "Name: [PERSON_NAME] Phone: [PHONE_NUMBER] Address: [STREET_ADDRESS] Business lo…"
click at [100, 111] on button "COMPLETE" at bounding box center [99, 109] width 26 height 7
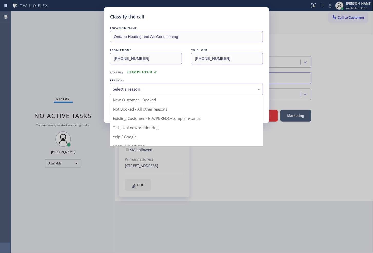
click at [134, 88] on div "Select a reason" at bounding box center [186, 89] width 147 height 6
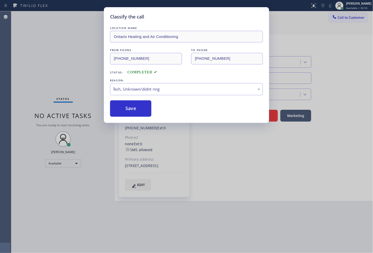
click at [132, 117] on div "Classify the call LOCATION NAME Ontario Heating and Air Conditioning FROM PHONE…" at bounding box center [186, 65] width 165 height 116
click at [133, 115] on button "Save" at bounding box center [130, 108] width 41 height 16
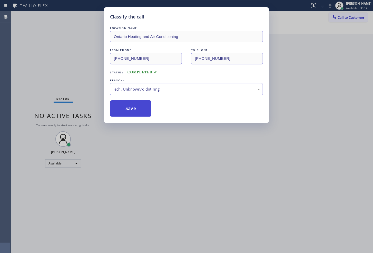
click at [133, 115] on button "Save" at bounding box center [130, 108] width 41 height 16
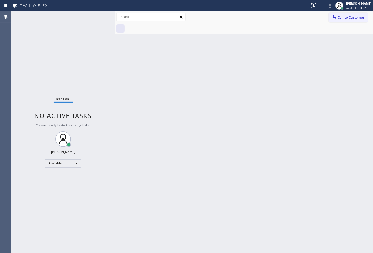
click at [72, 36] on div "Status No active tasks You are ready to start receiving tasks. [PERSON_NAME]" at bounding box center [63, 131] width 104 height 241
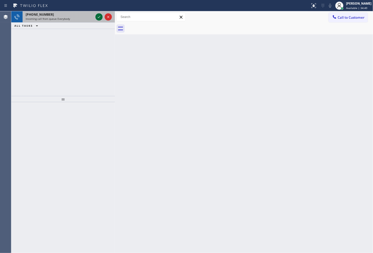
click at [98, 16] on icon at bounding box center [99, 17] width 6 height 6
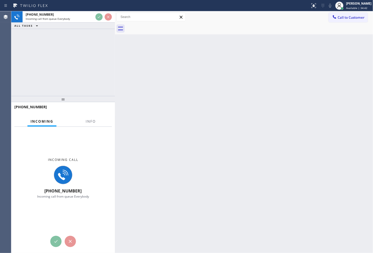
click at [94, 50] on div "[PHONE_NUMBER] Incoming call from queue Everybody ALL TASKS ALL TASKS ACTIVE TA…" at bounding box center [63, 53] width 104 height 85
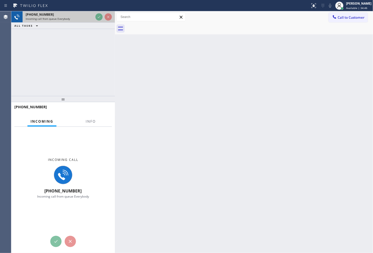
click at [96, 21] on div at bounding box center [103, 16] width 18 height 11
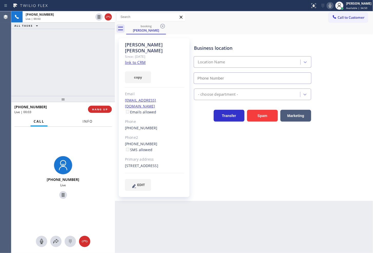
click at [85, 124] on button "Info" at bounding box center [87, 121] width 16 height 10
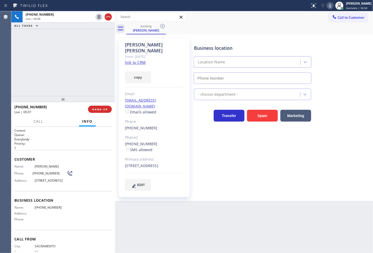
click at [74, 60] on div "[PHONE_NUMBER] Live | 00:06 ALL TASKS ALL TASKS ACTIVE TASKS TASKS IN WRAP UP" at bounding box center [63, 53] width 104 height 85
click at [127, 60] on link "link to CRM" at bounding box center [135, 62] width 21 height 5
click at [63, 50] on div "[PHONE_NUMBER] Live | 00:10 ALL TASKS ALL TASKS ACTIVE TASKS TASKS IN WRAP UP" at bounding box center [63, 53] width 104 height 85
click at [327, 6] on icon at bounding box center [330, 6] width 6 height 6
click at [327, 5] on icon at bounding box center [330, 6] width 6 height 6
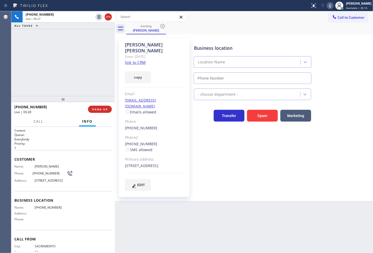
click at [83, 75] on div "[PHONE_NUMBER] Live | 00:27 ALL TASKS ALL TASKS ACTIVE TASKS TASKS IN WRAP UP" at bounding box center [63, 53] width 104 height 85
click at [57, 84] on div "[PHONE_NUMBER] Live | 00:50 ALL TASKS ALL TASKS ACTIVE TASKS TASKS IN WRAP UP" at bounding box center [63, 53] width 104 height 85
click at [58, 119] on div "Call Info" at bounding box center [62, 121] width 97 height 10
click at [58, 114] on div "Live | 00:58" at bounding box center [49, 112] width 70 height 4
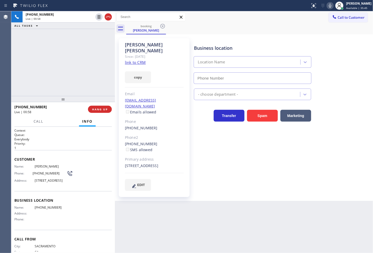
click at [48, 88] on div "[PHONE_NUMBER] Live | 00:58 ALL TASKS ALL TASKS ACTIVE TASKS TASKS IN WRAP UP" at bounding box center [63, 53] width 104 height 85
click at [57, 114] on div "[PHONE_NUMBER] Live | 00:59" at bounding box center [51, 109] width 74 height 13
click at [57, 110] on div "Live | 01:01" at bounding box center [49, 112] width 70 height 4
click at [42, 121] on span "Call" at bounding box center [39, 121] width 10 height 5
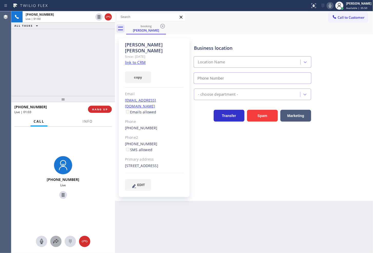
click at [56, 242] on icon at bounding box center [55, 241] width 5 height 4
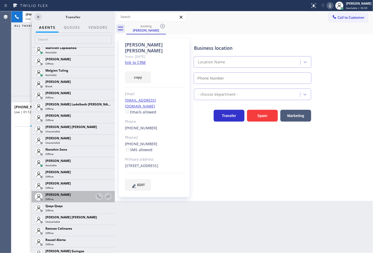
scroll to position [854, 0]
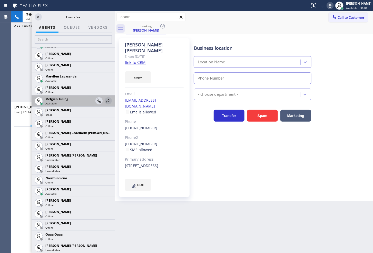
click at [106, 99] on icon at bounding box center [108, 100] width 4 height 3
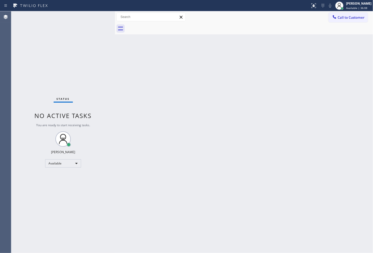
click at [99, 16] on div "Status No active tasks You are ready to start receiving tasks. [PERSON_NAME]" at bounding box center [63, 131] width 104 height 241
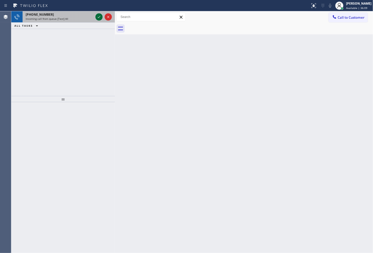
click at [98, 15] on icon at bounding box center [99, 17] width 6 height 6
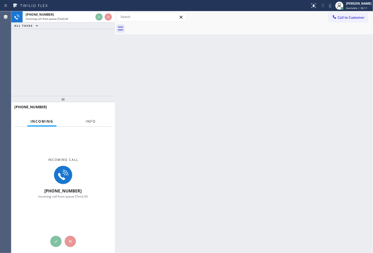
click at [88, 119] on span "Info" at bounding box center [91, 121] width 10 height 5
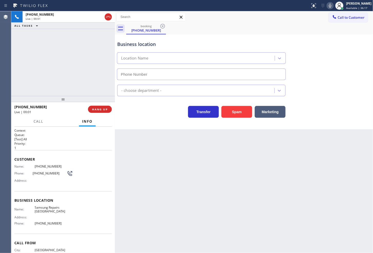
type input "[PHONE_NUMBER]"
click at [67, 60] on div "[PHONE_NUMBER] Live | 00:04 ALL TASKS ALL TASKS ACTIVE TASKS TASKS IN WRAP UP" at bounding box center [63, 53] width 104 height 85
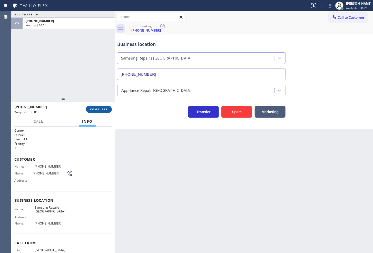
click at [103, 108] on span "COMPLETE" at bounding box center [99, 109] width 18 height 4
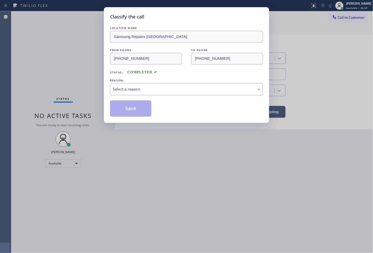
click at [137, 90] on div "Select a reason" at bounding box center [186, 89] width 147 height 6
click at [135, 108] on button "Save" at bounding box center [130, 108] width 41 height 16
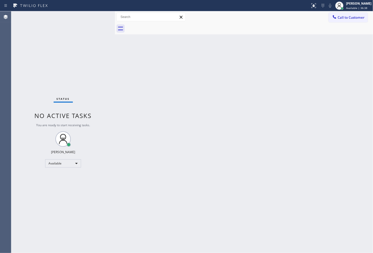
click at [101, 47] on div "Status No active tasks You are ready to start receiving tasks. [PERSON_NAME]" at bounding box center [63, 131] width 104 height 241
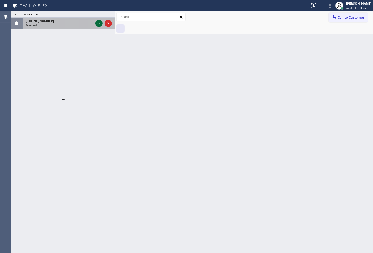
click at [101, 21] on icon at bounding box center [99, 23] width 6 height 6
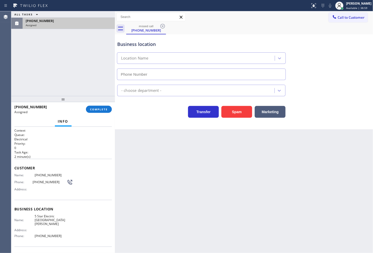
type input "[PHONE_NUMBER]"
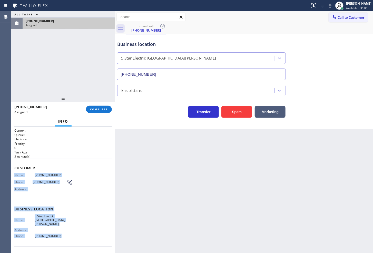
drag, startPoint x: 15, startPoint y: 176, endPoint x: 78, endPoint y: 234, distance: 85.6
click at [78, 234] on div "Context Queue: Electrical Priority: 0 Task Age: [DEMOGRAPHIC_DATA] minute(s) Cu…" at bounding box center [62, 206] width 97 height 157
copy div "Name: [PHONE_NUMBER] Phone: [PHONE_NUMBER] Address: Business location Name: 5 S…"
click at [103, 108] on span "COMPLETE" at bounding box center [99, 109] width 18 height 4
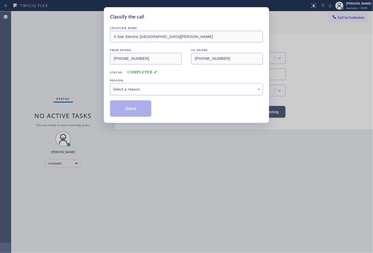
click at [127, 90] on div "Select a reason" at bounding box center [186, 89] width 147 height 6
click at [134, 111] on button "Save" at bounding box center [130, 108] width 41 height 16
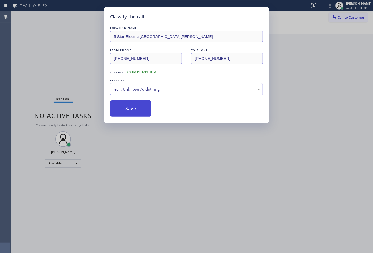
click at [134, 111] on button "Save" at bounding box center [130, 108] width 41 height 16
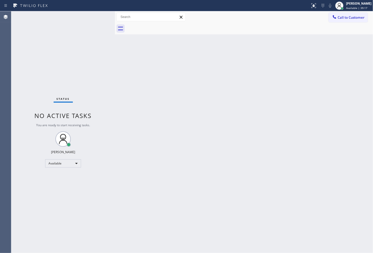
click at [102, 94] on div "Status No active tasks You are ready to start receiving tasks. [PERSON_NAME]" at bounding box center [63, 131] width 104 height 241
click at [91, 45] on div "Status No active tasks You are ready to start receiving tasks. [PERSON_NAME]" at bounding box center [63, 131] width 104 height 241
drag, startPoint x: 132, startPoint y: 76, endPoint x: 111, endPoint y: 70, distance: 22.6
click at [130, 76] on div "Back to Dashboard Change Sender ID Customers Technicians Select a contact Outbo…" at bounding box center [244, 131] width 258 height 241
click at [92, 16] on div "Status No active tasks You are ready to start receiving tasks. [PERSON_NAME]" at bounding box center [63, 131] width 104 height 241
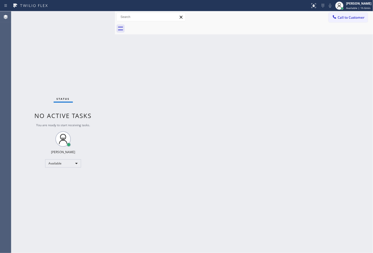
click at [99, 32] on div "Status No active tasks You are ready to start receiving tasks. [PERSON_NAME]" at bounding box center [63, 131] width 104 height 241
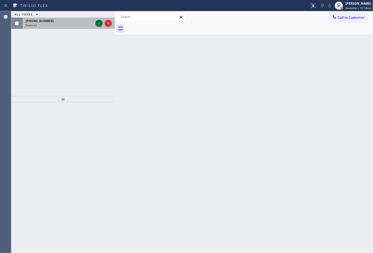
click at [97, 23] on icon at bounding box center [99, 23] width 6 height 6
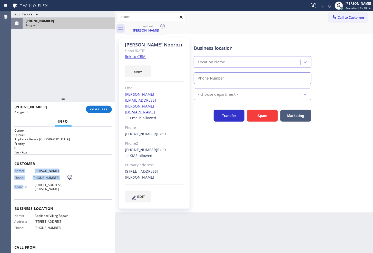
type input "[PHONE_NUMBER]"
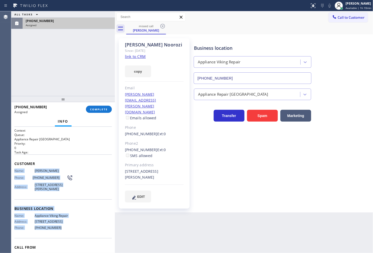
drag, startPoint x: 14, startPoint y: 171, endPoint x: 57, endPoint y: 226, distance: 69.0
click at [57, 226] on div "Context Queue: Appliance Repair High End Priority: 0 Task Age: Customer Name: […" at bounding box center [62, 202] width 97 height 149
copy div "Name: [PERSON_NAME] Phone: [PHONE_NUMBER] Address: [STREET_ADDRESS][PERSON_NAME…"
click at [100, 112] on button "COMPLETE" at bounding box center [99, 109] width 26 height 7
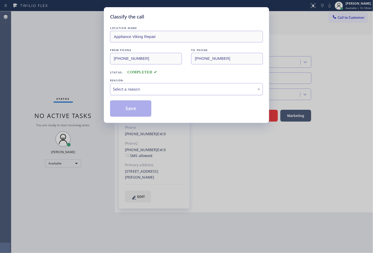
click at [146, 89] on div "Select a reason" at bounding box center [186, 89] width 147 height 6
click at [129, 112] on button "Save" at bounding box center [130, 108] width 41 height 16
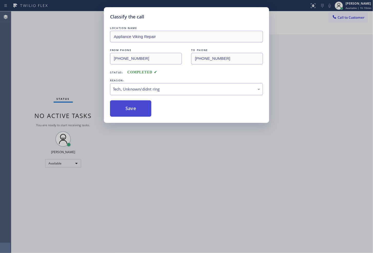
click at [129, 112] on button "Save" at bounding box center [130, 108] width 41 height 16
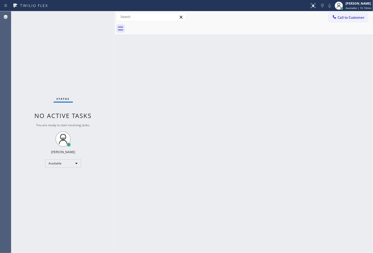
click at [92, 47] on div "Status No active tasks You are ready to start receiving tasks. [PERSON_NAME]" at bounding box center [63, 131] width 104 height 241
click at [93, 26] on div "Status No active tasks You are ready to start receiving tasks. [PERSON_NAME]" at bounding box center [63, 131] width 104 height 241
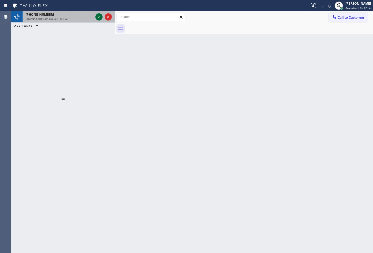
click at [98, 14] on icon at bounding box center [99, 17] width 6 height 6
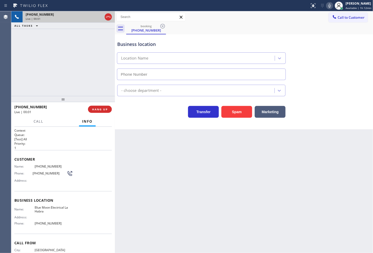
type input "[PHONE_NUMBER]"
click at [91, 71] on div "[PHONE_NUMBER] Live | 00:07 ALL TASKS ALL TASKS ACTIVE TASKS TASKS IN WRAP UP" at bounding box center [63, 53] width 104 height 85
click at [132, 114] on div "Transfer Spam Marketing" at bounding box center [201, 110] width 170 height 14
click at [54, 71] on div "[PHONE_NUMBER] Live | 00:11 ALL TASKS ALL TASKS ACTIVE TASKS TASKS IN WRAP UP" at bounding box center [63, 53] width 104 height 85
click at [36, 121] on span "Call" at bounding box center [39, 121] width 10 height 5
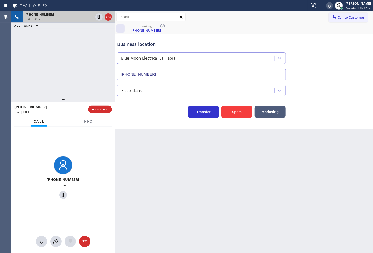
click at [139, 121] on div "Business location Blue Moon Electrical [GEOGRAPHIC_DATA] [PHONE_NUMBER] Electri…" at bounding box center [244, 81] width 258 height 95
drag, startPoint x: 58, startPoint y: 73, endPoint x: 66, endPoint y: 150, distance: 77.0
click at [59, 77] on div "[PHONE_NUMBER] Live | 00:13 ALL TASKS ALL TASKS ACTIVE TASKS TASKS IN WRAP UP" at bounding box center [63, 53] width 104 height 85
click at [82, 151] on div "[PHONE_NUMBER] Live" at bounding box center [63, 178] width 104 height 103
click at [90, 119] on span "Info" at bounding box center [88, 121] width 10 height 5
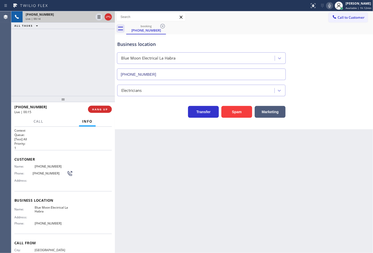
click at [166, 119] on div "Business location Blue Moon Electrical [GEOGRAPHIC_DATA] [PHONE_NUMBER] Electri…" at bounding box center [244, 81] width 258 height 95
click at [75, 74] on div "[PHONE_NUMBER] Live | 00:15 ALL TASKS ALL TASKS ACTIVE TASKS TASKS IN WRAP UP" at bounding box center [63, 53] width 104 height 85
click at [62, 113] on div "Live | 00:22" at bounding box center [49, 112] width 70 height 4
click at [38, 121] on span "Call" at bounding box center [39, 121] width 10 height 5
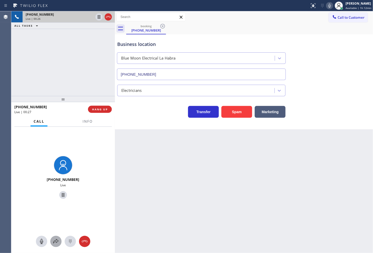
drag, startPoint x: 55, startPoint y: 240, endPoint x: 55, endPoint y: 237, distance: 3.9
click at [55, 237] on button at bounding box center [55, 240] width 11 height 11
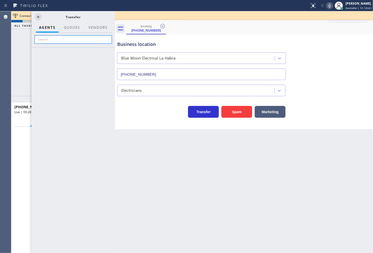
click at [59, 42] on input "text" at bounding box center [73, 39] width 77 height 8
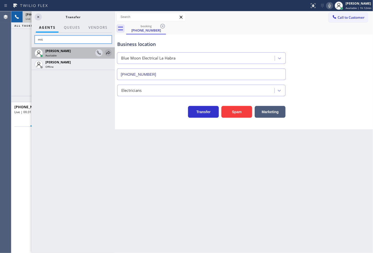
type input "mic"
click at [108, 51] on icon at bounding box center [108, 53] width 6 height 6
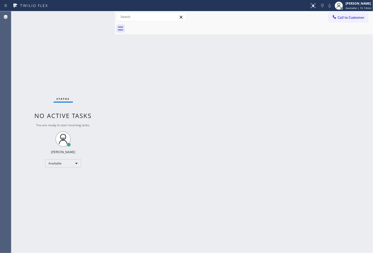
click at [99, 18] on div "Status No active tasks You are ready to start receiving tasks. [PERSON_NAME]" at bounding box center [63, 131] width 104 height 241
click at [64, 103] on div "Status No active tasks You are ready to start receiving tasks. [PERSON_NAME]" at bounding box center [63, 131] width 104 height 241
click at [104, 8] on div at bounding box center [154, 6] width 305 height 8
click at [47, 55] on div "Status No active tasks You are ready to start receiving tasks. [PERSON_NAME]" at bounding box center [63, 131] width 104 height 241
click at [97, 13] on div "Status No active tasks You are ready to start receiving tasks. [PERSON_NAME]" at bounding box center [63, 131] width 104 height 241
